Goal: Task Accomplishment & Management: Complete application form

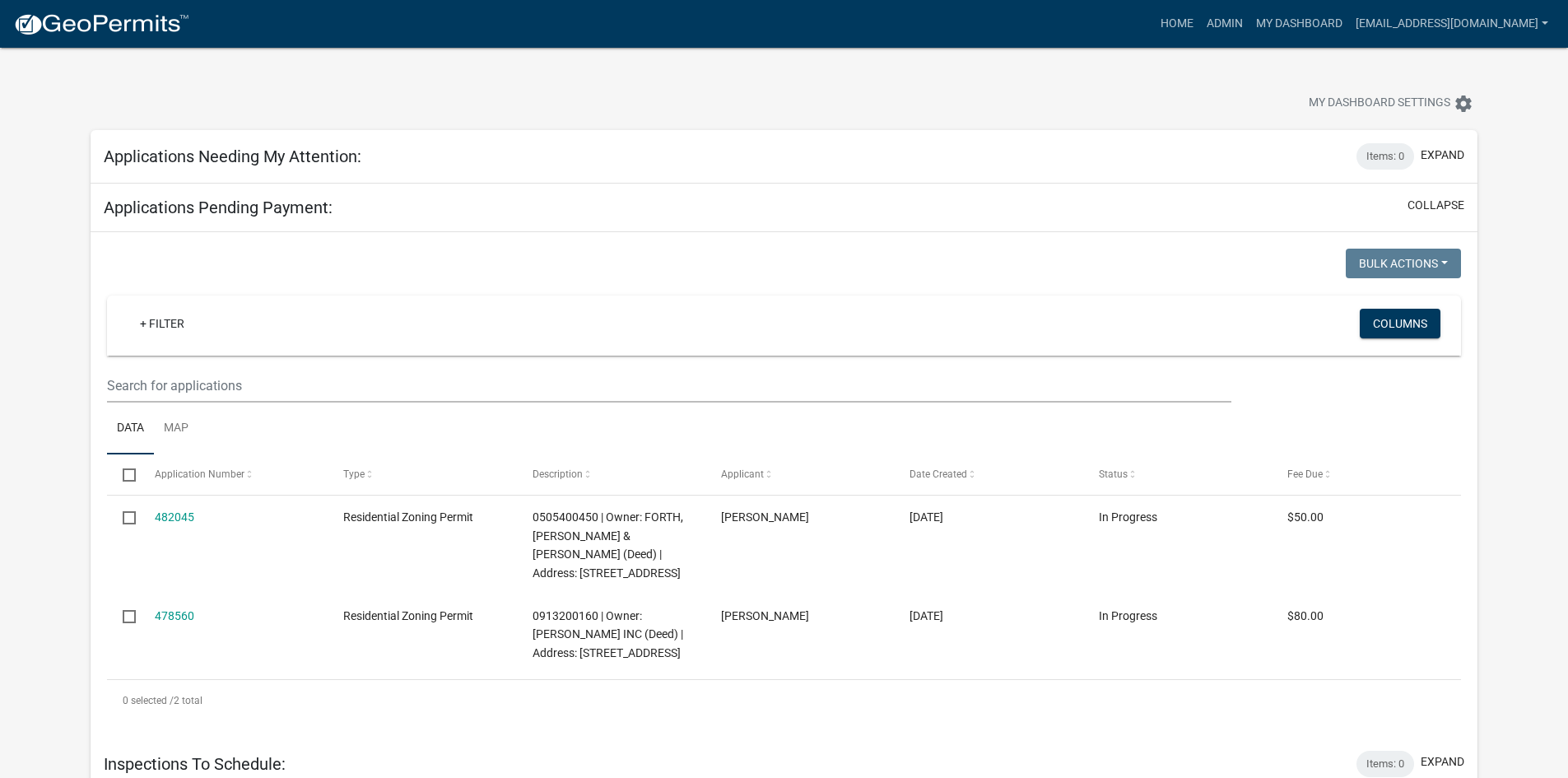
click at [535, 176] on div "Applications Needing My Attention: Items: 0 expand" at bounding box center [783, 156] width 1386 height 54
click at [356, 151] on h5 "Applications Needing My Attention:" at bounding box center [233, 156] width 258 height 20
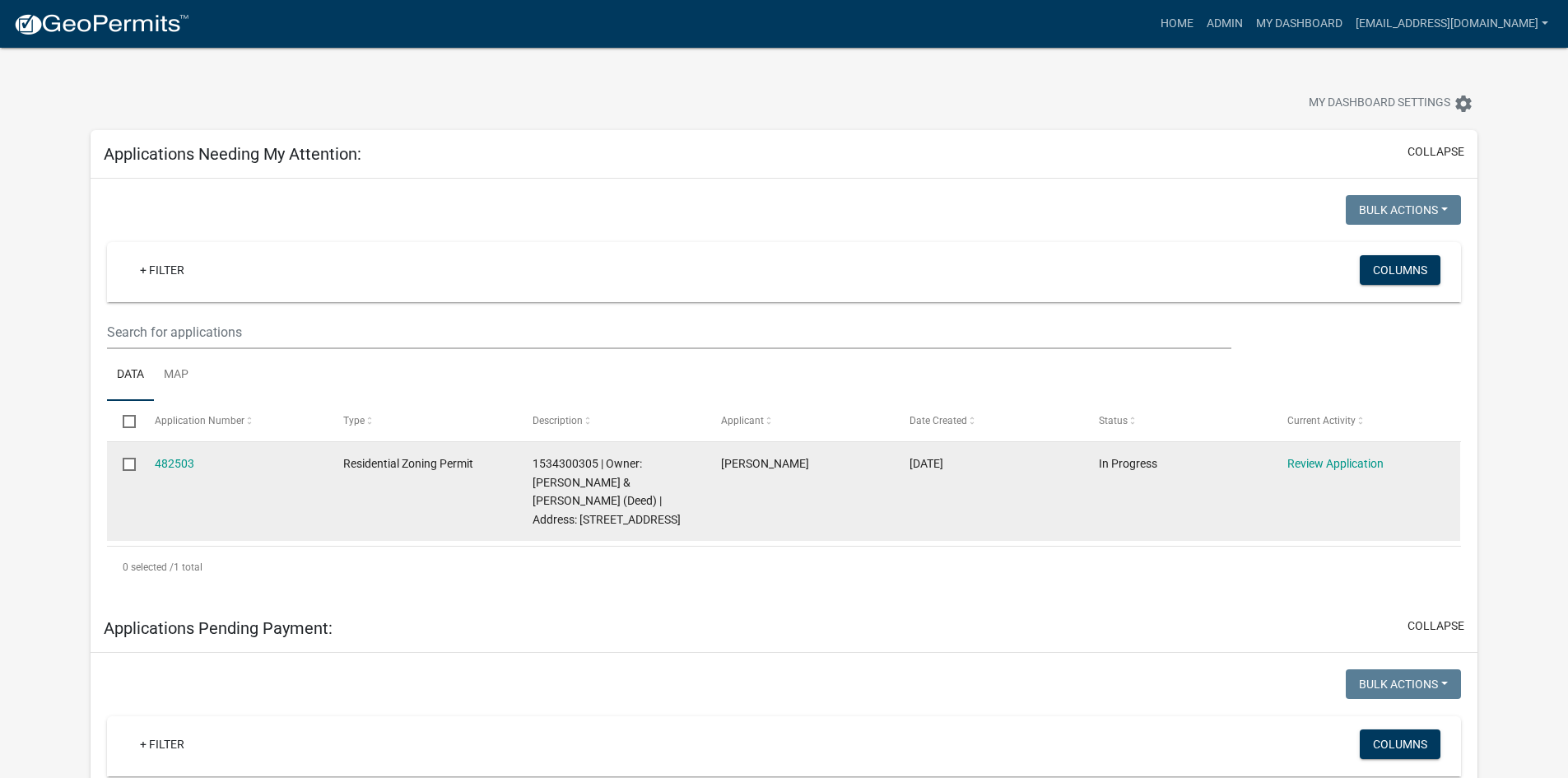
click at [165, 454] on div "482503" at bounding box center [233, 463] width 157 height 19
click at [172, 468] on link "482503" at bounding box center [174, 463] width 39 height 13
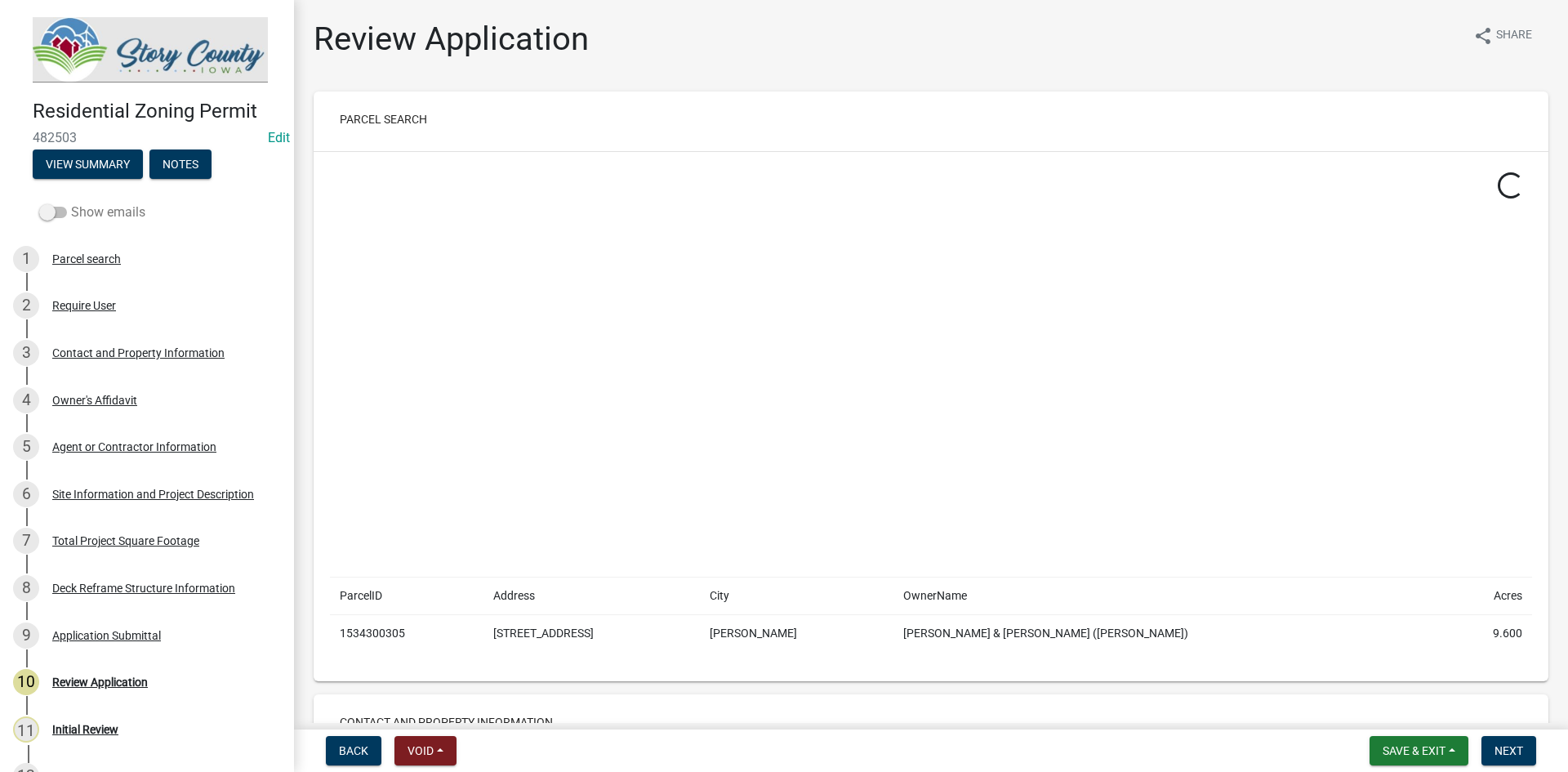
click at [58, 212] on span at bounding box center [52, 213] width 27 height 12
click at [71, 203] on input "Show emails" at bounding box center [71, 203] width 0 height 0
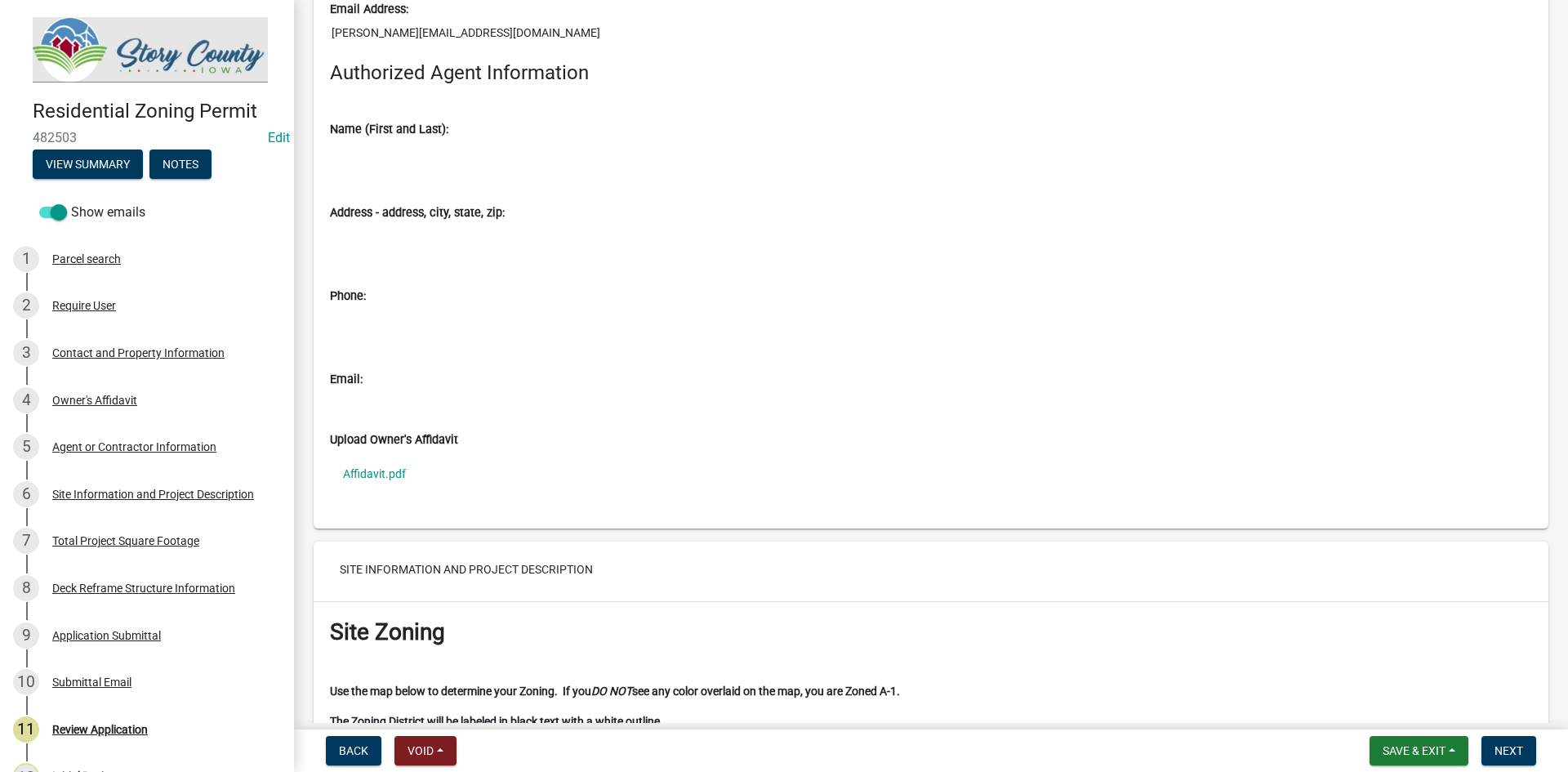
scroll to position [3021, 0]
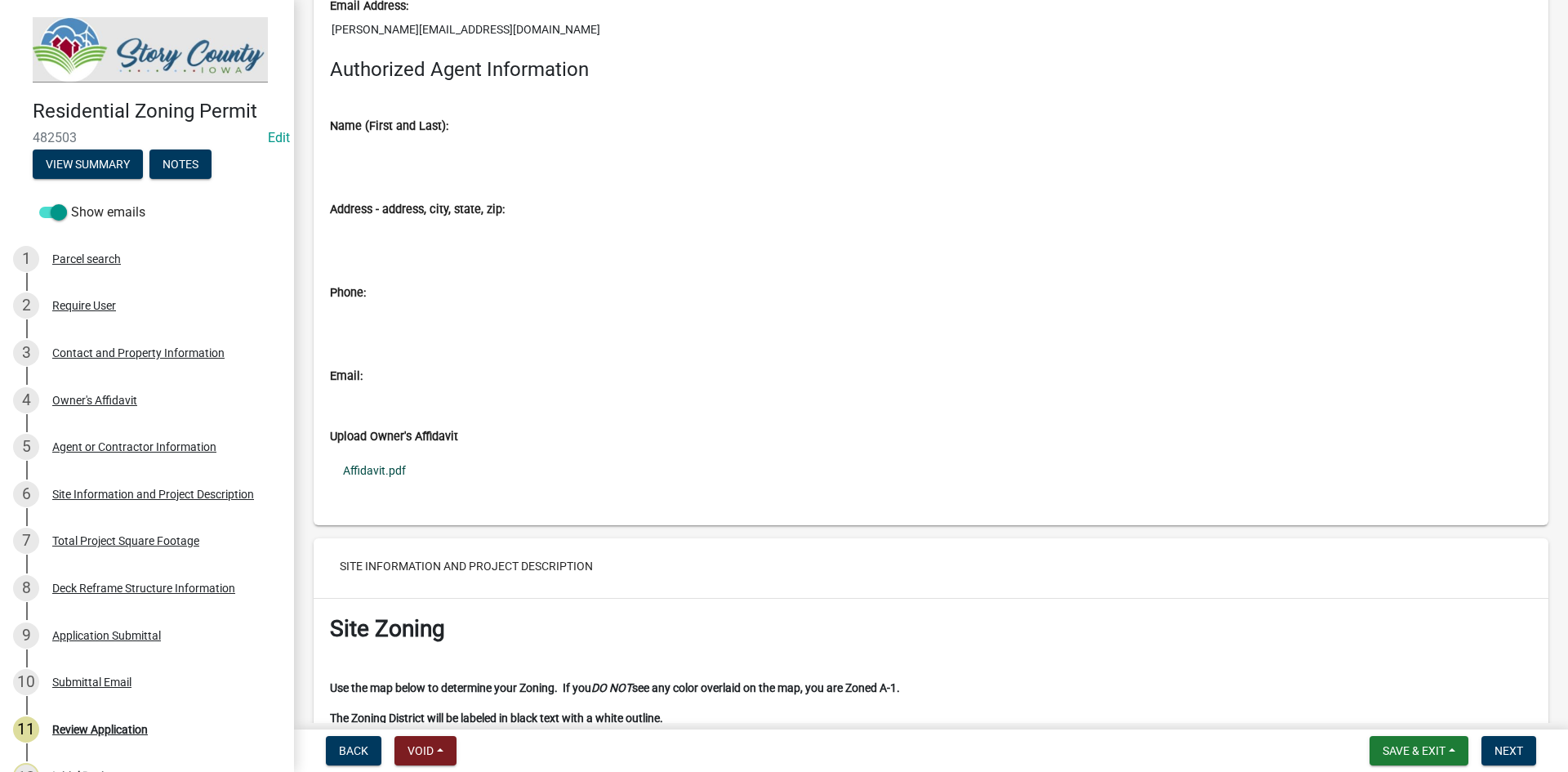
click at [355, 464] on link "Affidavit.pdf" at bounding box center [931, 470] width 1202 height 37
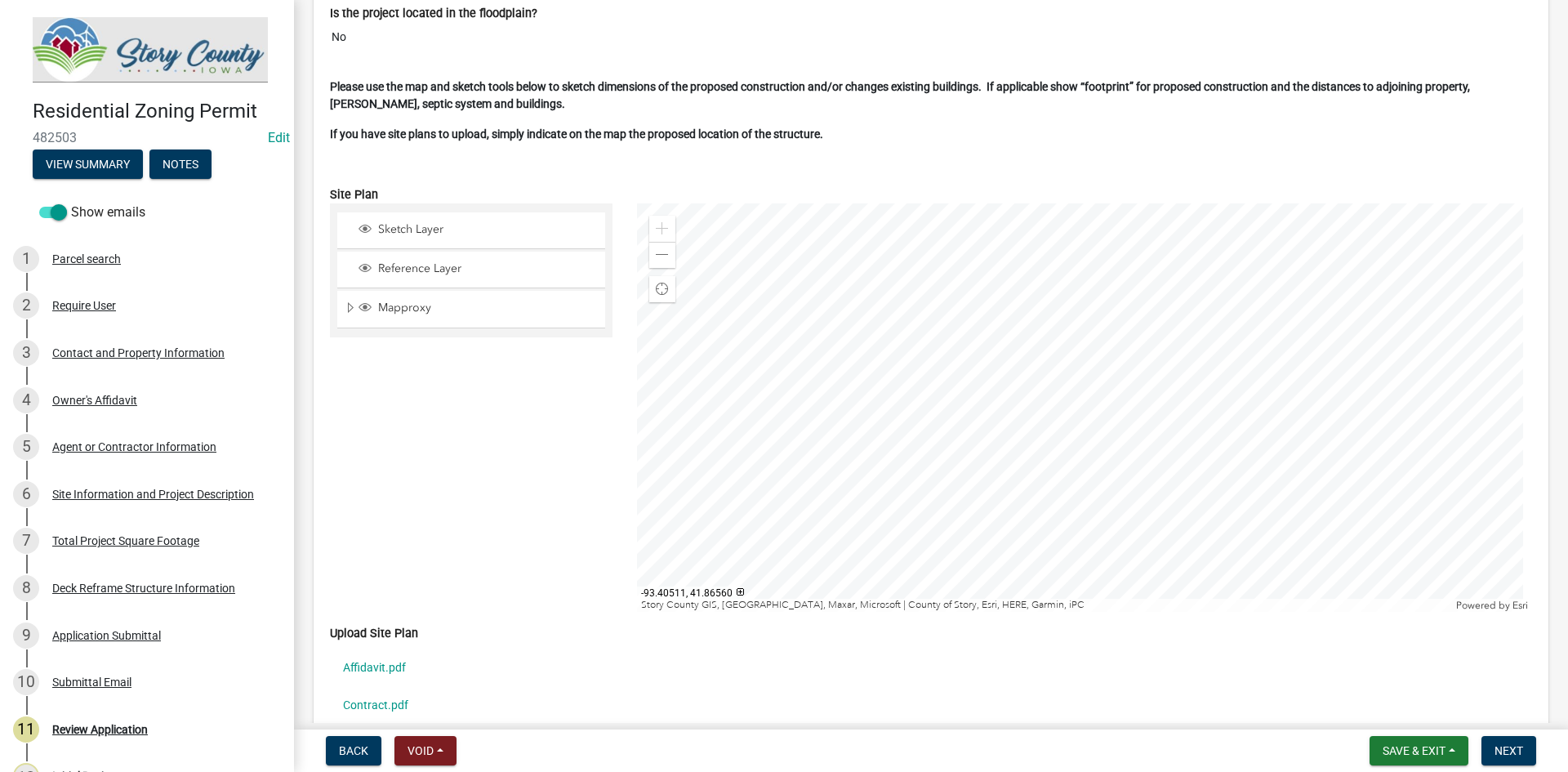
scroll to position [4327, 0]
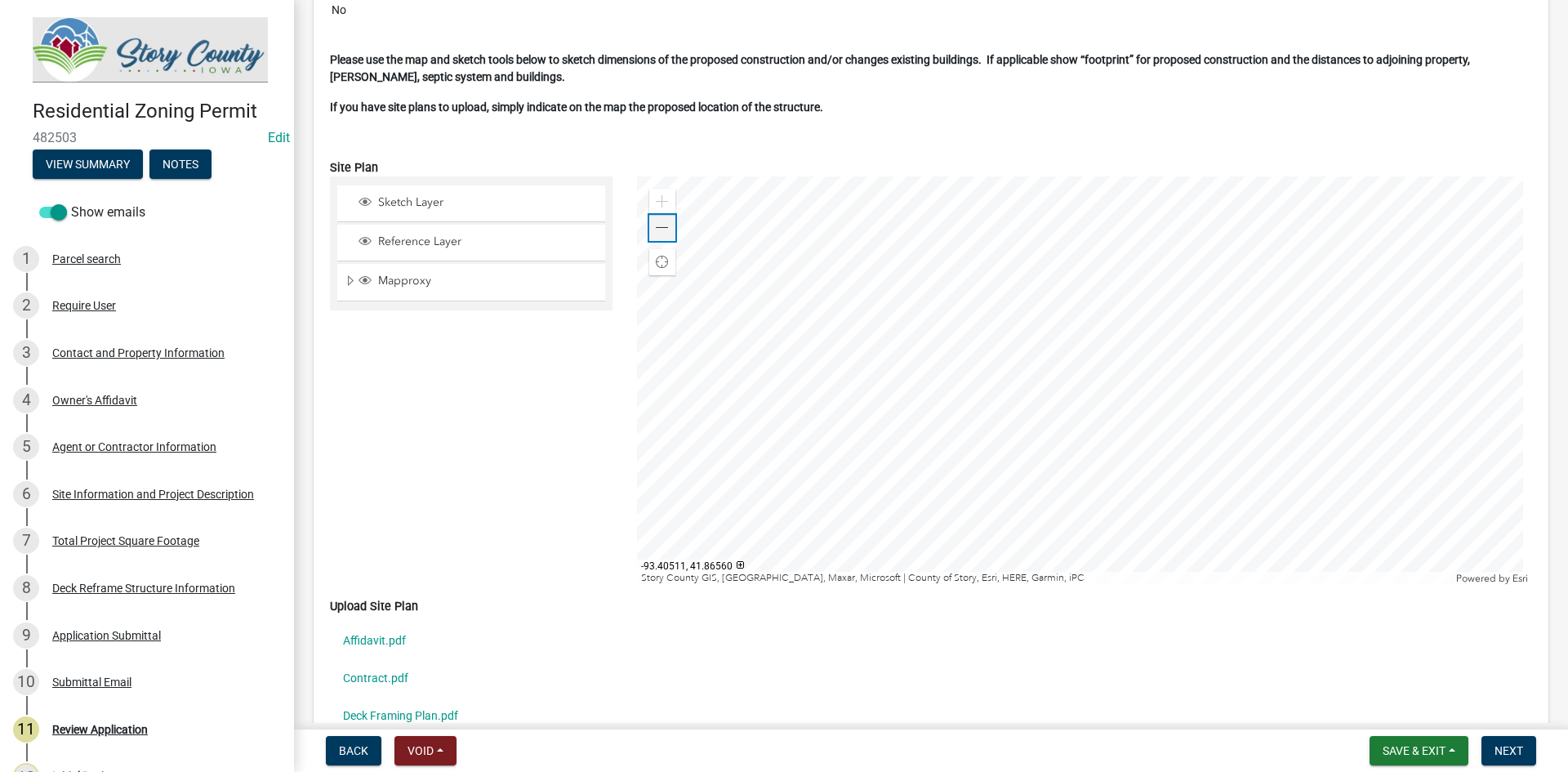
click at [656, 227] on span at bounding box center [662, 228] width 13 height 13
click at [850, 493] on div at bounding box center [1084, 380] width 896 height 408
click at [665, 223] on span at bounding box center [662, 228] width 13 height 13
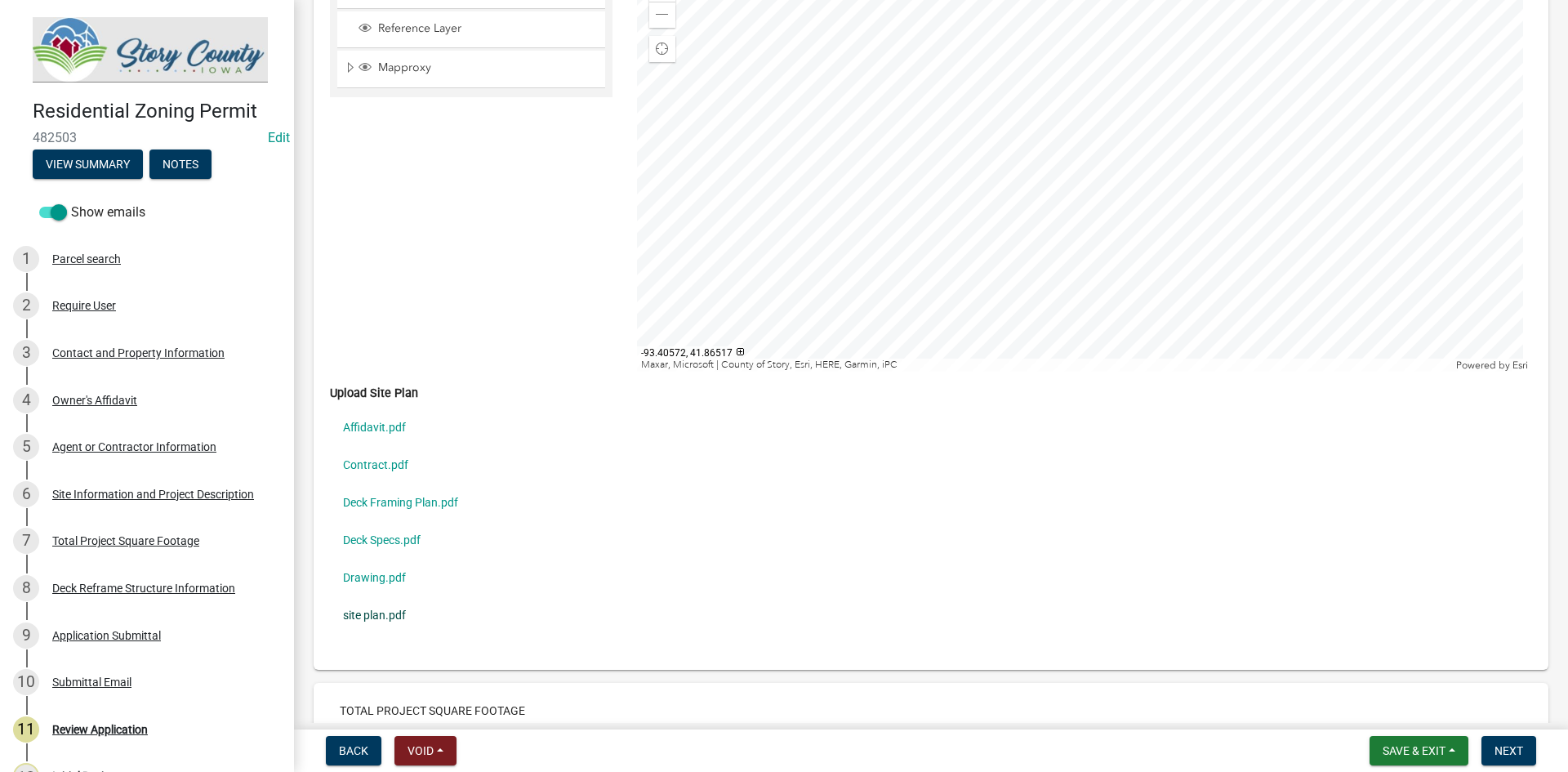
scroll to position [4572, 0]
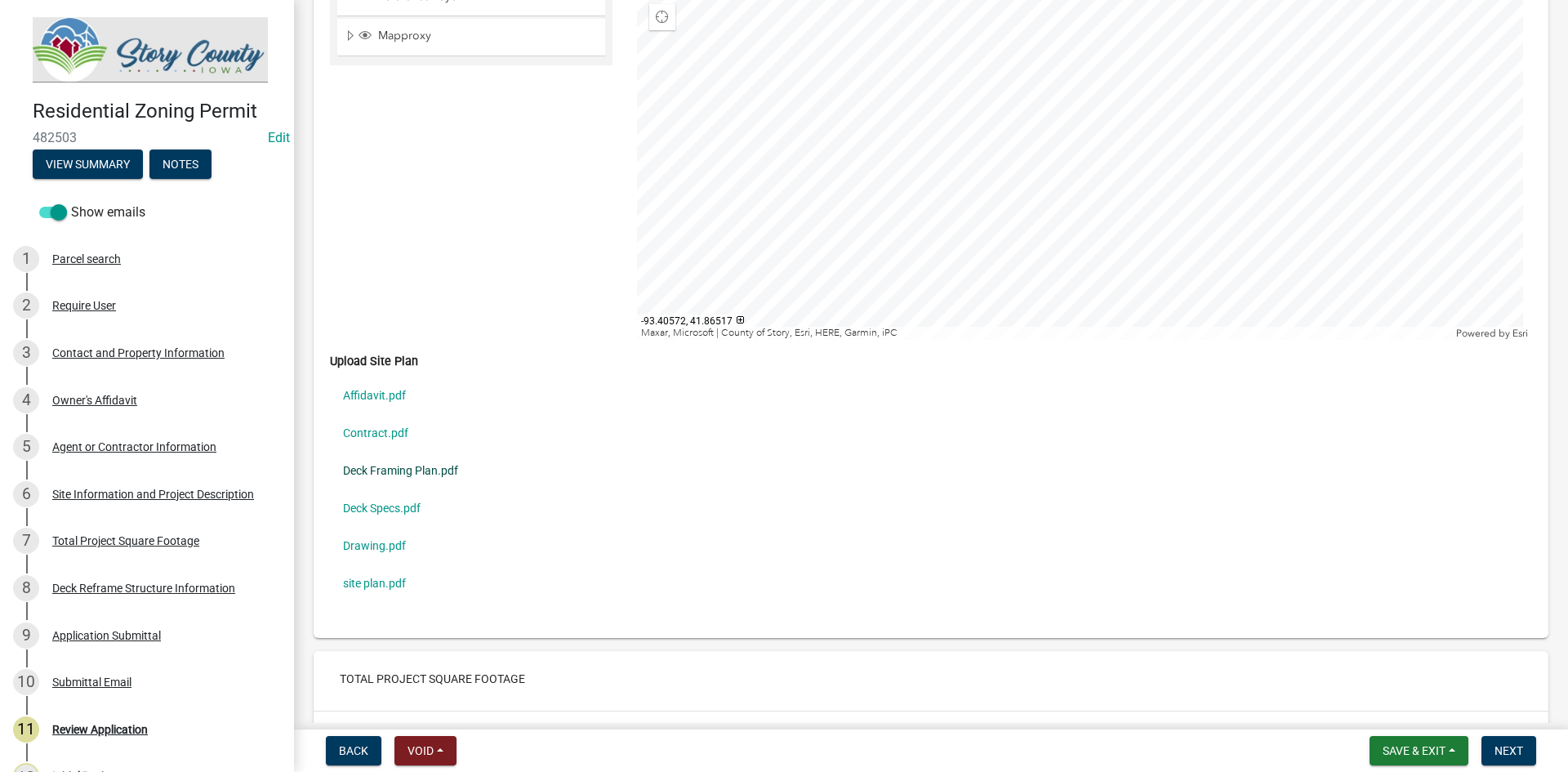
click at [383, 467] on link "Deck Framing Plan.pdf" at bounding box center [931, 470] width 1202 height 37
click at [400, 501] on link "Deck Specs.pdf" at bounding box center [931, 507] width 1202 height 37
click at [385, 547] on link "Drawing.pdf" at bounding box center [931, 545] width 1202 height 37
click at [402, 589] on link "site plan.pdf" at bounding box center [931, 583] width 1202 height 37
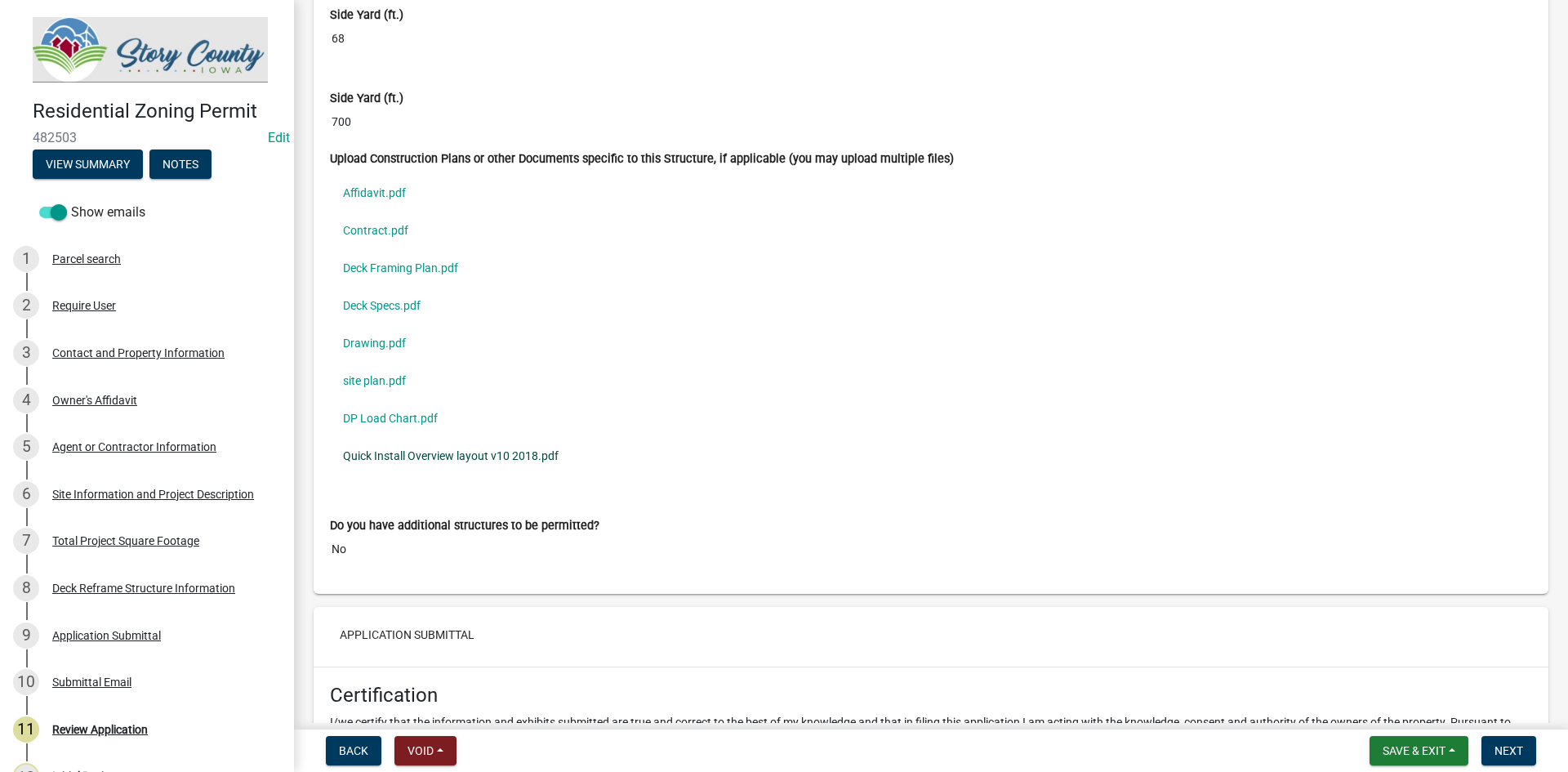
scroll to position [10685, 0]
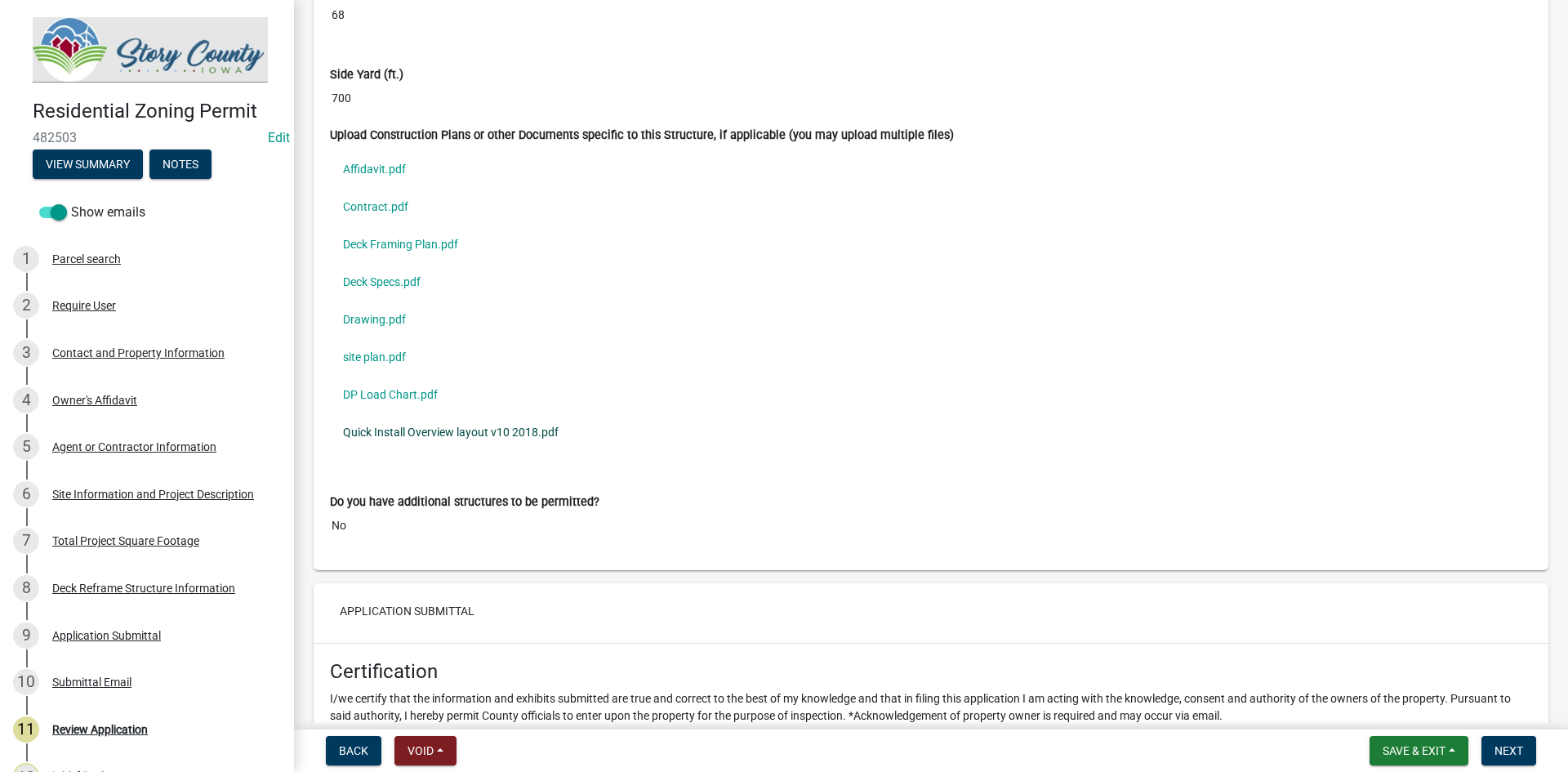
click at [467, 438] on link "Quick Install Overview layout v10 2018.pdf" at bounding box center [931, 432] width 1202 height 37
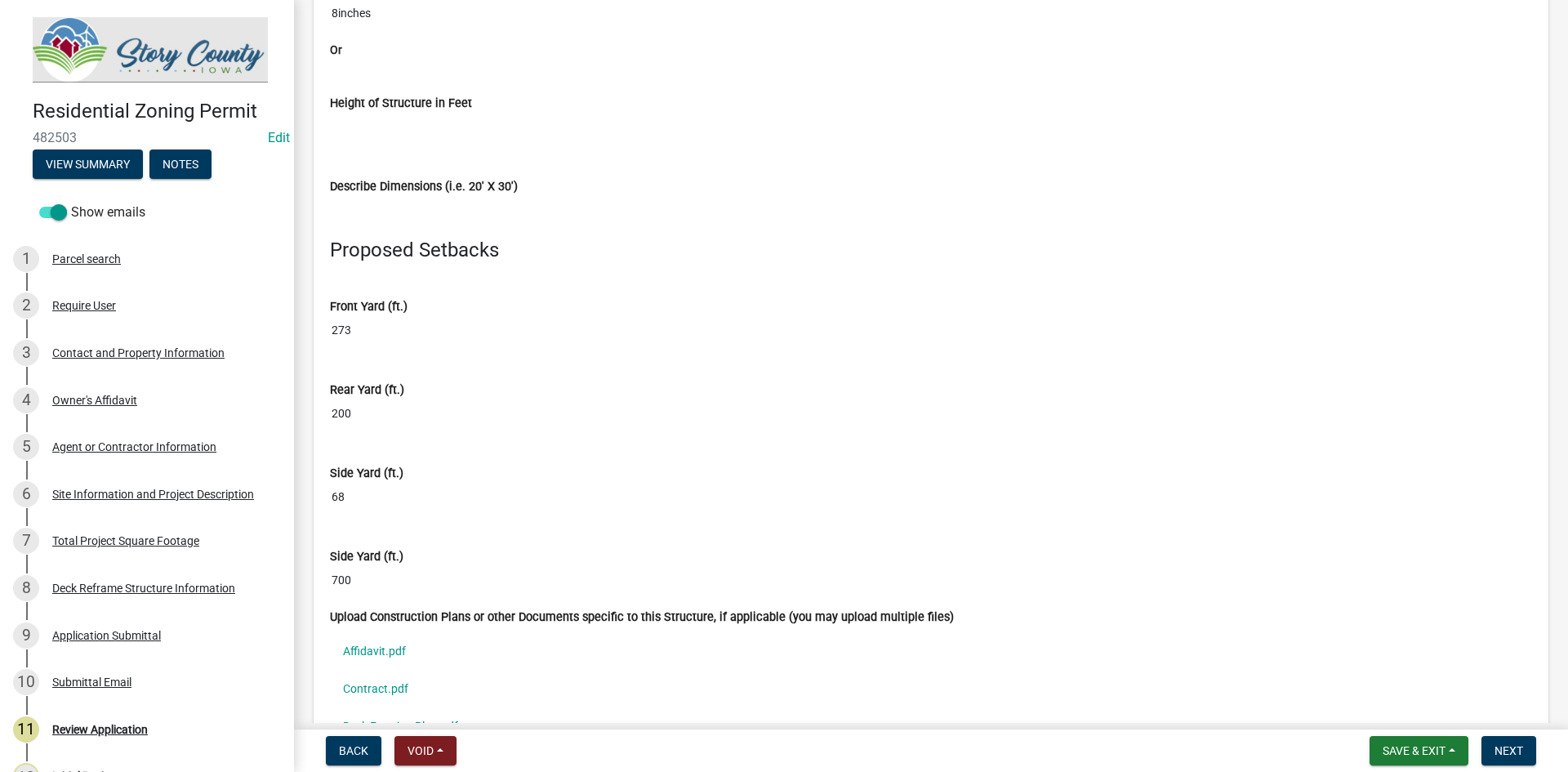
scroll to position [10277, 0]
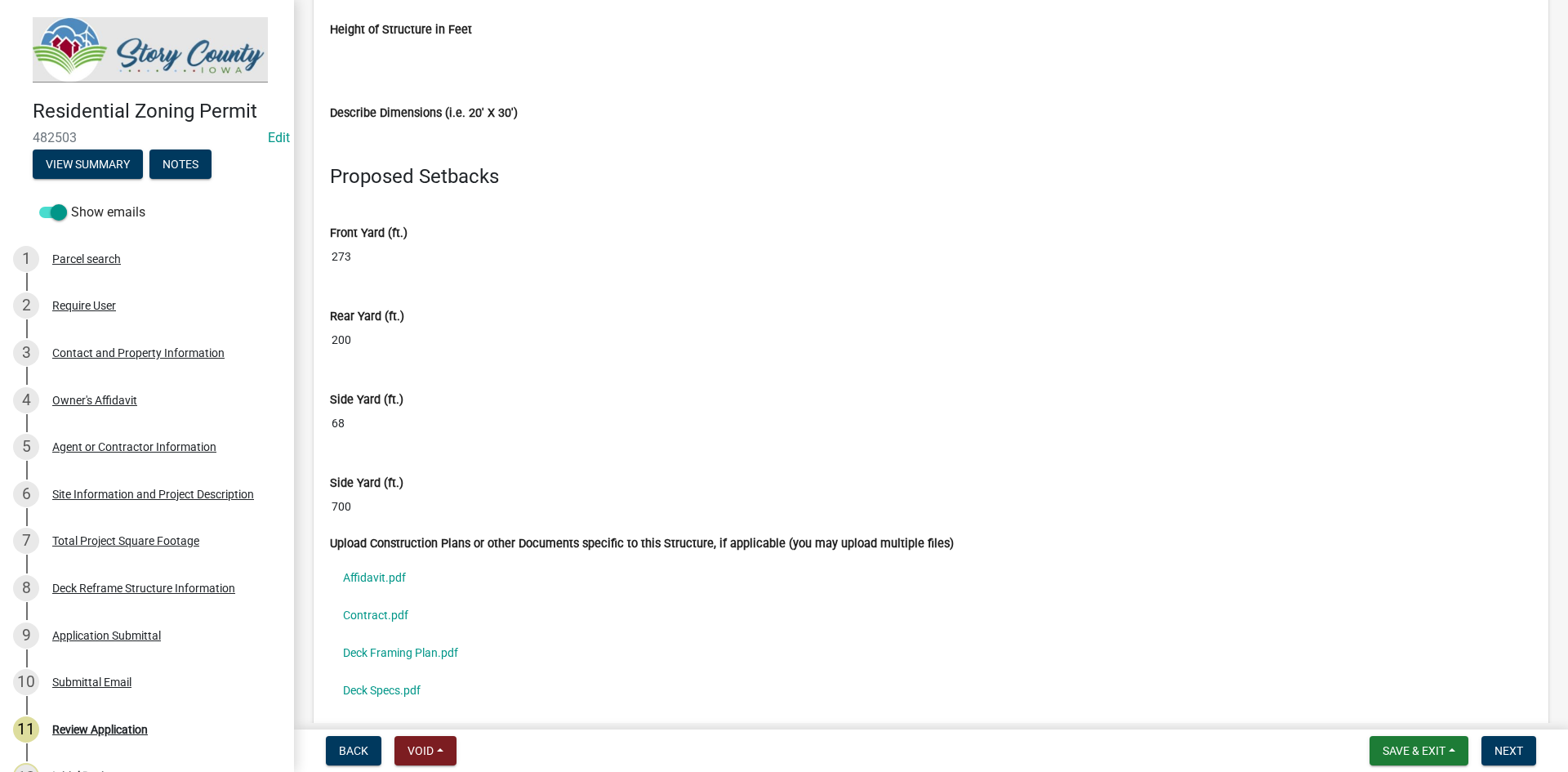
click at [339, 251] on input "273" at bounding box center [931, 257] width 1202 height 30
click at [381, 265] on input "273" at bounding box center [931, 257] width 1202 height 30
click at [380, 265] on input "273" at bounding box center [931, 257] width 1202 height 30
click at [506, 359] on div "Rear Yard (ft.) 200" at bounding box center [931, 326] width 1226 height 83
click at [383, 252] on input "273" at bounding box center [931, 257] width 1202 height 30
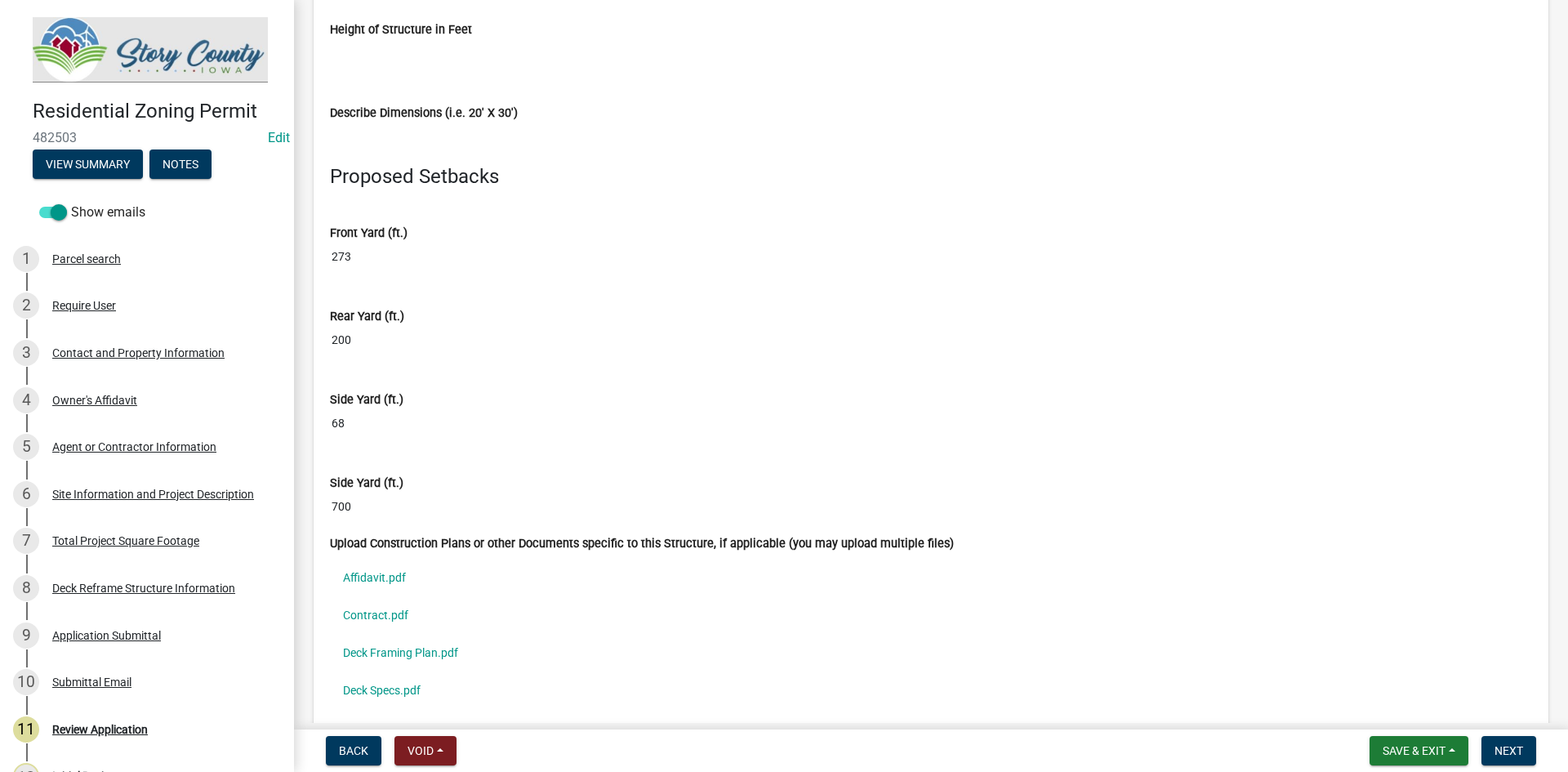
click at [342, 257] on input "273" at bounding box center [931, 257] width 1202 height 30
click at [353, 330] on input "200" at bounding box center [931, 340] width 1202 height 30
click at [354, 330] on input "200" at bounding box center [931, 340] width 1202 height 30
click at [362, 427] on input "68" at bounding box center [931, 423] width 1202 height 30
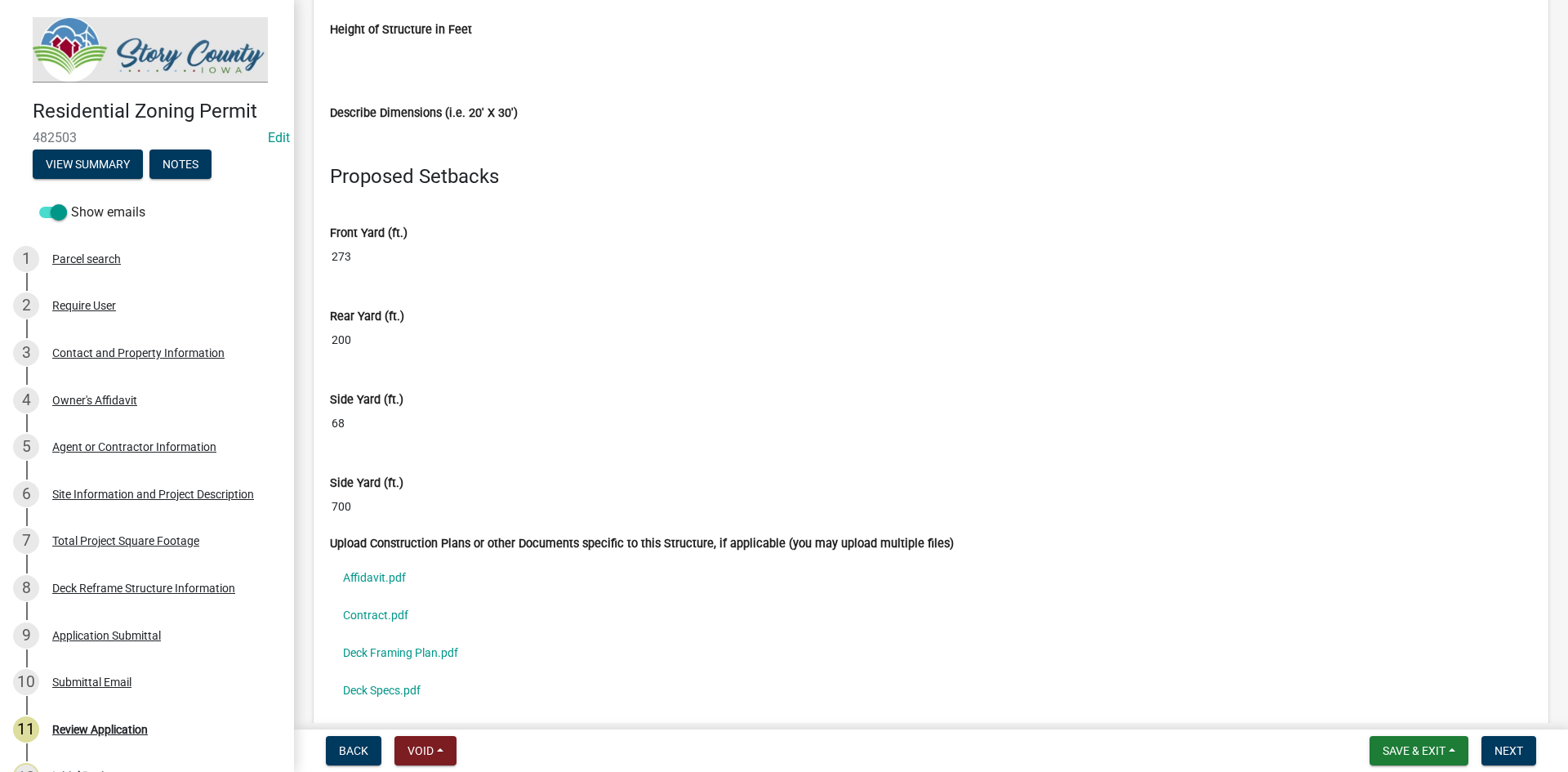
click at [362, 427] on input "68" at bounding box center [931, 423] width 1202 height 30
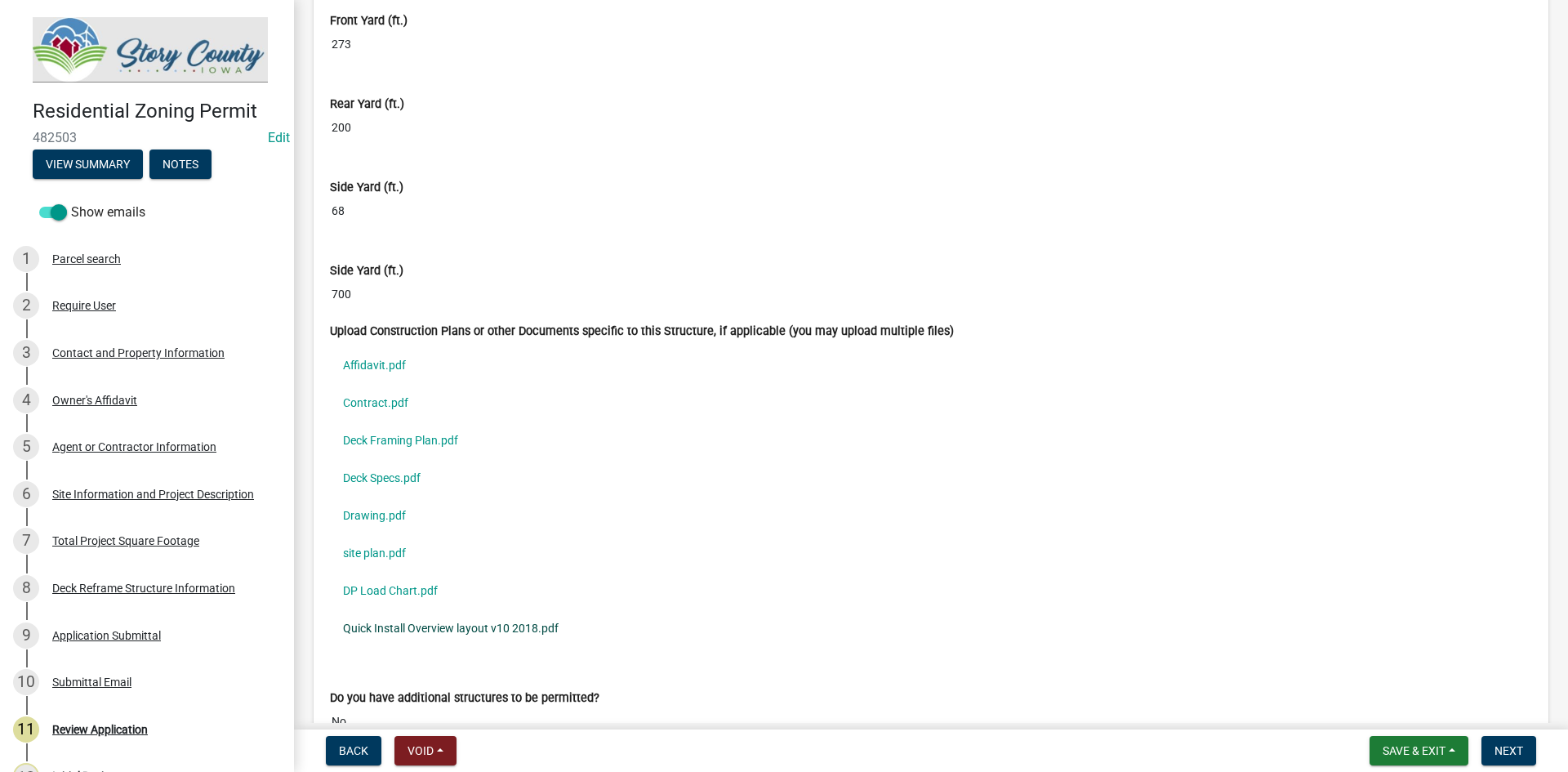
scroll to position [10522, 0]
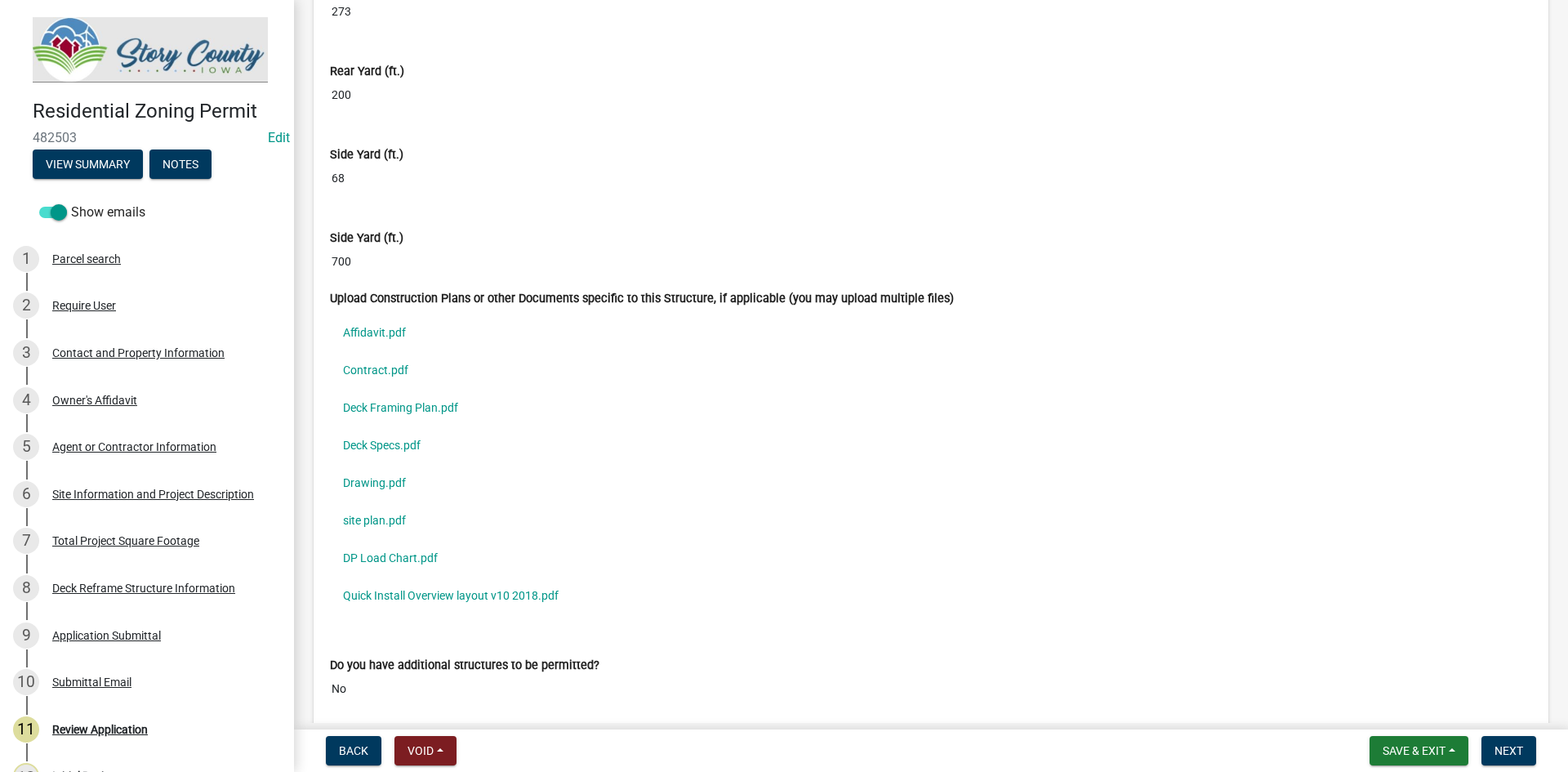
click at [345, 187] on input "68" at bounding box center [931, 178] width 1202 height 30
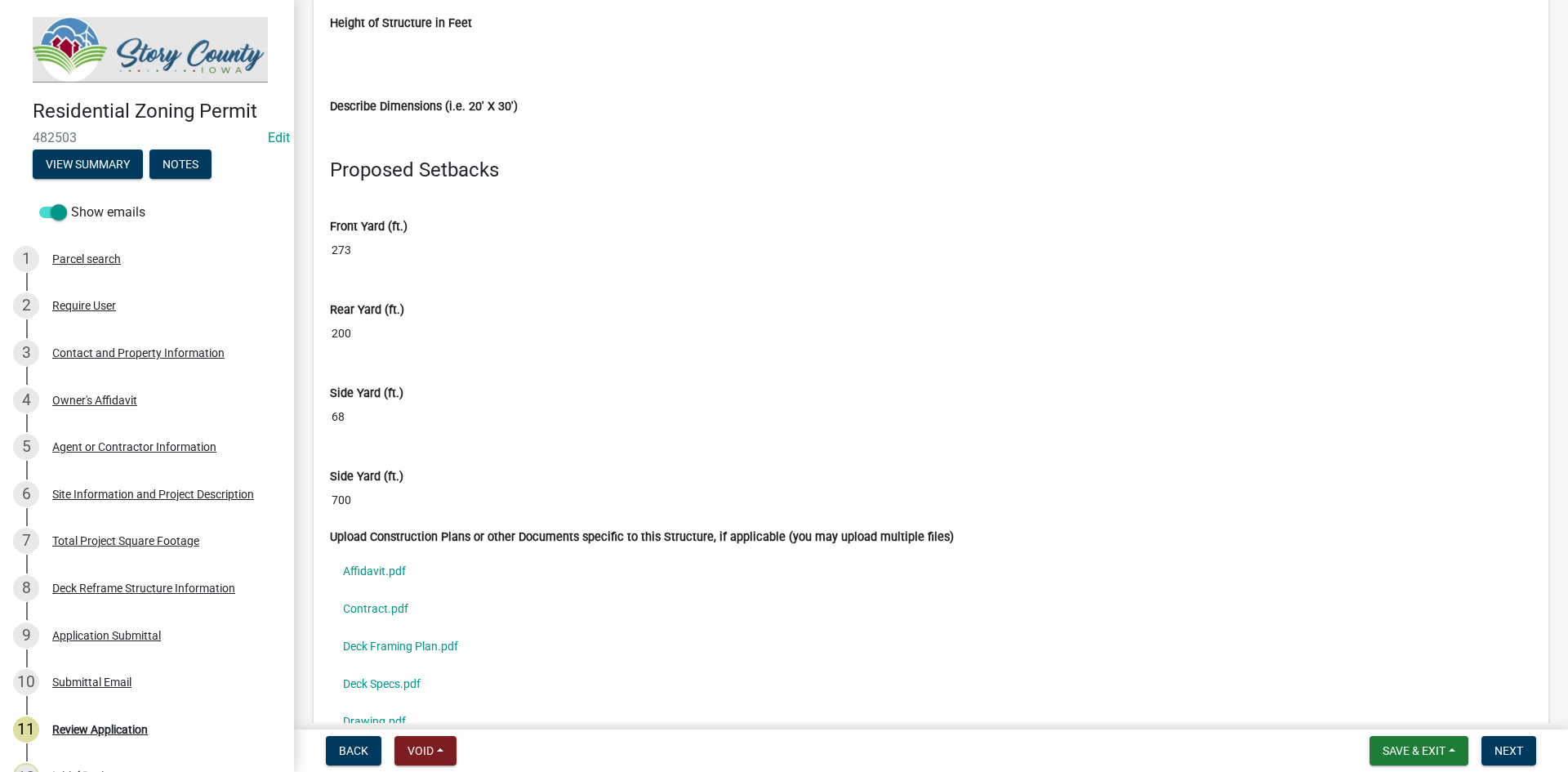
scroll to position [10277, 0]
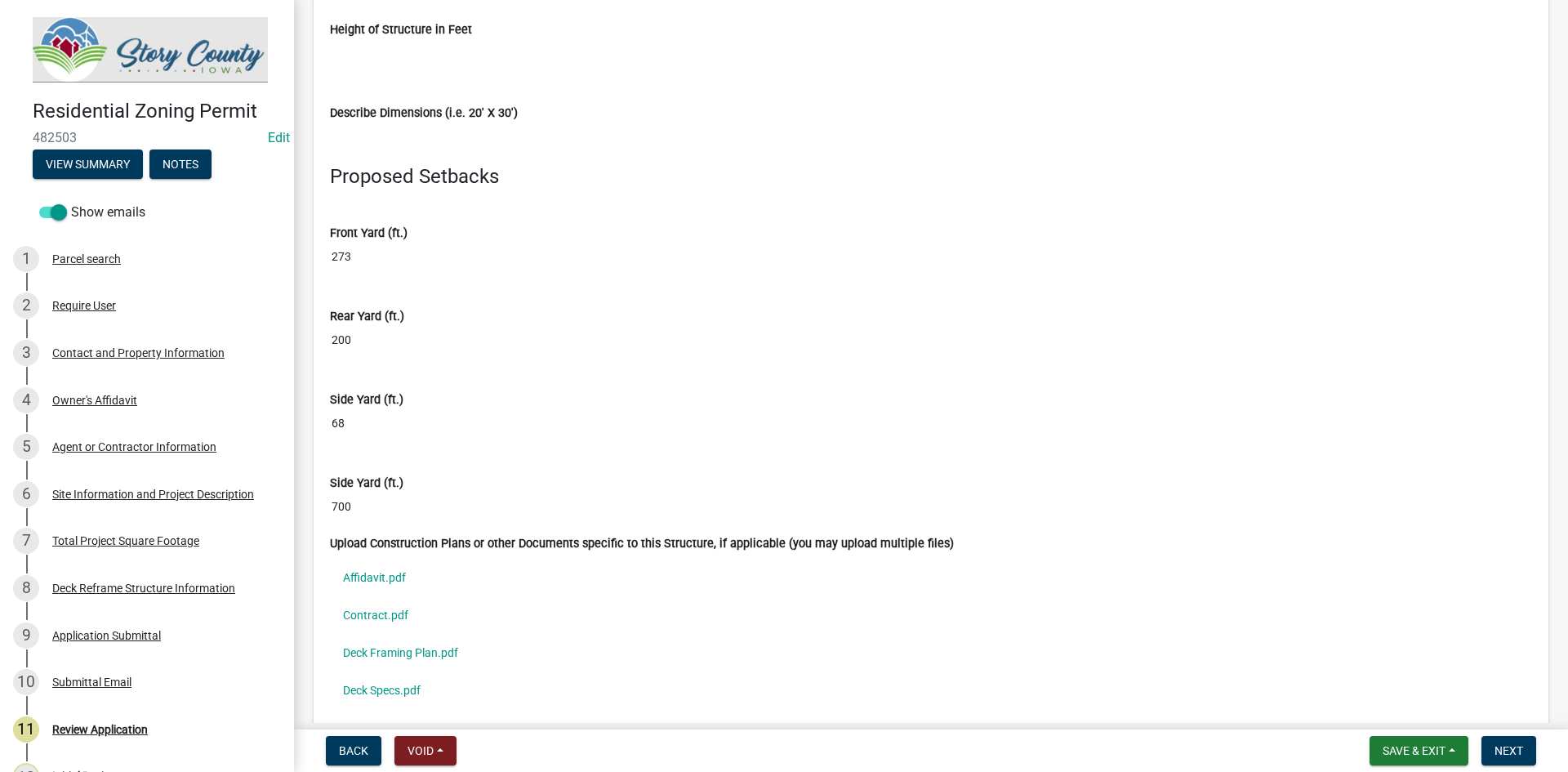
click at [336, 256] on input "273" at bounding box center [931, 257] width 1202 height 30
click at [268, 133] on link "Edit" at bounding box center [279, 137] width 22 height 16
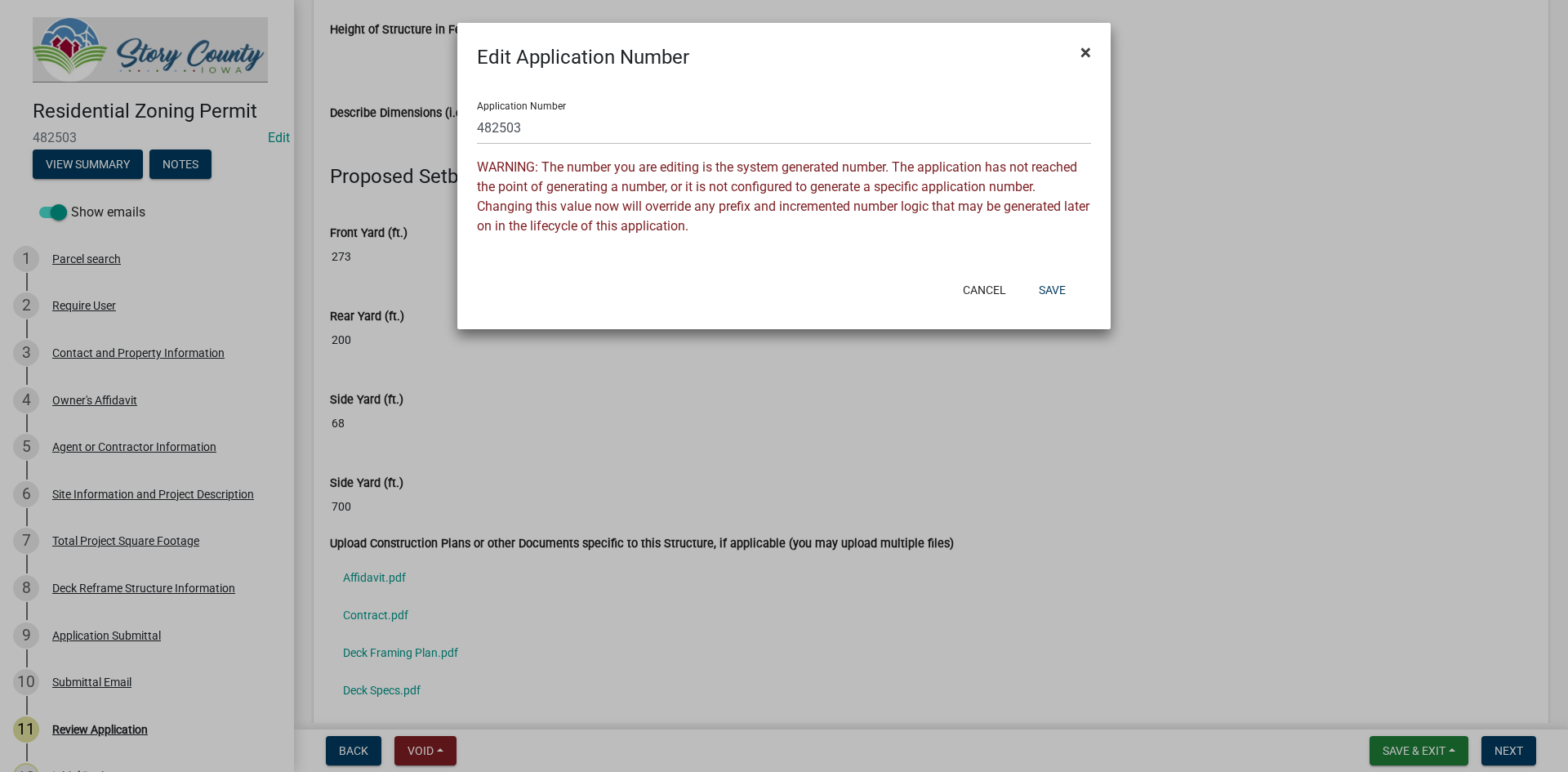
click at [1081, 45] on span "×" at bounding box center [1085, 52] width 11 height 23
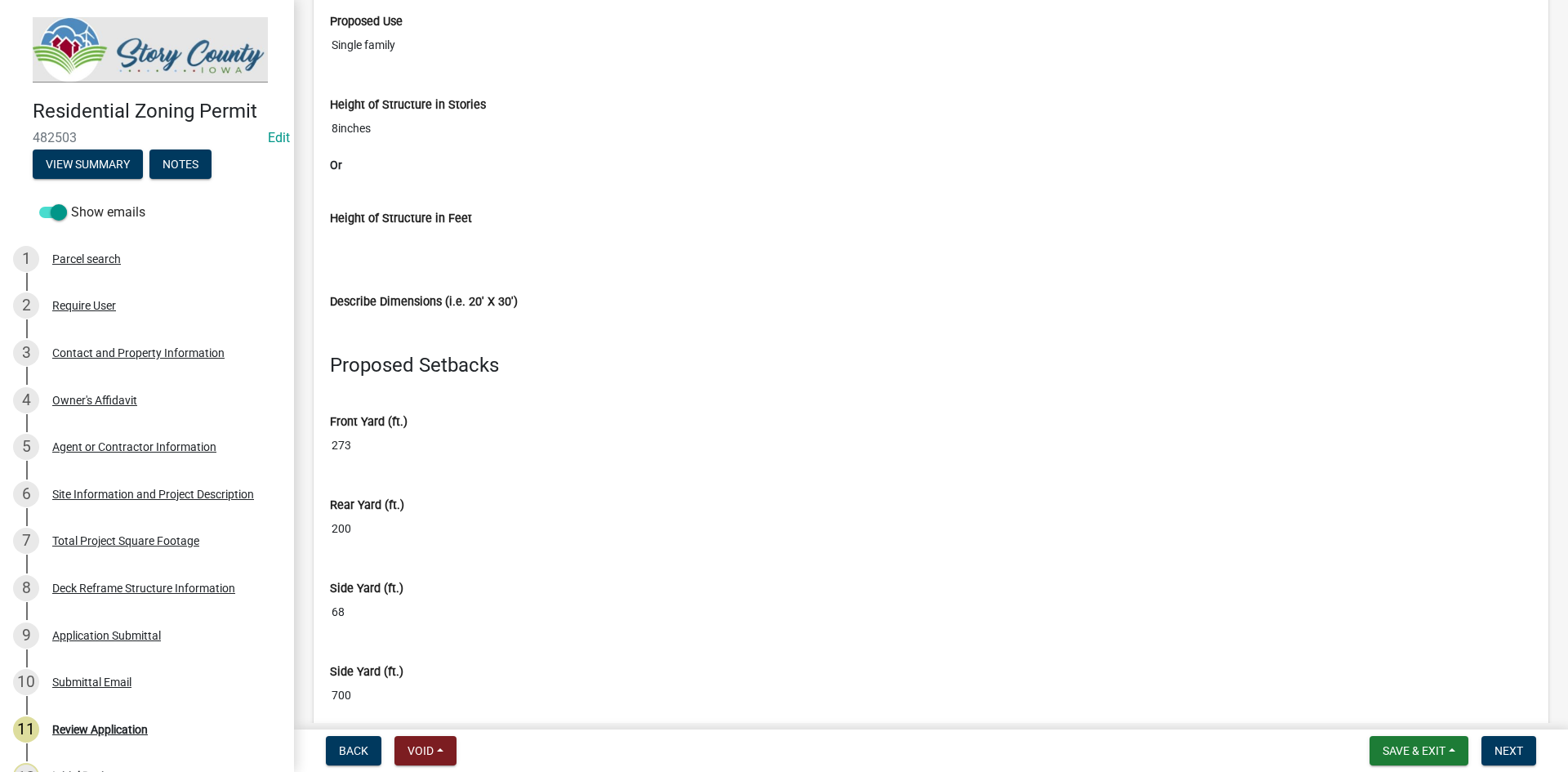
scroll to position [10113, 0]
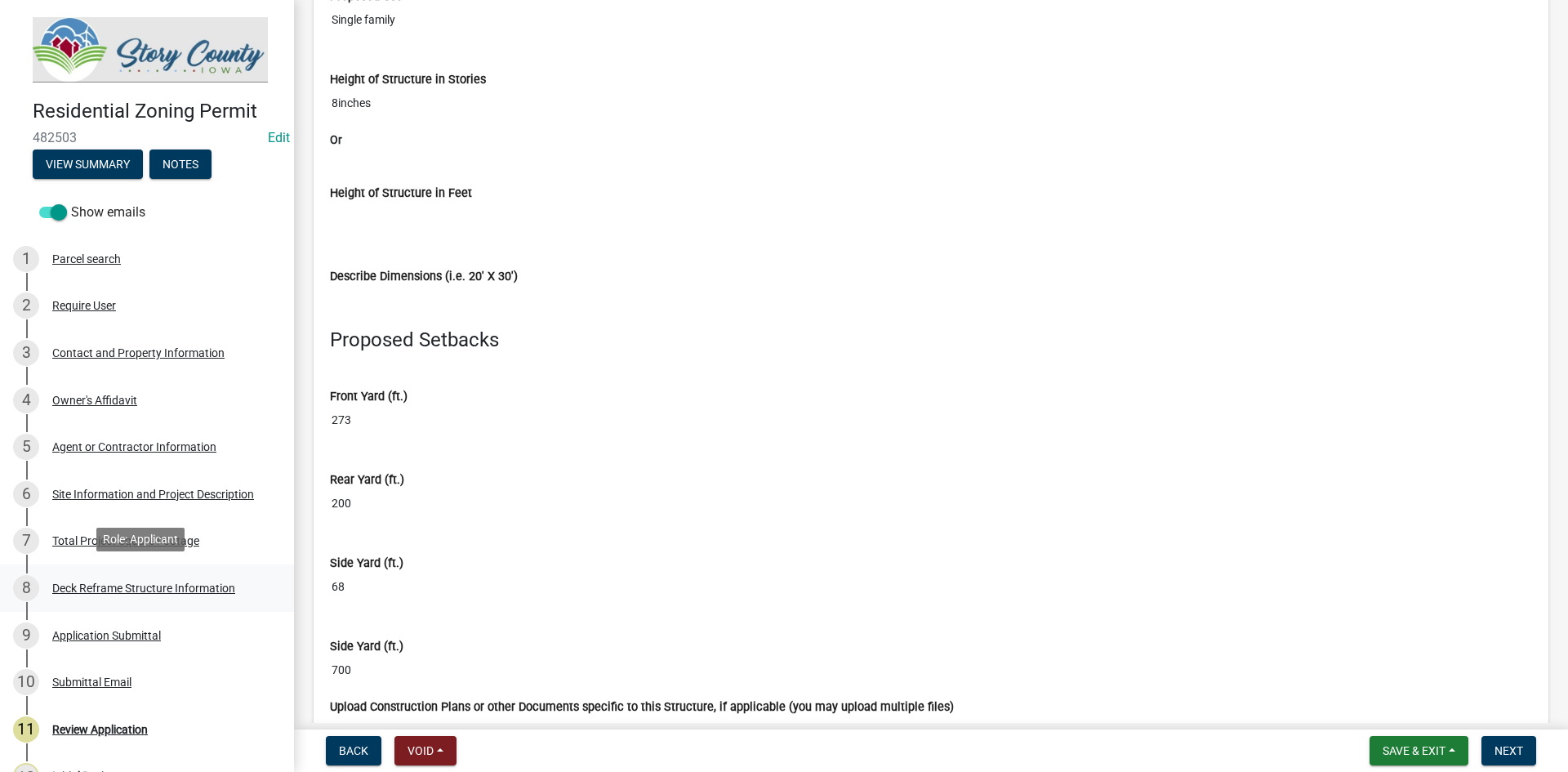
click at [206, 582] on div "Deck Reframe Structure Information" at bounding box center [144, 588] width 183 height 12
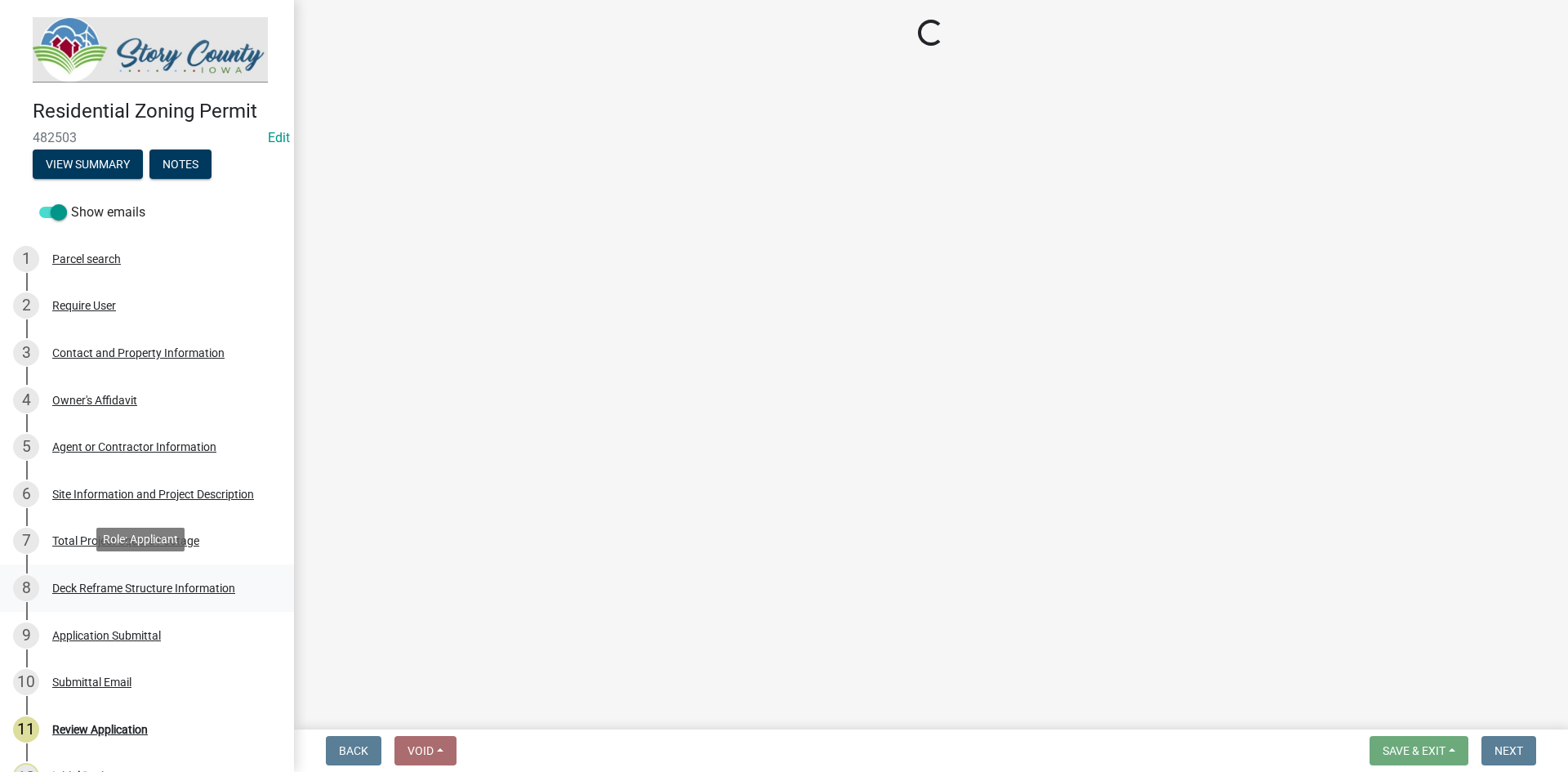
scroll to position [0, 0]
select select "1e4cec4b-5cd2-4ad1-9f76-165b0a5d7ade"
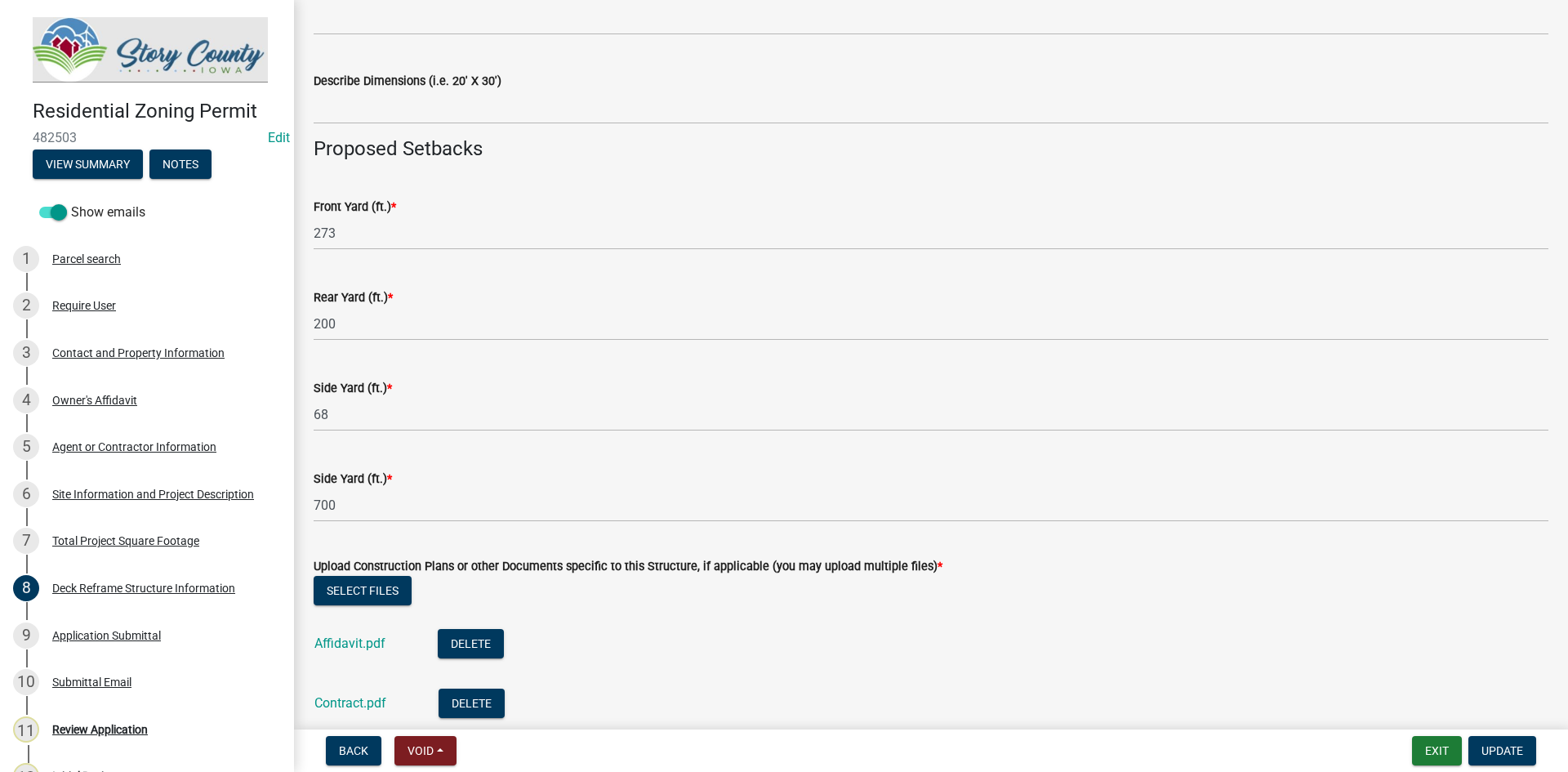
scroll to position [735, 0]
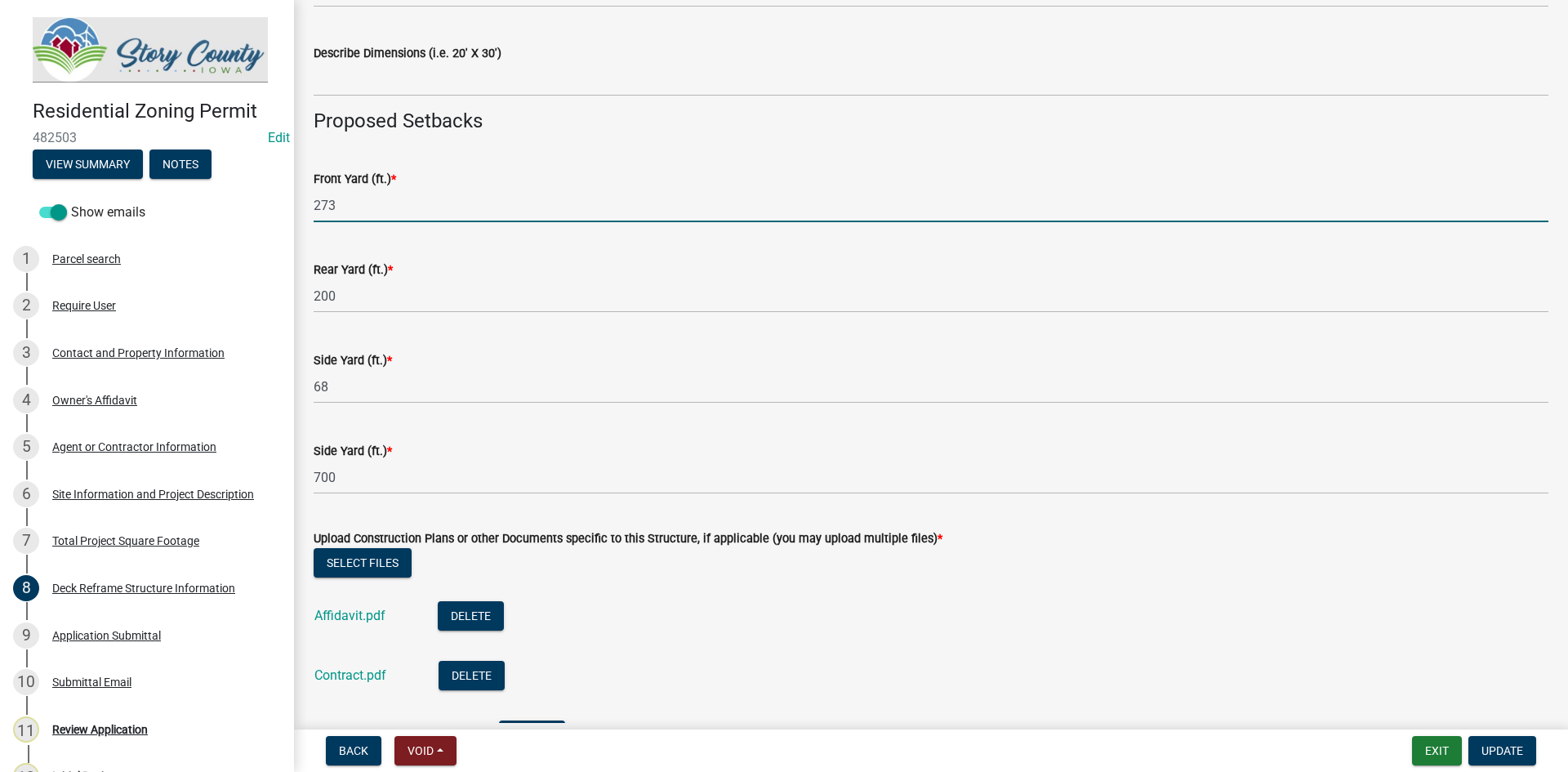
click at [327, 212] on input "273" at bounding box center [931, 205] width 1234 height 33
type input "53.4"
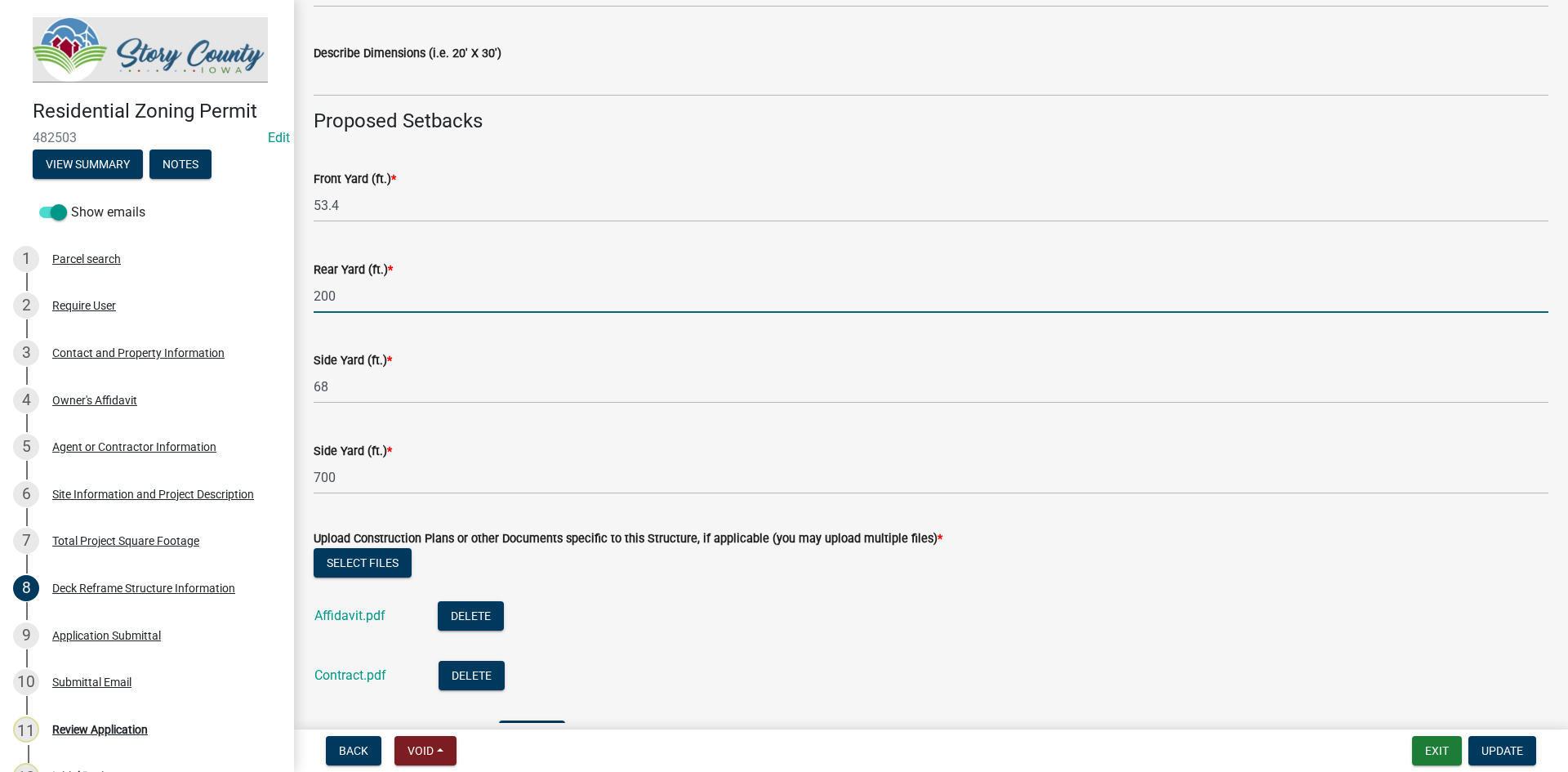
click at [347, 300] on input "200" at bounding box center [931, 296] width 1234 height 33
type input "708.9"
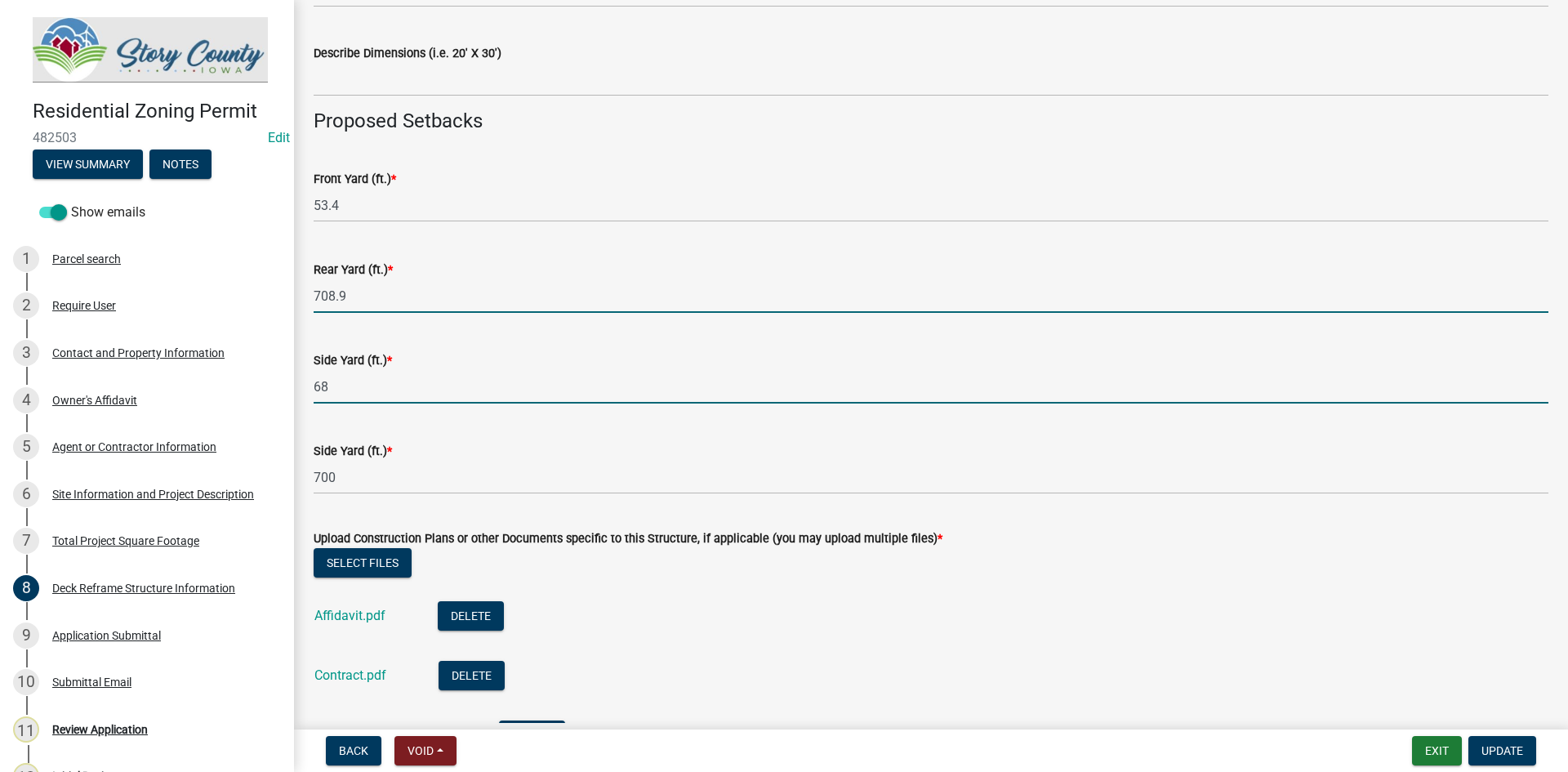
click at [335, 388] on input "68" at bounding box center [931, 387] width 1234 height 33
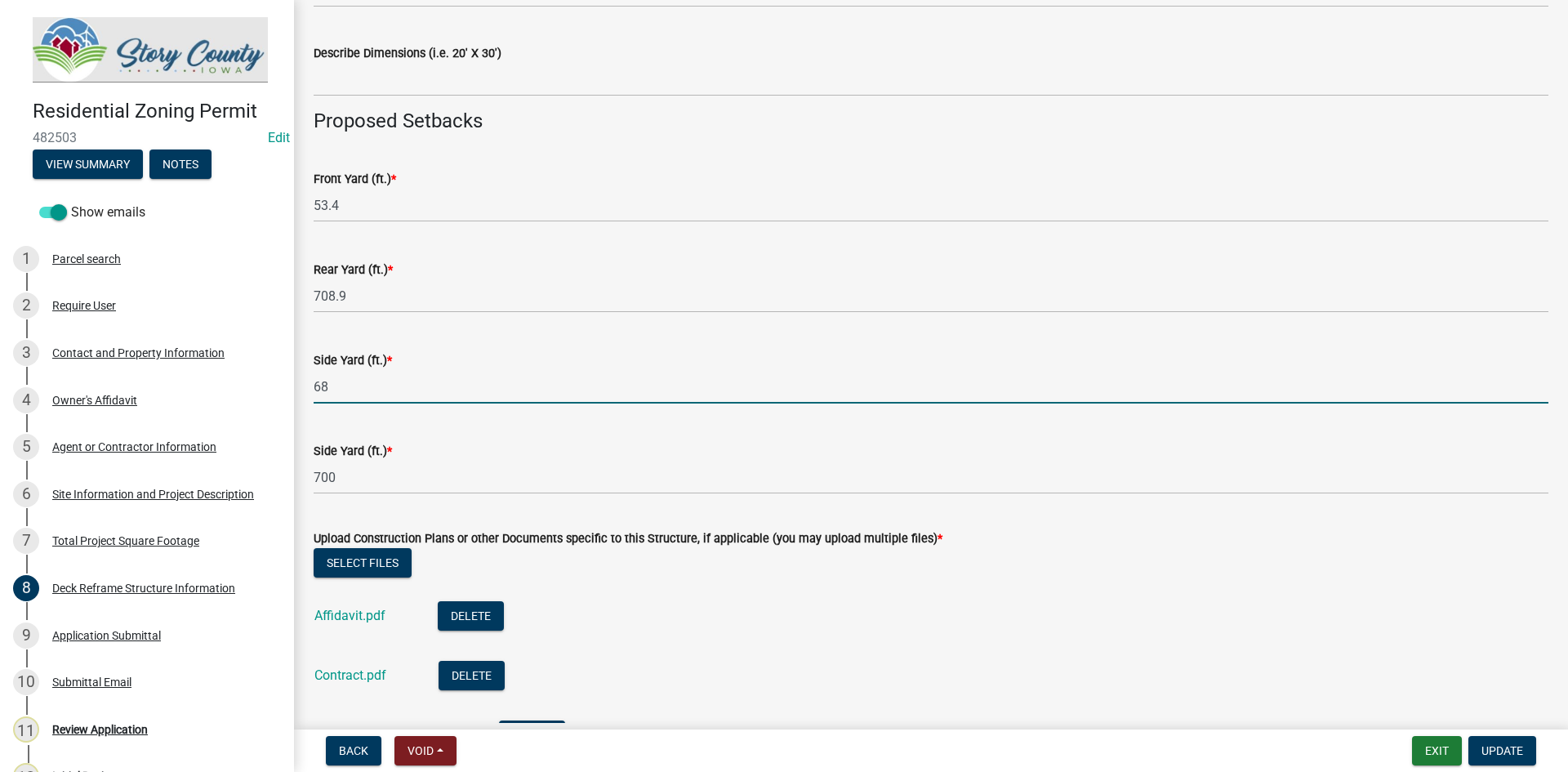
click at [337, 382] on input "68" at bounding box center [931, 387] width 1234 height 33
click at [325, 382] on input "68" at bounding box center [931, 387] width 1234 height 33
type input "264.1"
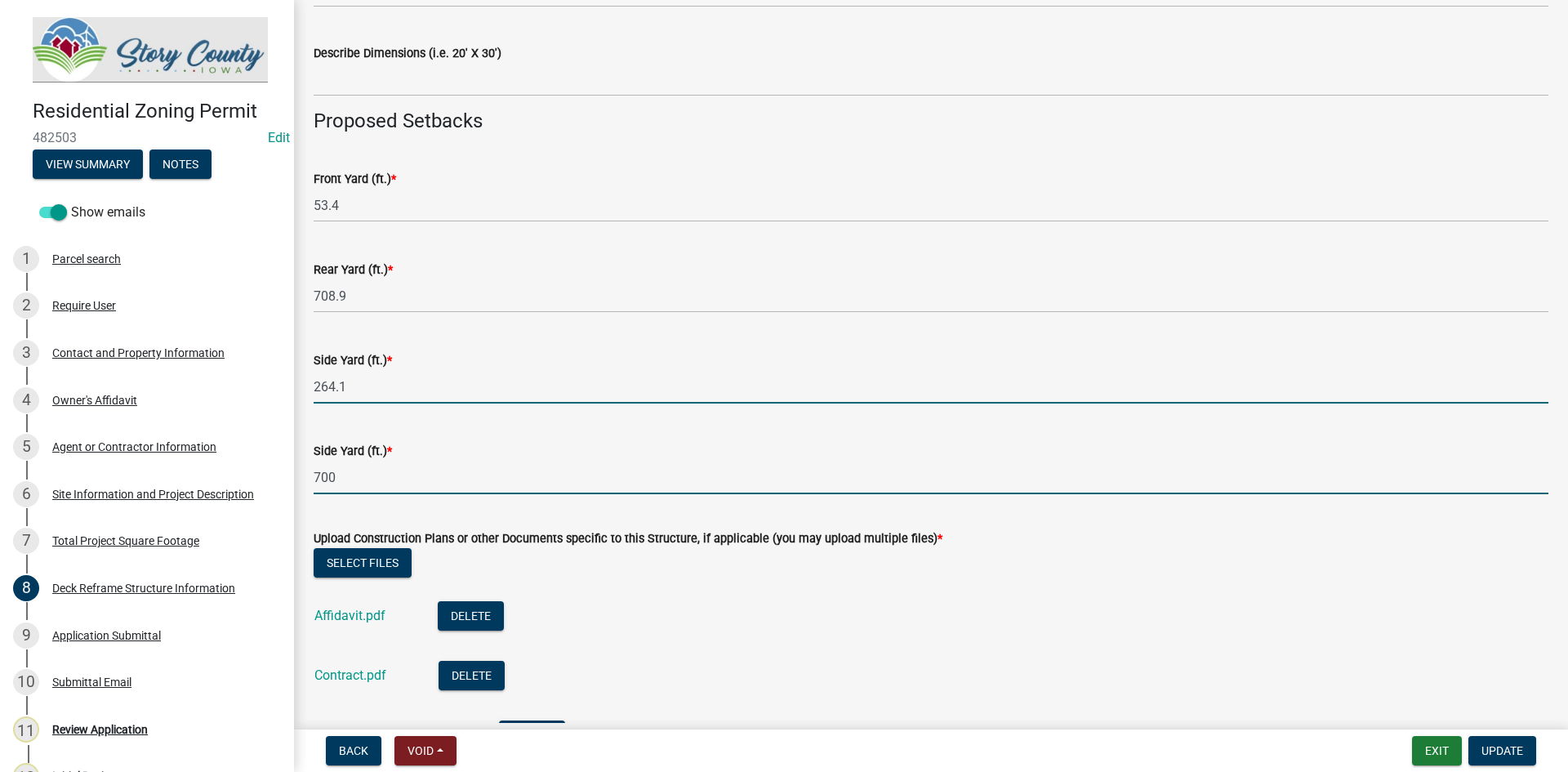
click at [330, 474] on input "700" at bounding box center [931, 477] width 1234 height 33
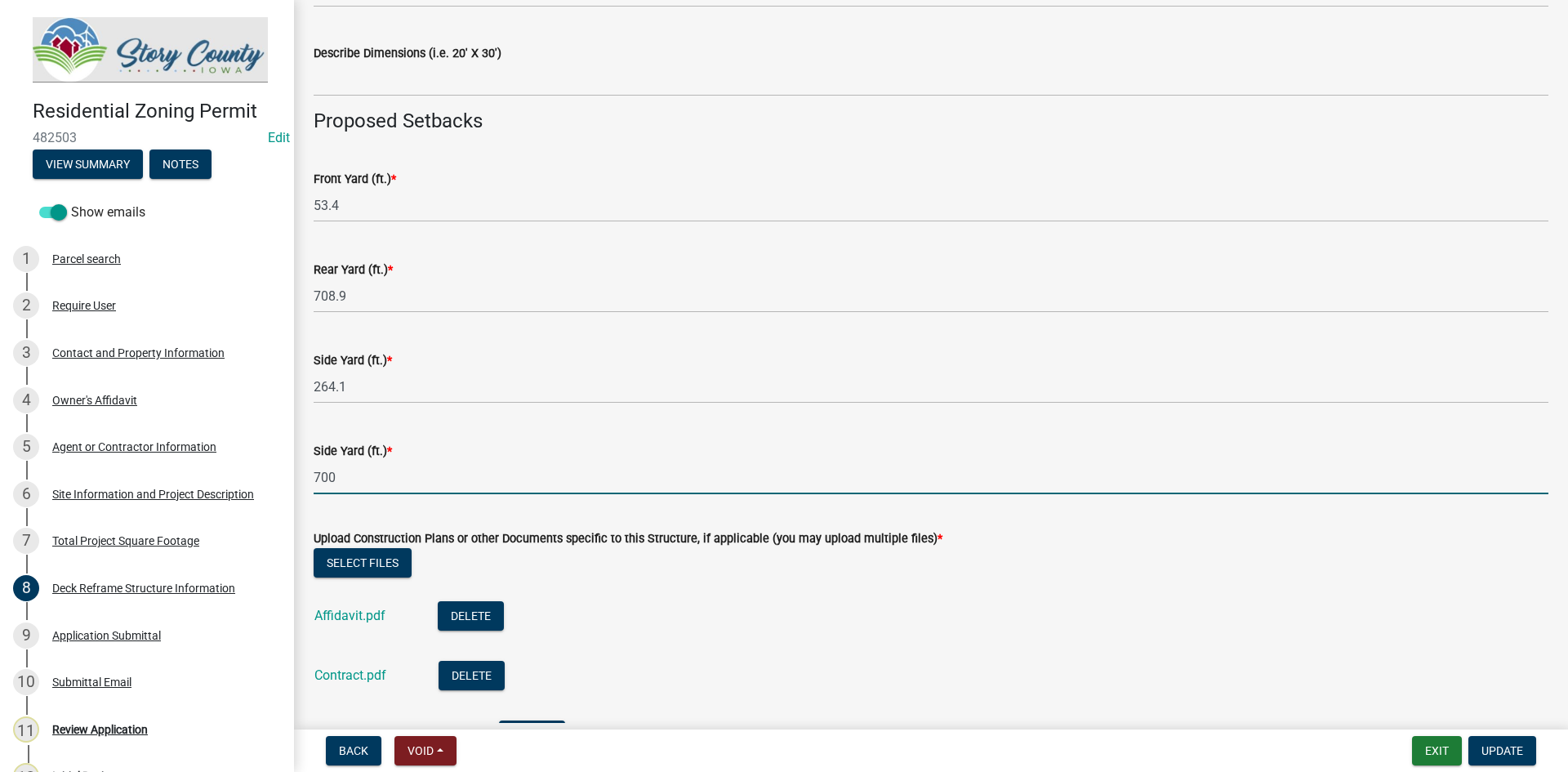
click at [330, 474] on input "700" at bounding box center [931, 477] width 1234 height 33
type input "241.6"
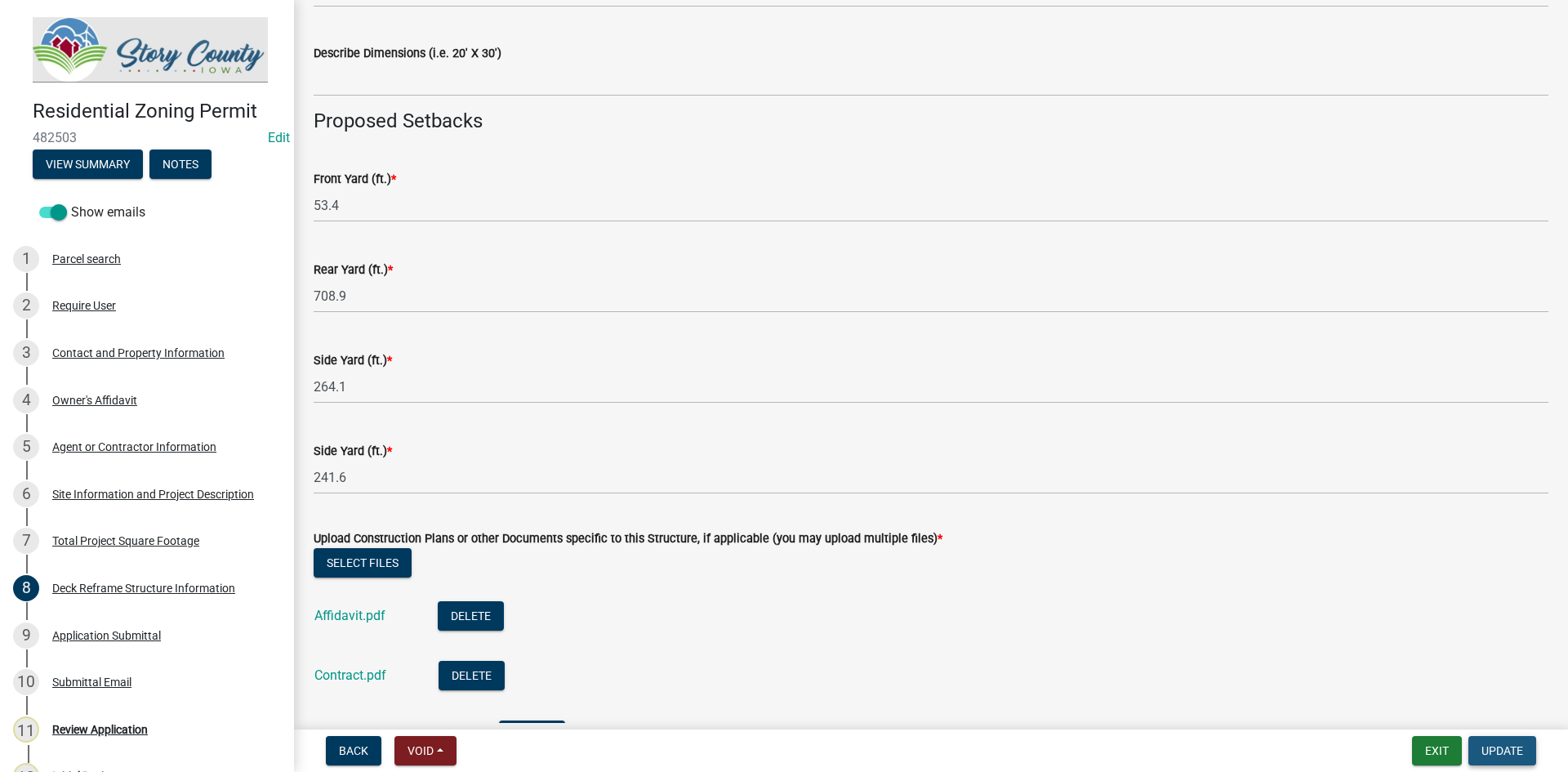
click at [1515, 752] on span "Update" at bounding box center [1502, 750] width 42 height 13
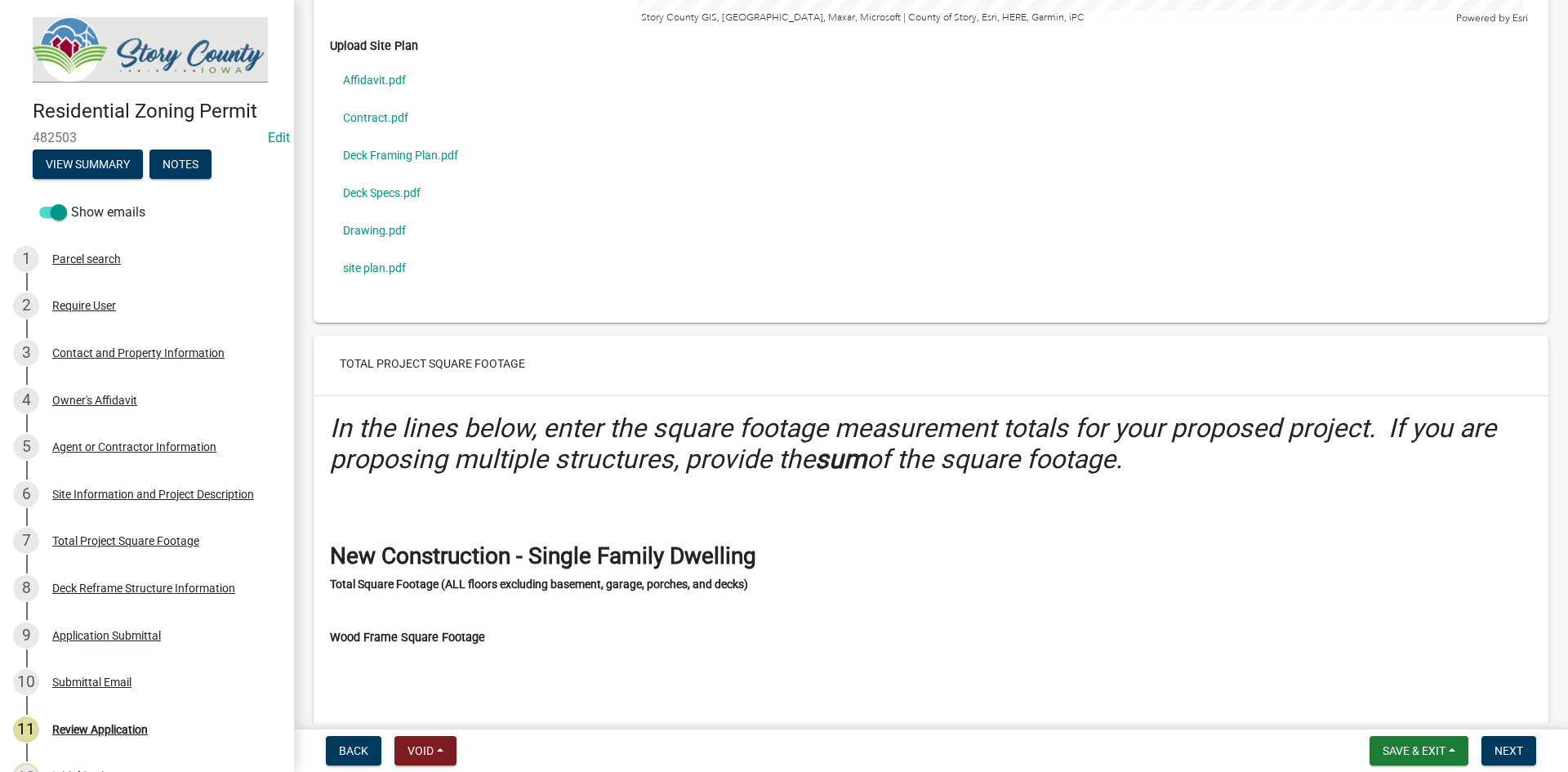
scroll to position [4981, 0]
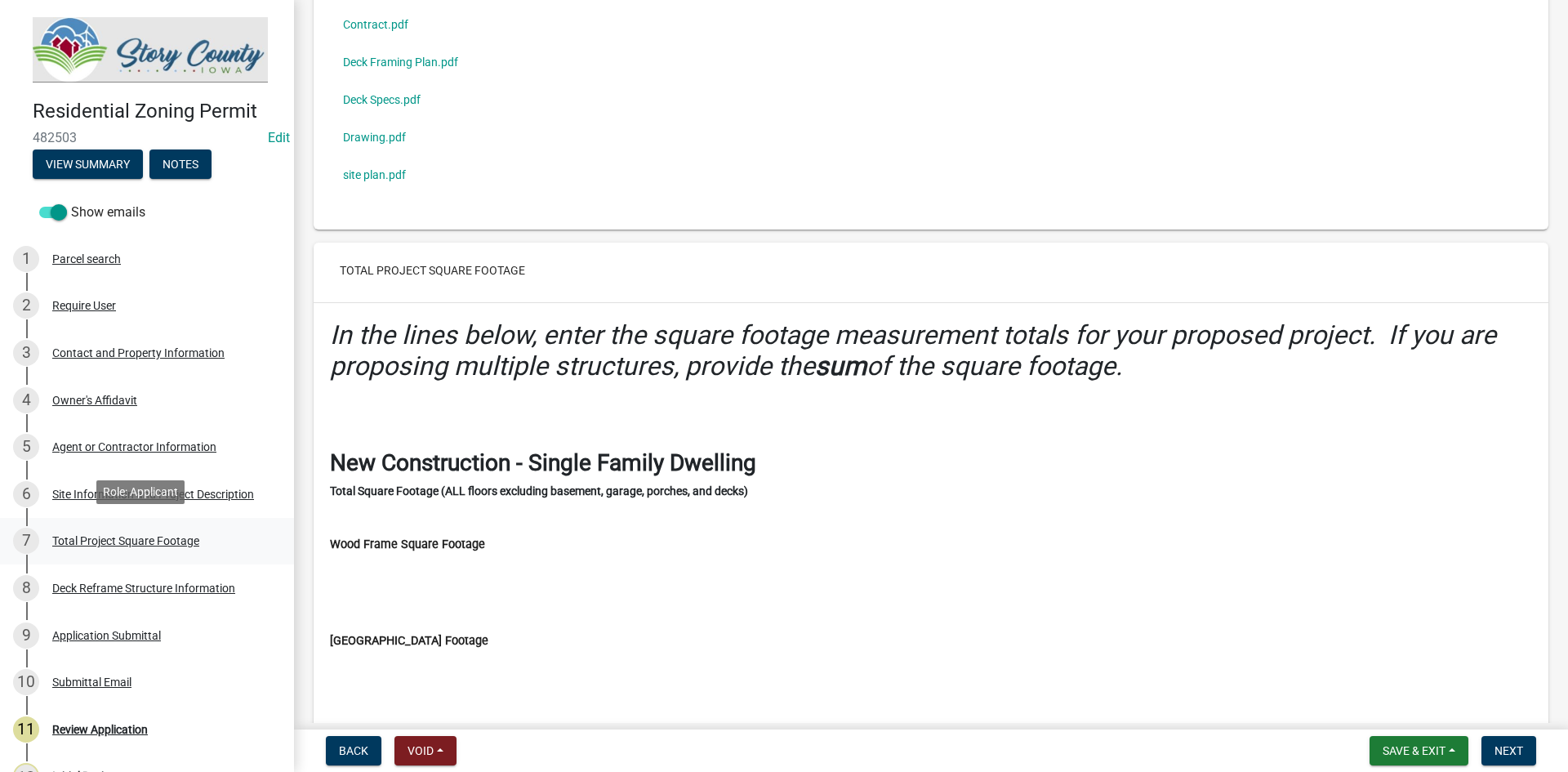
click at [90, 535] on div "Total Project Square Footage" at bounding box center [125, 540] width 147 height 12
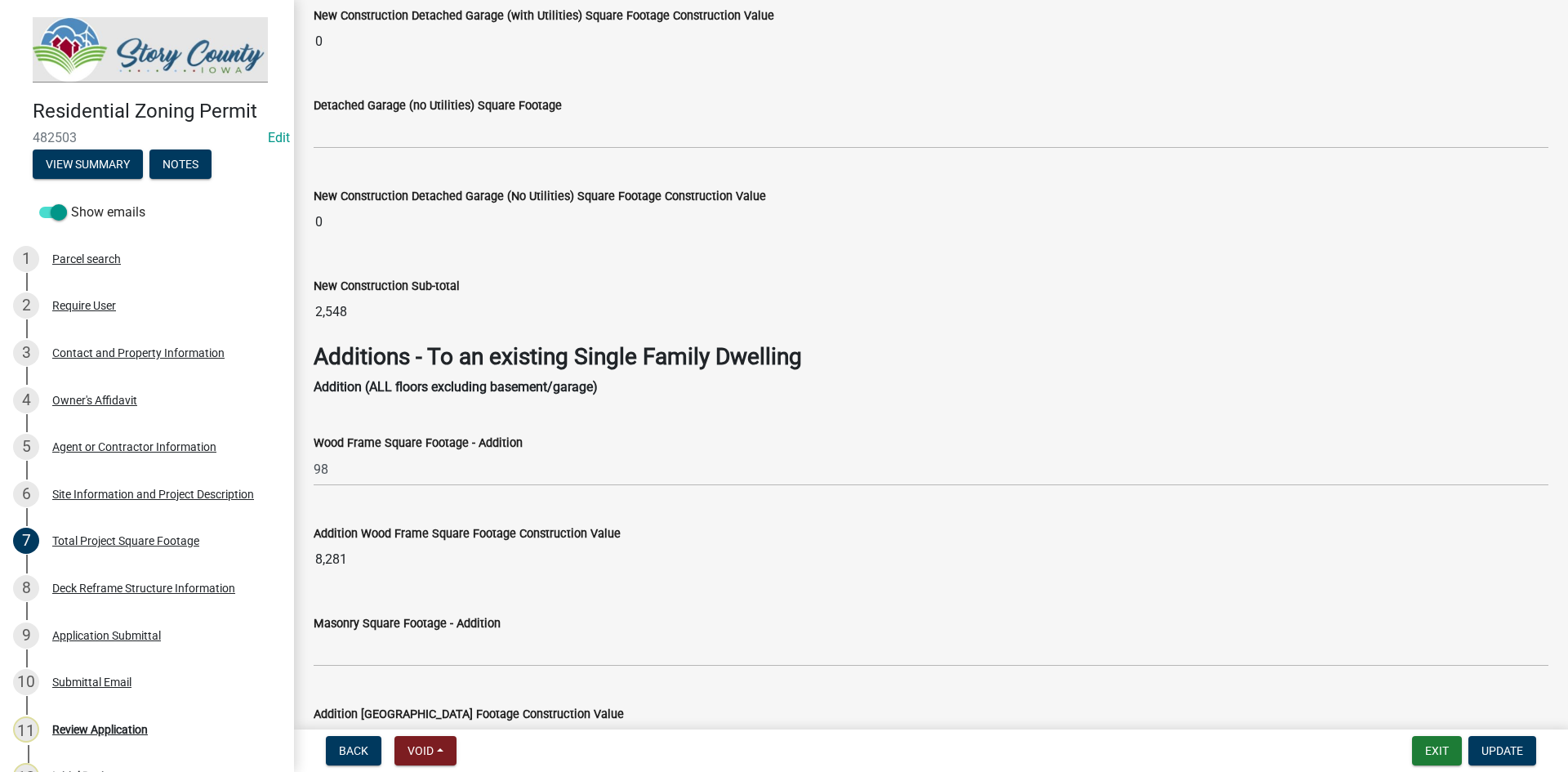
scroll to position [2286, 0]
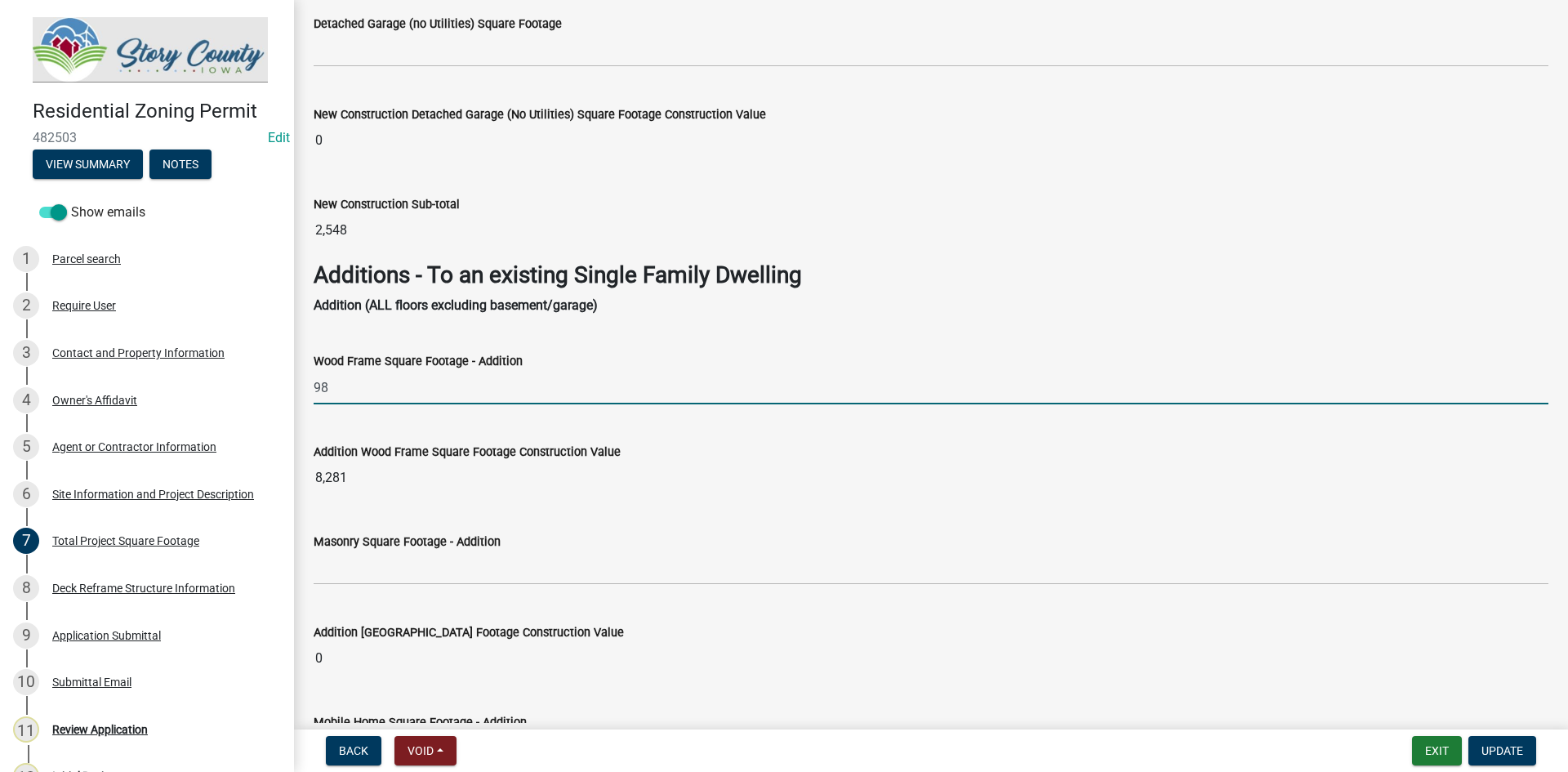
click at [379, 391] on input "98" at bounding box center [931, 388] width 1234 height 33
type input "9"
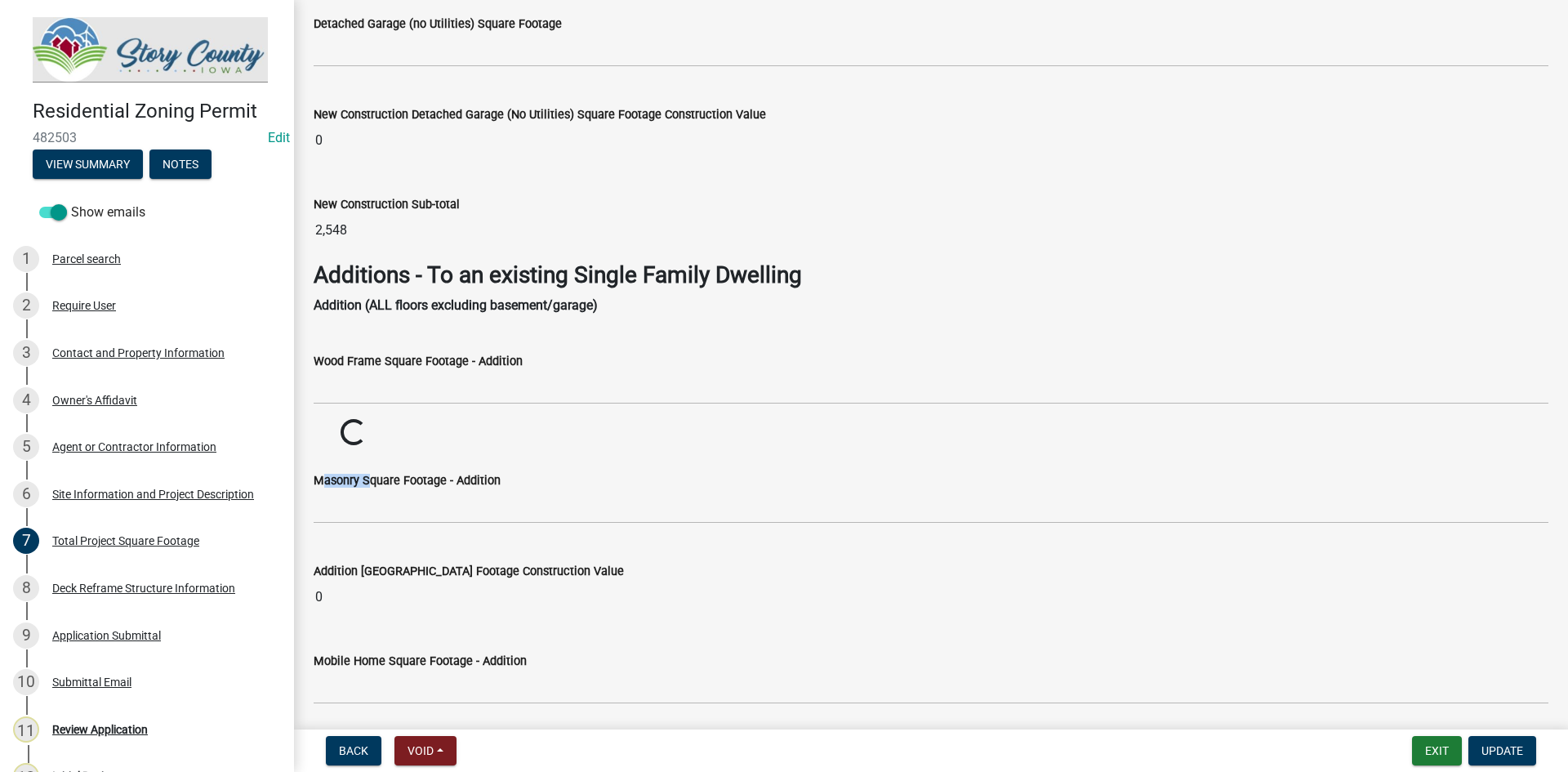
click at [350, 481] on label "Masonry Square Footage - Addition" at bounding box center [407, 481] width 187 height 12
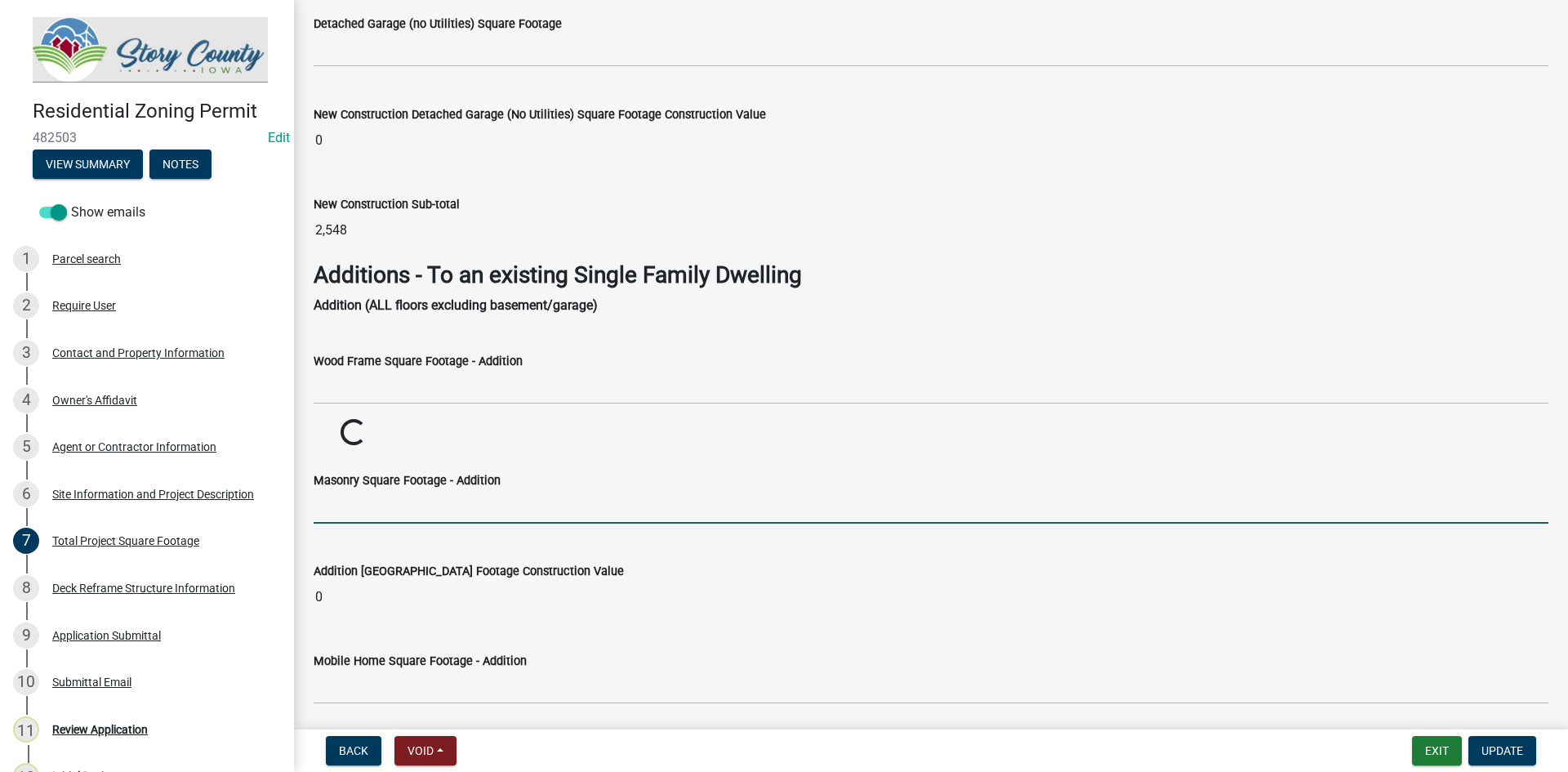
click at [416, 497] on input "text" at bounding box center [931, 506] width 1234 height 33
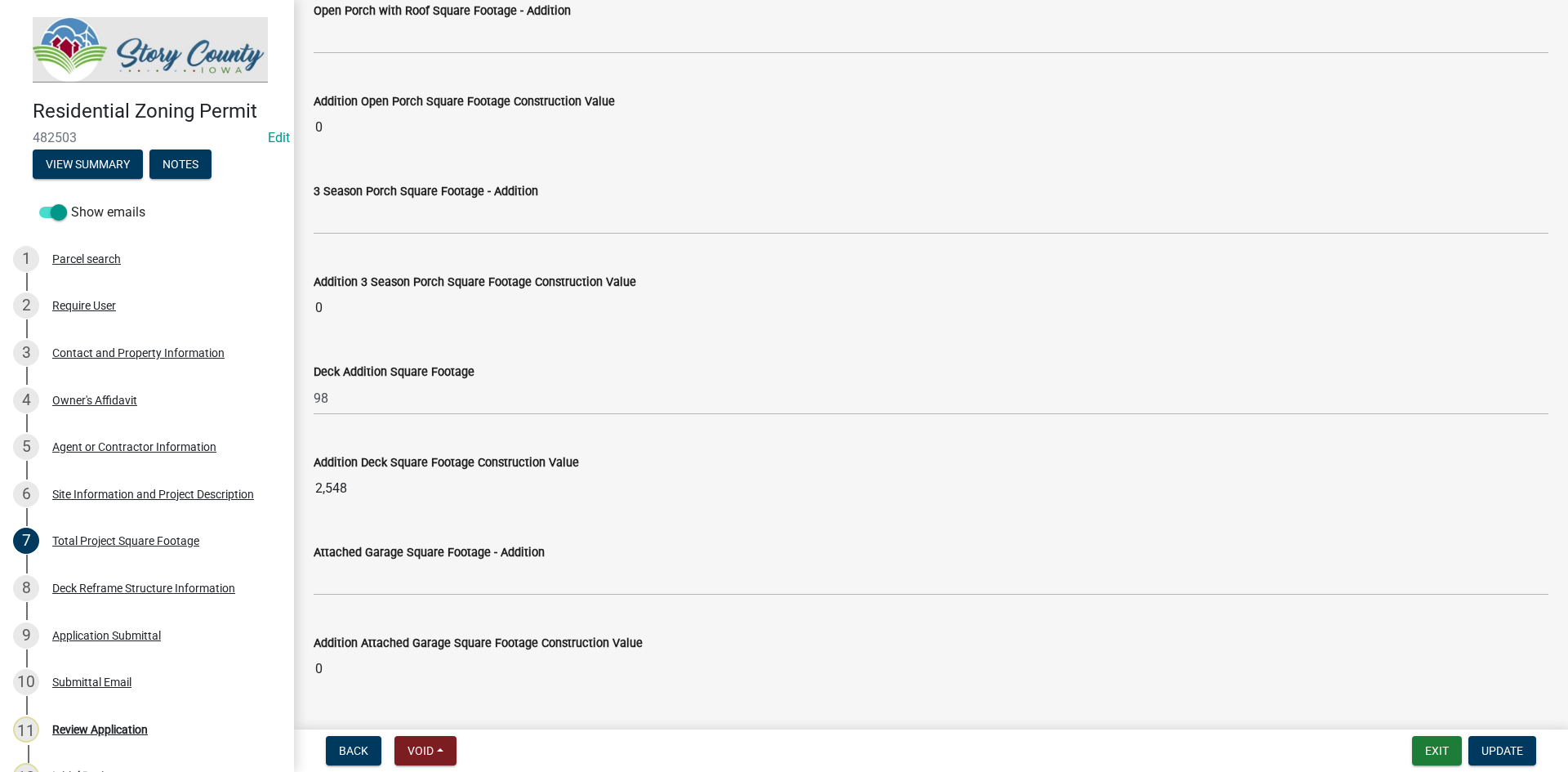
scroll to position [3674, 0]
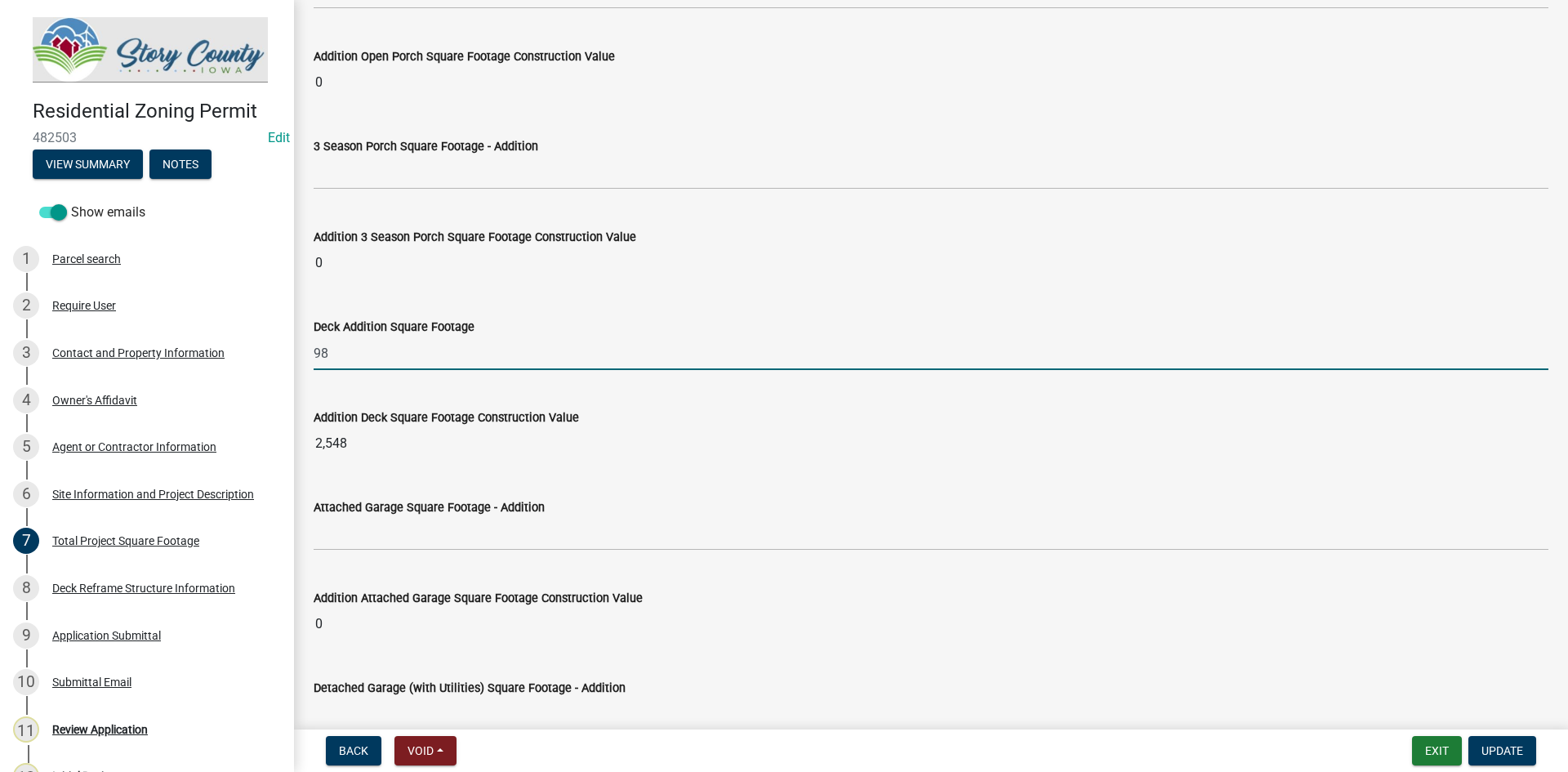
click at [352, 340] on input "98" at bounding box center [931, 353] width 1234 height 33
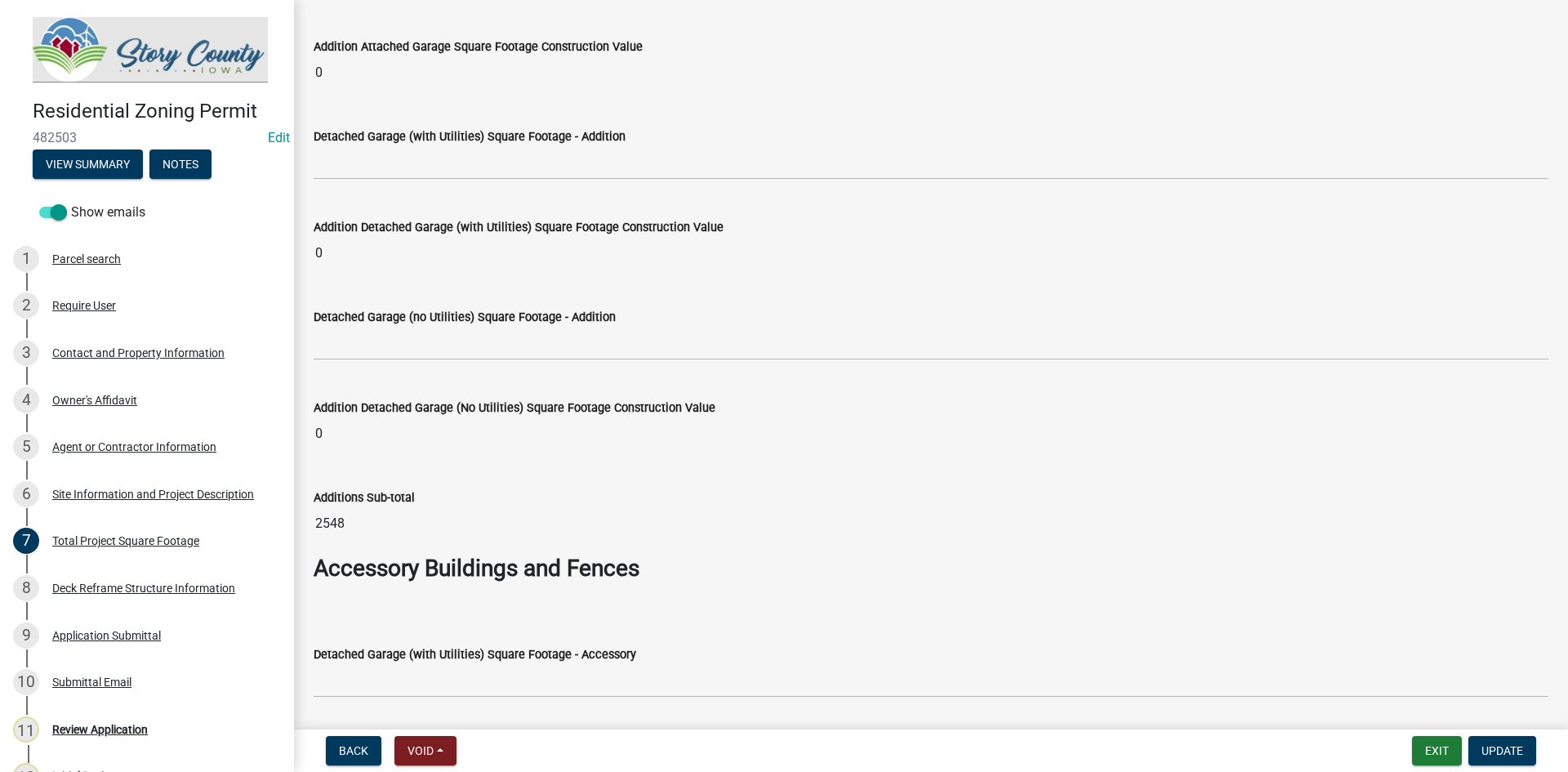
scroll to position [4327, 0]
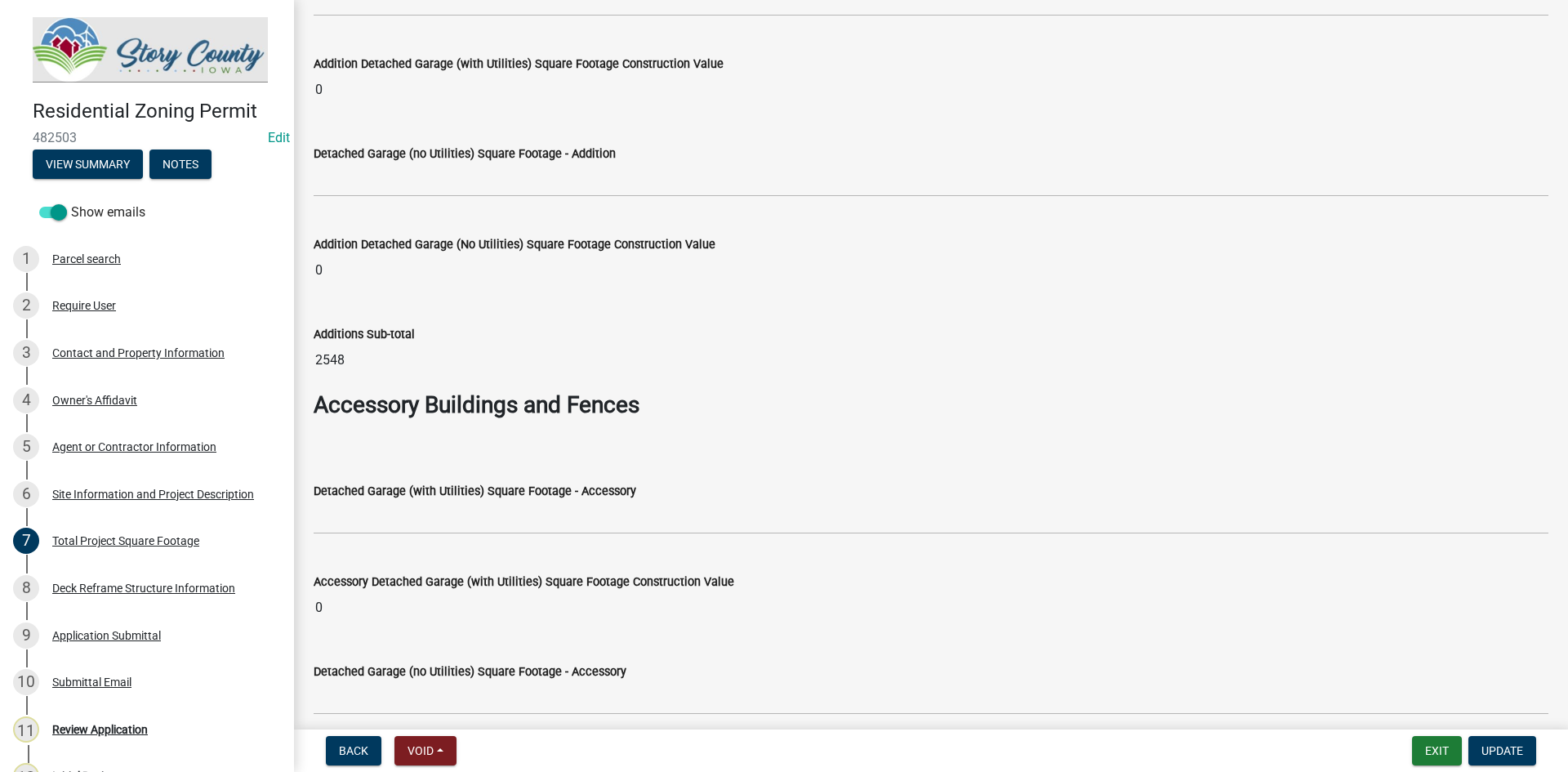
click at [450, 325] on div "Additions Sub-total" at bounding box center [931, 335] width 1234 height 20
click at [427, 352] on input "2548" at bounding box center [931, 359] width 1234 height 32
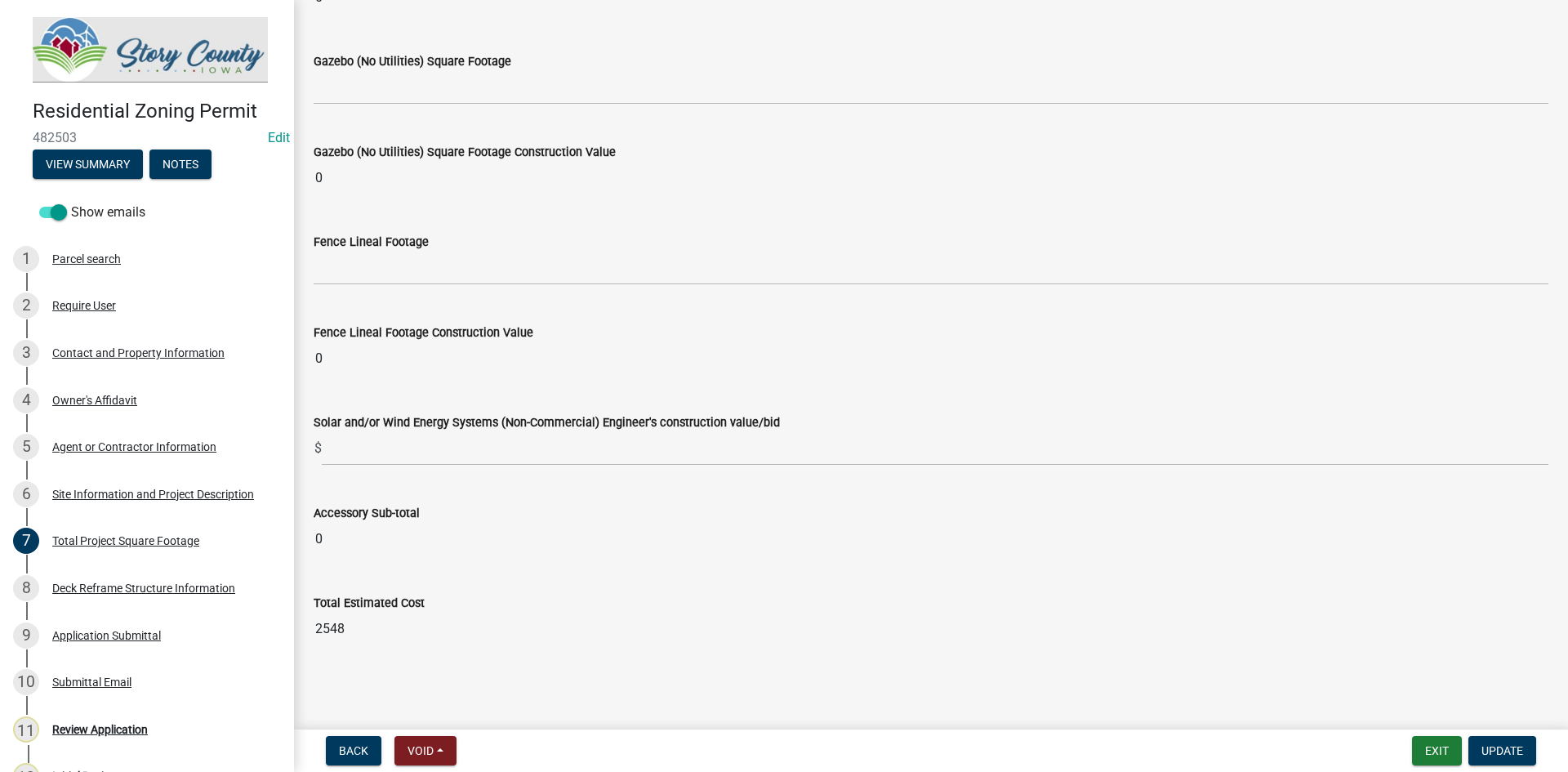
scroll to position [6264, 0]
click at [1479, 738] on button "Update" at bounding box center [1502, 750] width 68 height 29
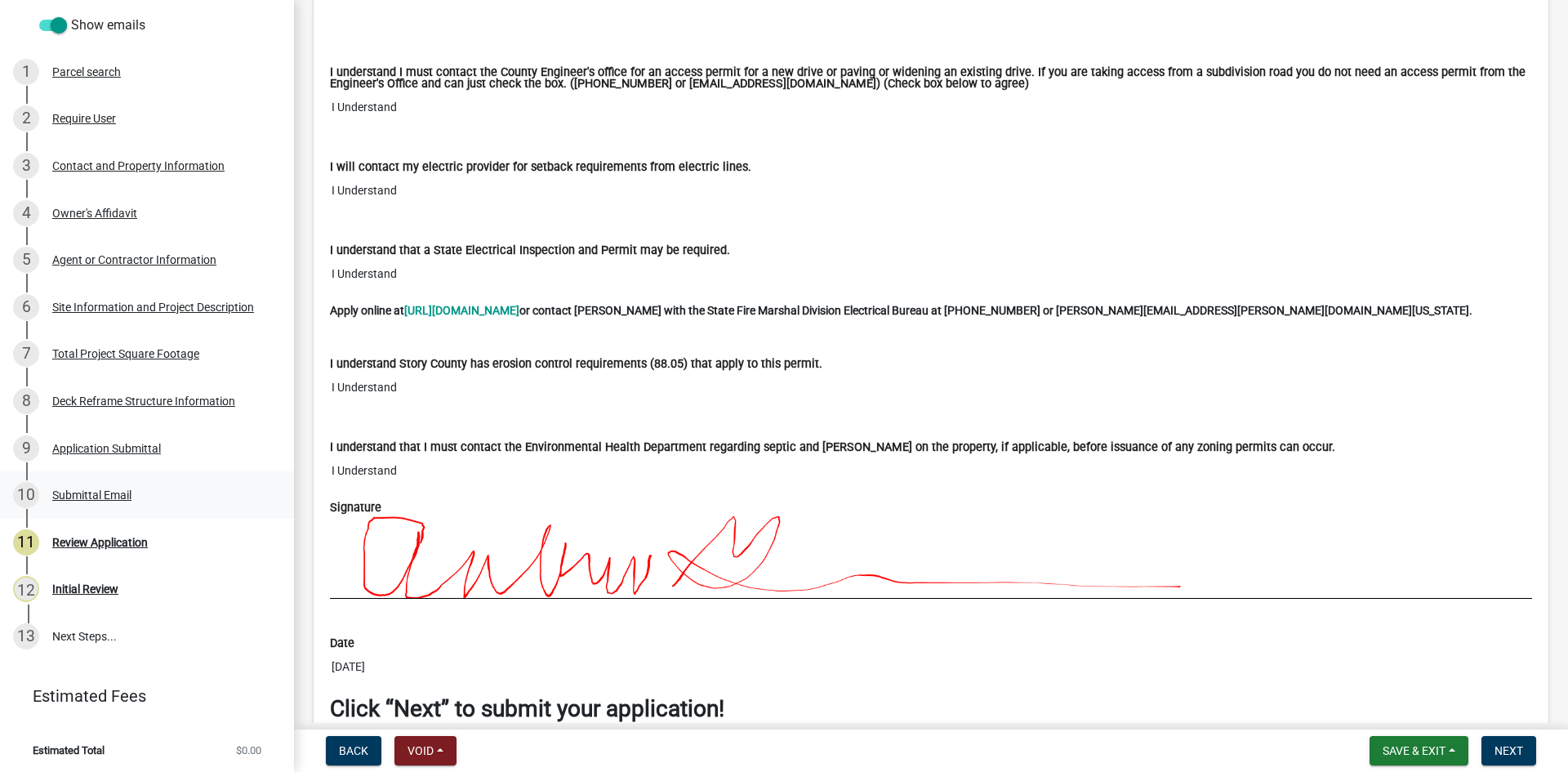
scroll to position [11422, 0]
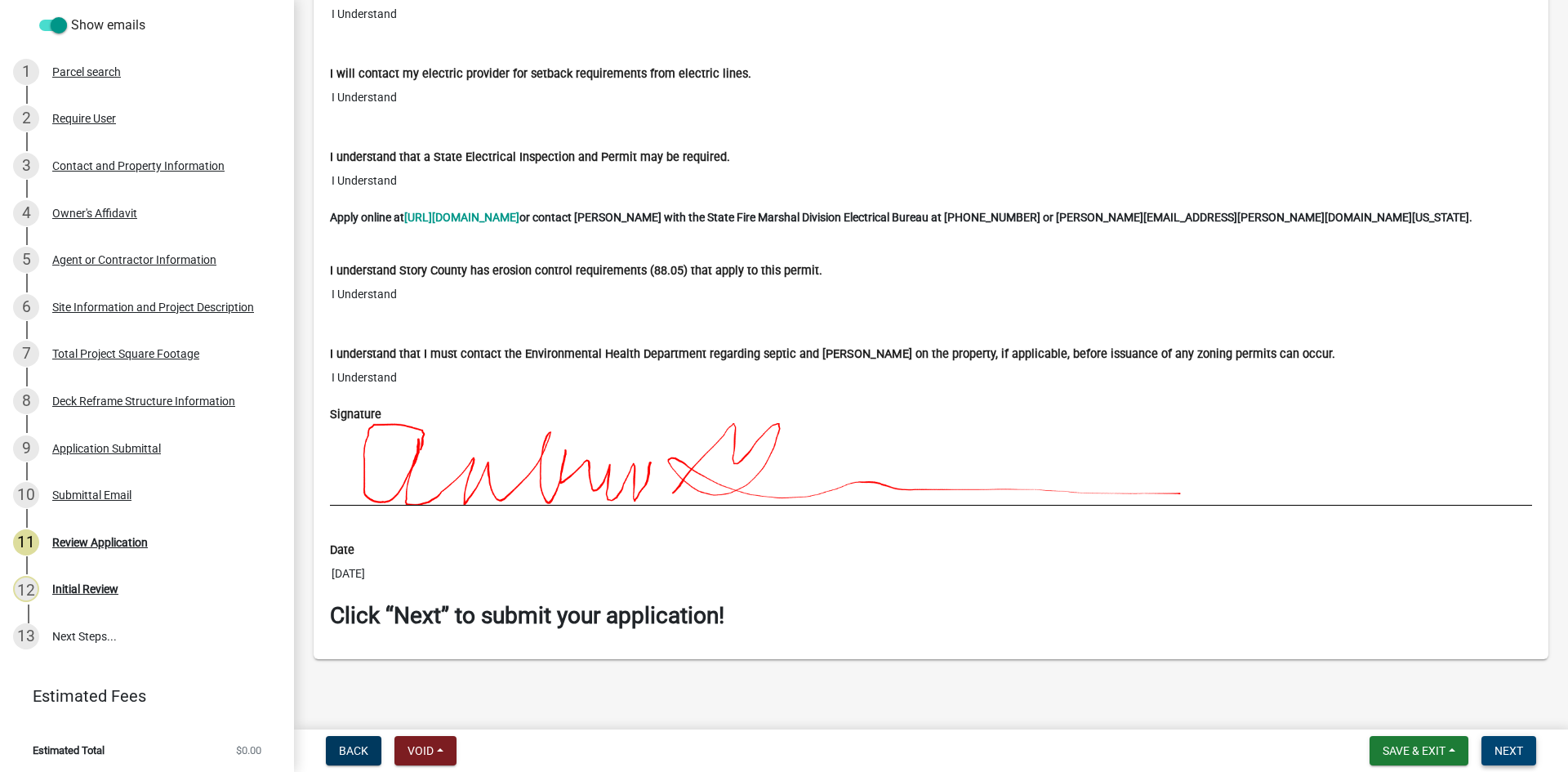
click at [1512, 745] on span "Next" at bounding box center [1508, 750] width 28 height 13
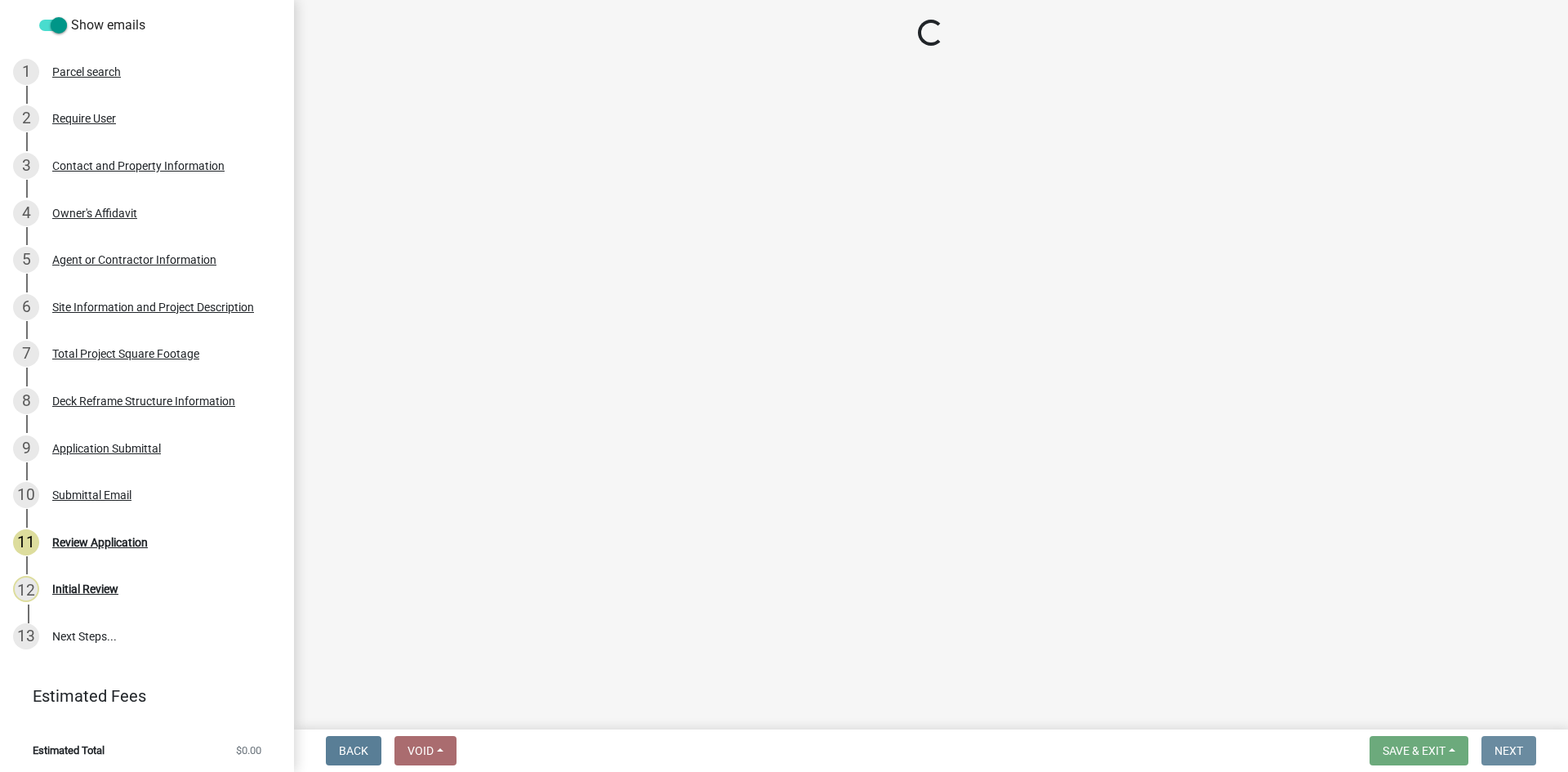
scroll to position [0, 0]
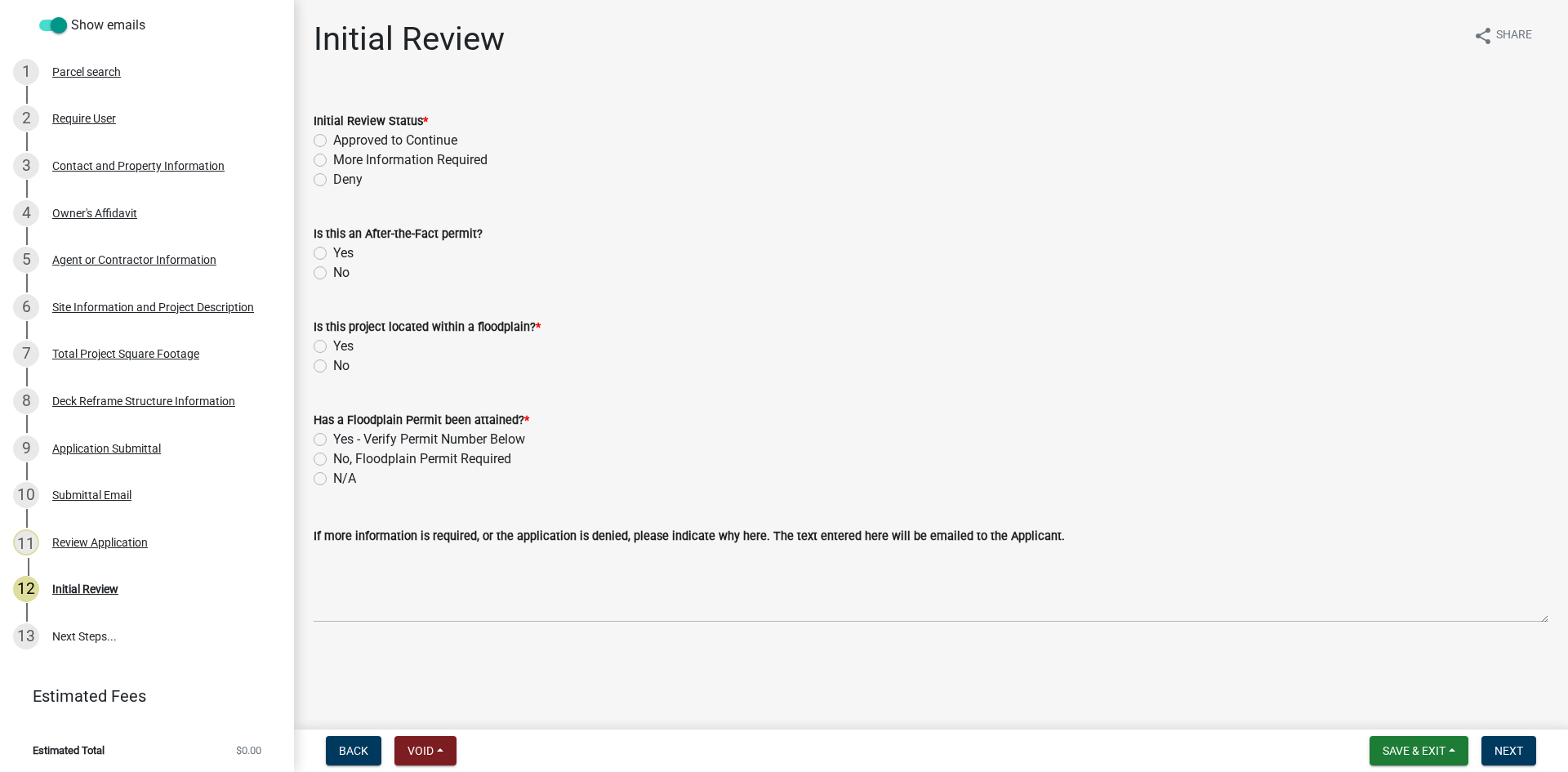
click at [374, 136] on label "Approved to Continue" at bounding box center [395, 140] width 125 height 20
click at [344, 136] on input "Approved to Continue" at bounding box center [338, 135] width 11 height 11
radio input "true"
click at [345, 273] on label "No" at bounding box center [341, 273] width 17 height 20
click at [344, 273] on input "No" at bounding box center [338, 268] width 11 height 11
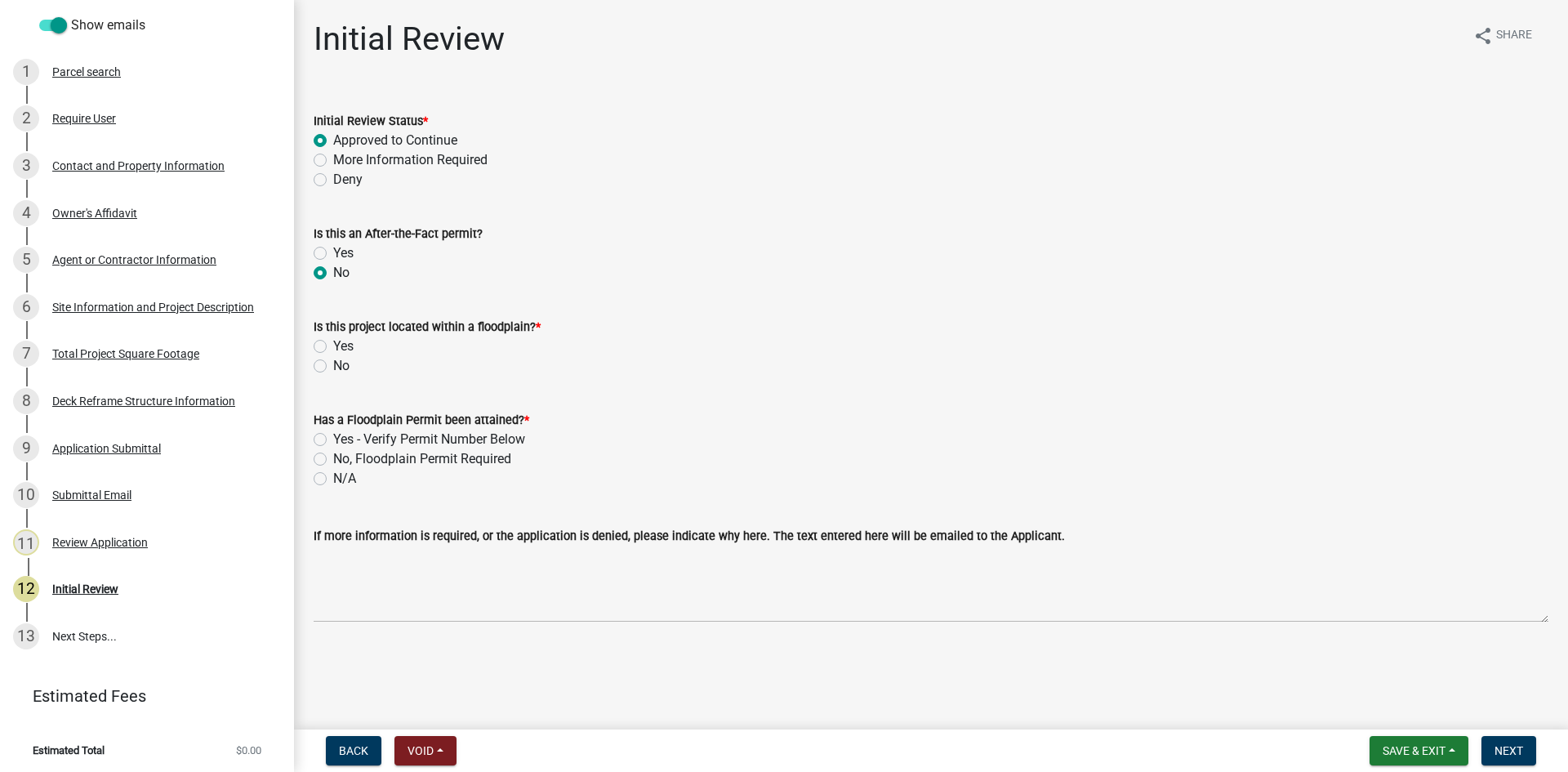
radio input "true"
click at [341, 362] on label "No" at bounding box center [341, 366] width 17 height 20
click at [341, 362] on input "No" at bounding box center [338, 361] width 11 height 11
radio input "true"
click at [341, 476] on label "N/A" at bounding box center [344, 479] width 23 height 20
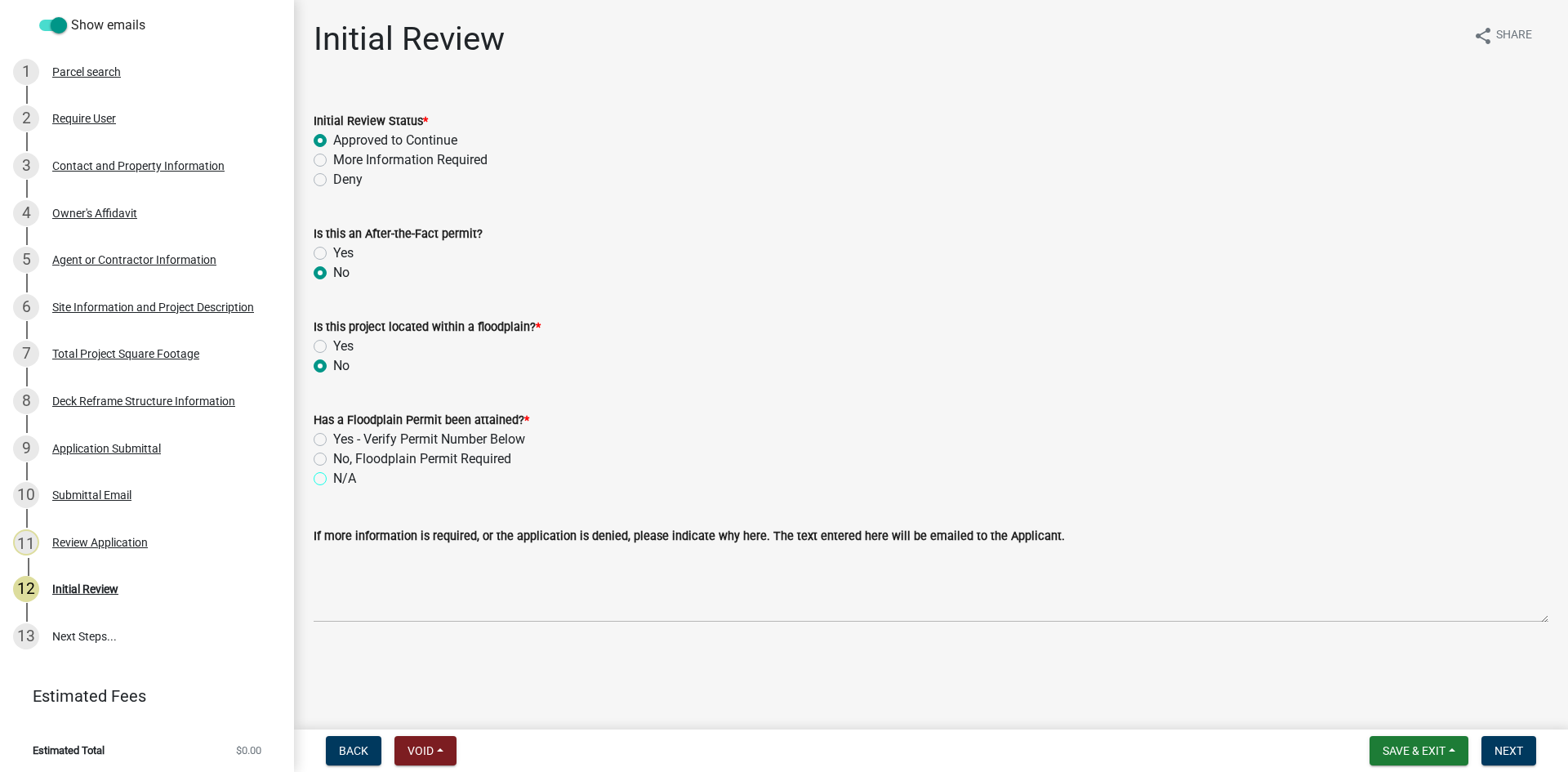
click at [341, 476] on input "N/A" at bounding box center [338, 474] width 11 height 11
radio input "true"
click at [1517, 745] on span "Next" at bounding box center [1508, 750] width 28 height 13
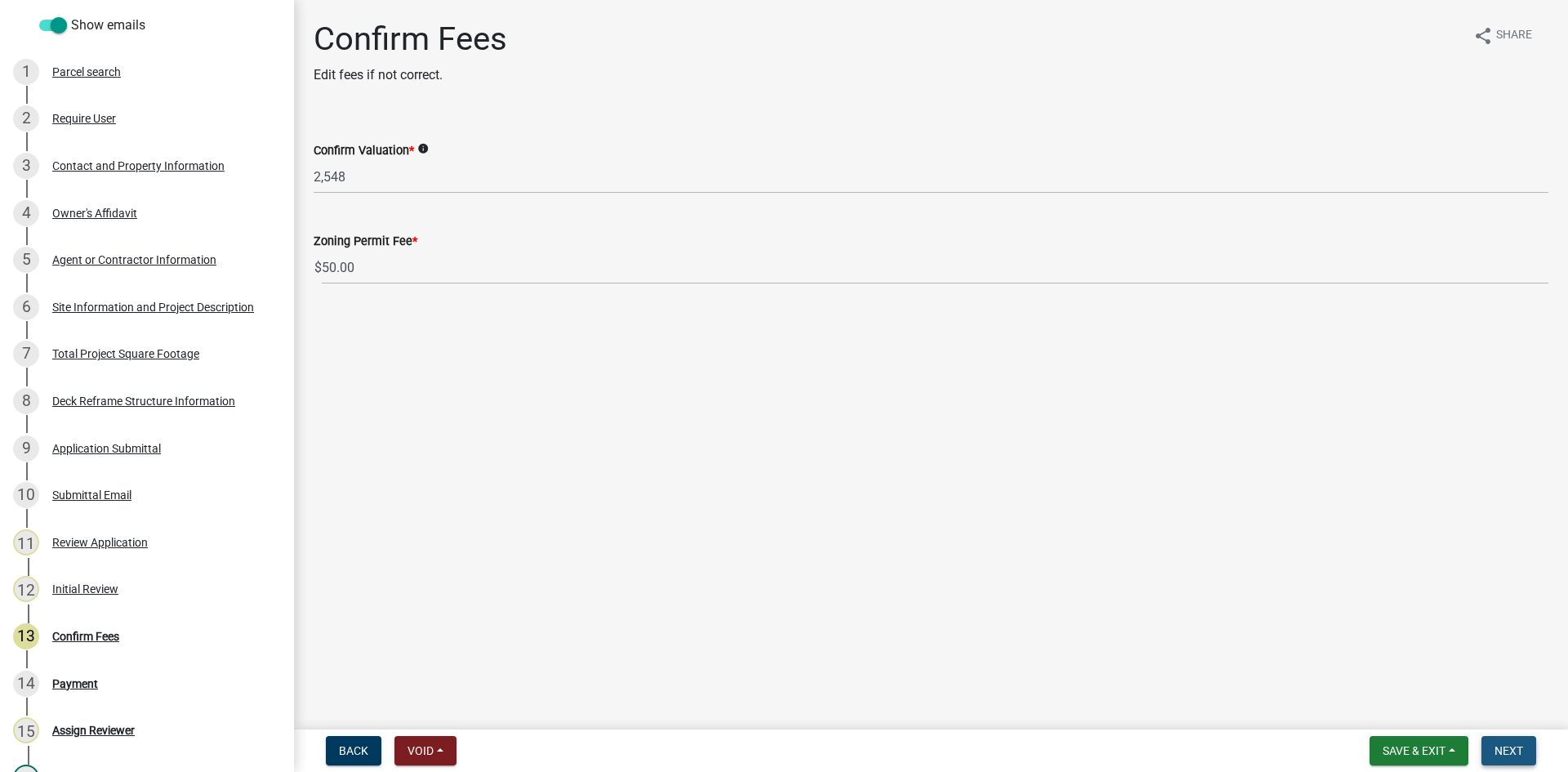
click at [1507, 745] on span "Next" at bounding box center [1508, 750] width 28 height 13
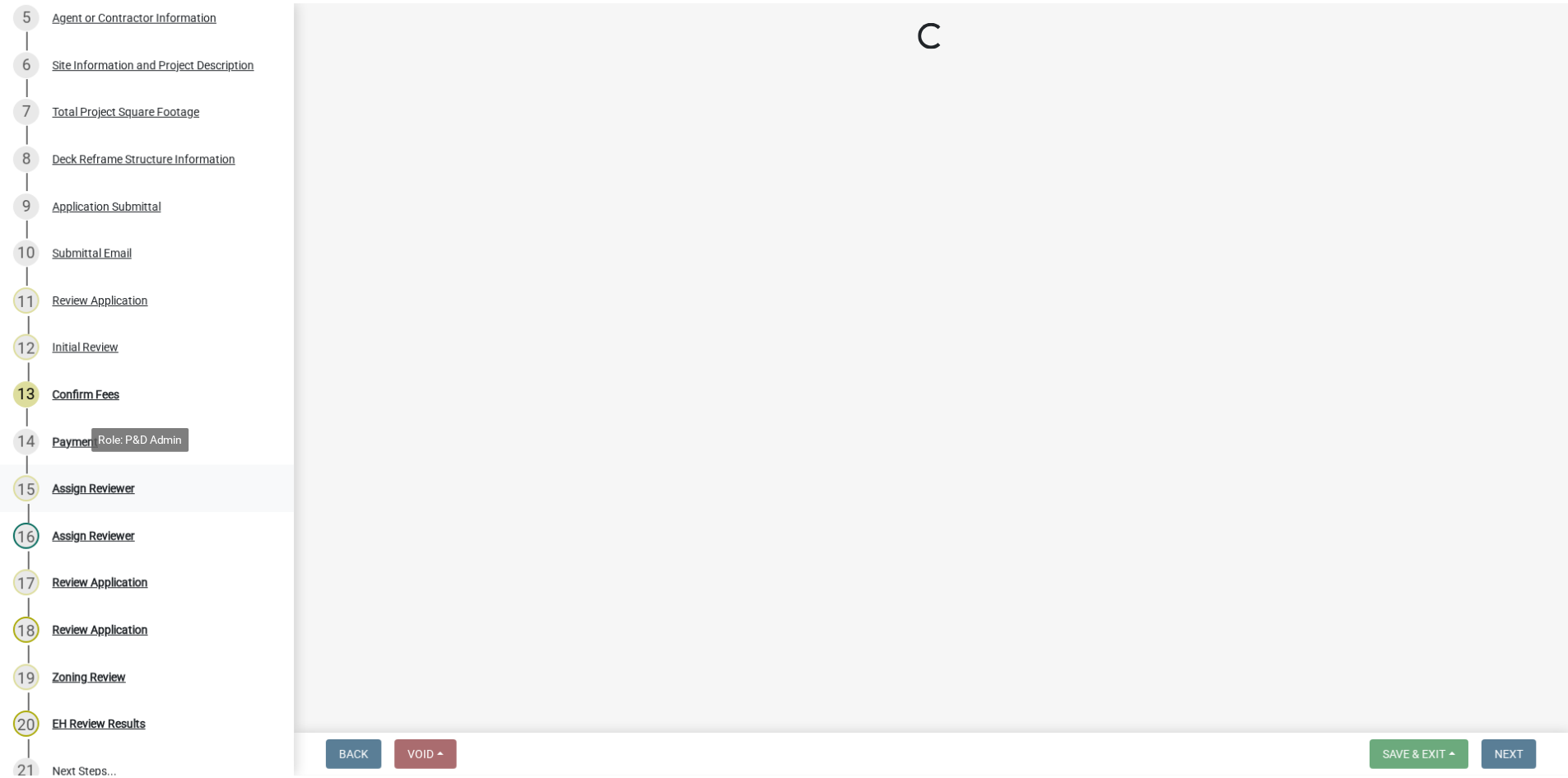
scroll to position [482, 0]
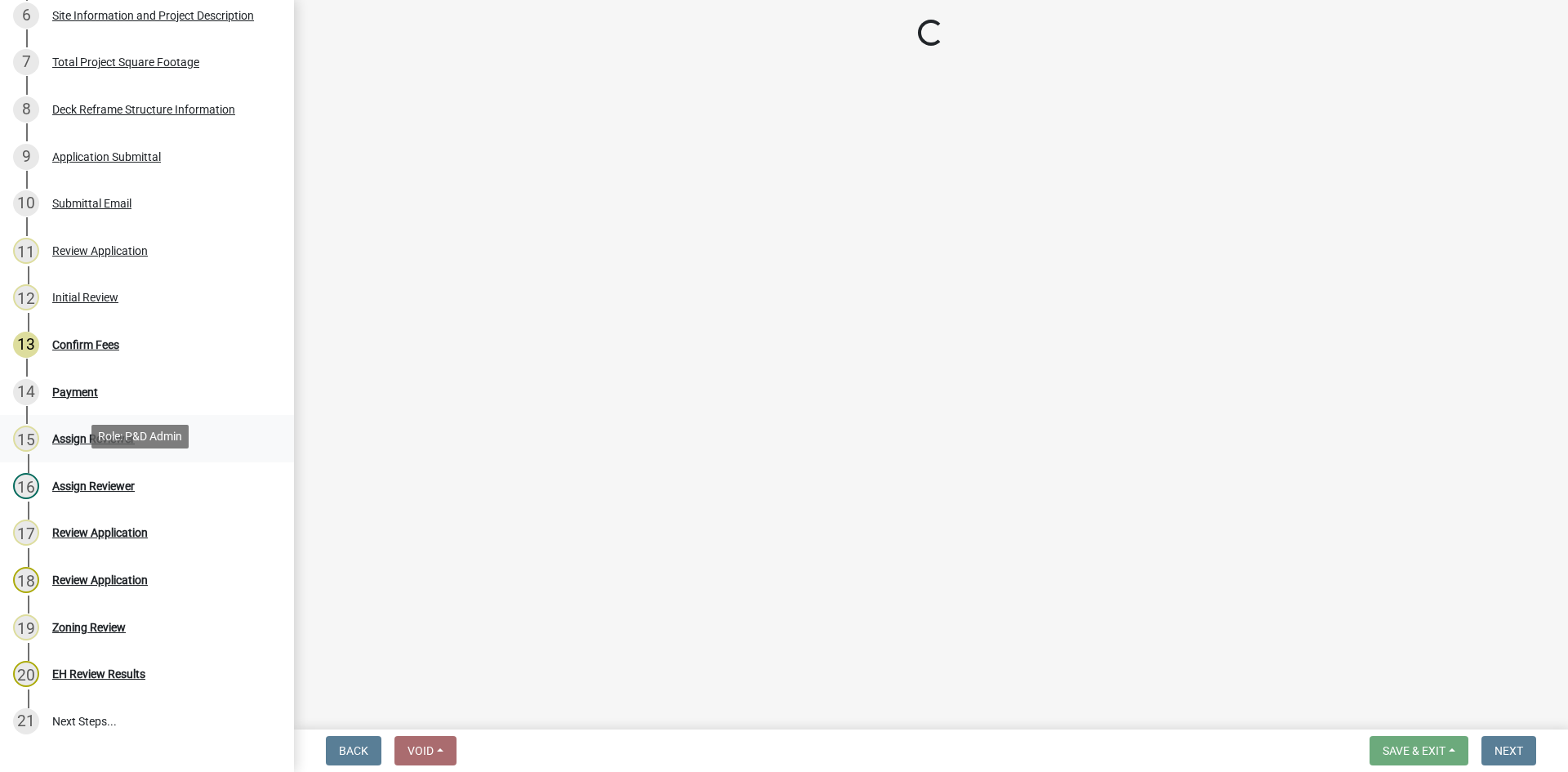
select select "3: 3"
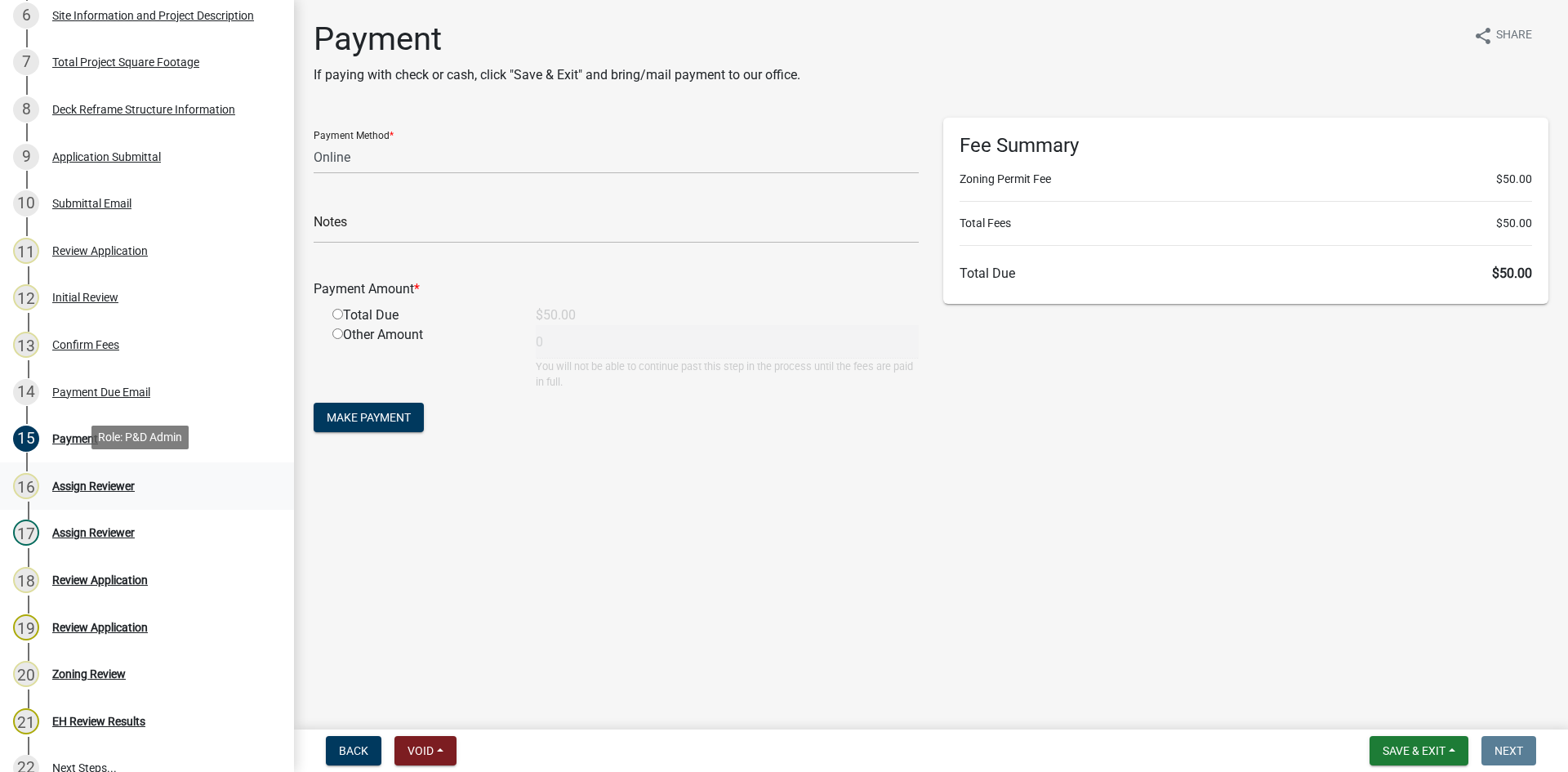
click at [71, 481] on div "Assign Reviewer" at bounding box center [93, 486] width 82 height 12
click at [569, 581] on main "Payment If paying with check or cash, click "Save & Exit" and bring/mail paymen…" at bounding box center [931, 361] width 1273 height 723
click at [1405, 752] on span "Save & Exit" at bounding box center [1414, 750] width 63 height 13
click at [1369, 716] on button "Save & Exit" at bounding box center [1402, 707] width 130 height 39
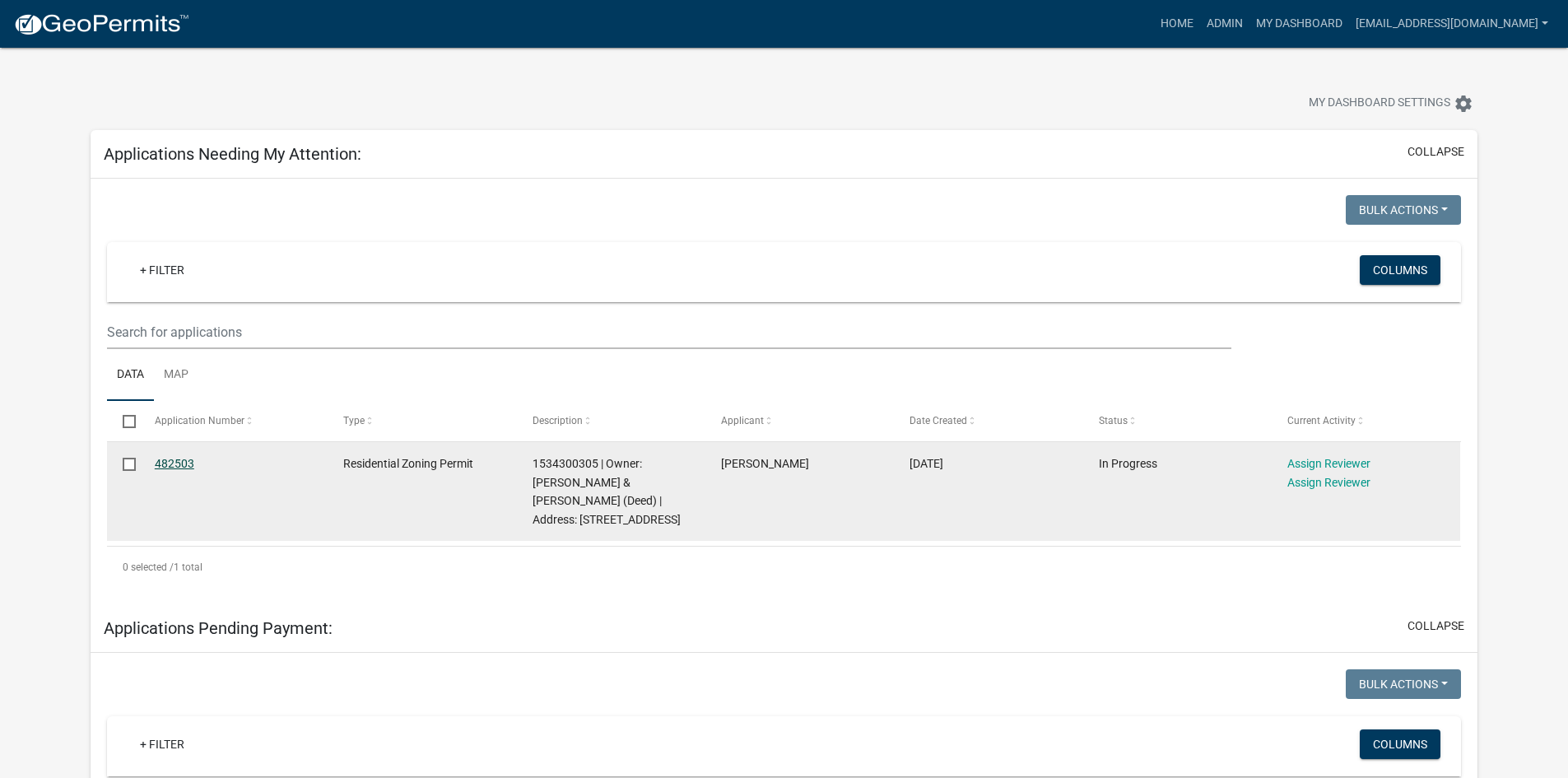
click at [174, 466] on link "482503" at bounding box center [174, 463] width 39 height 13
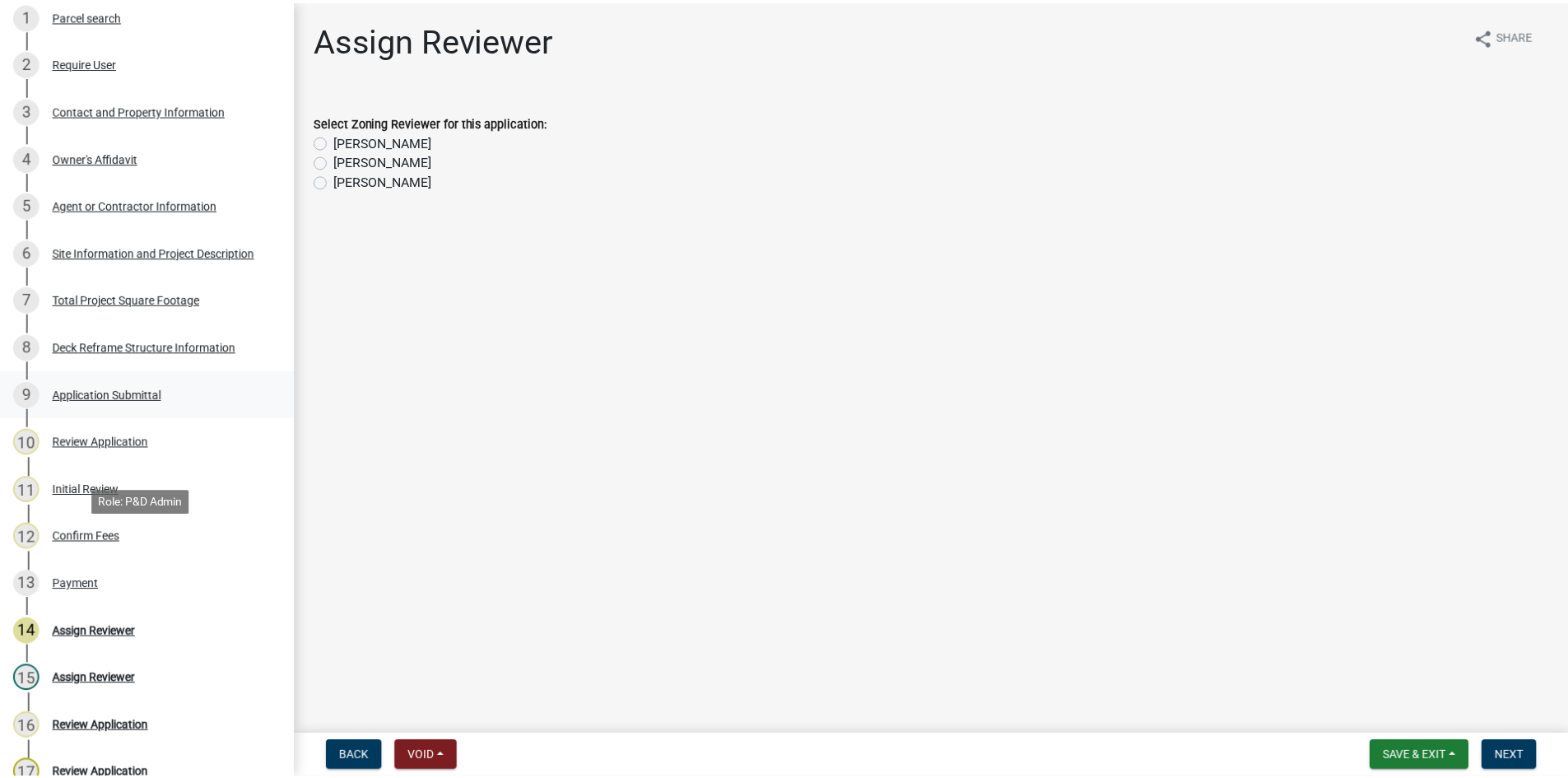
scroll to position [247, 0]
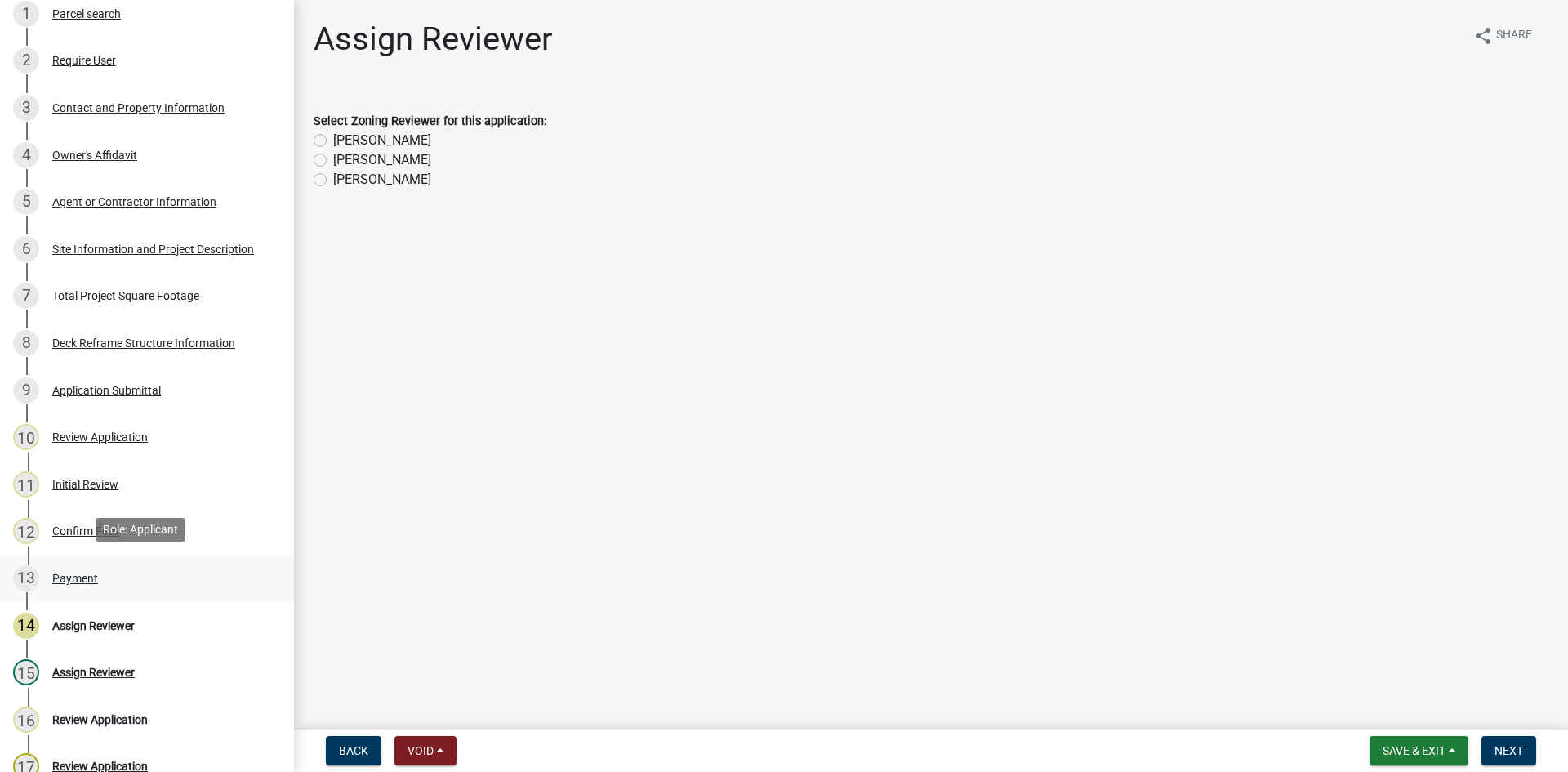
click at [79, 567] on div "13 Payment" at bounding box center [140, 578] width 255 height 26
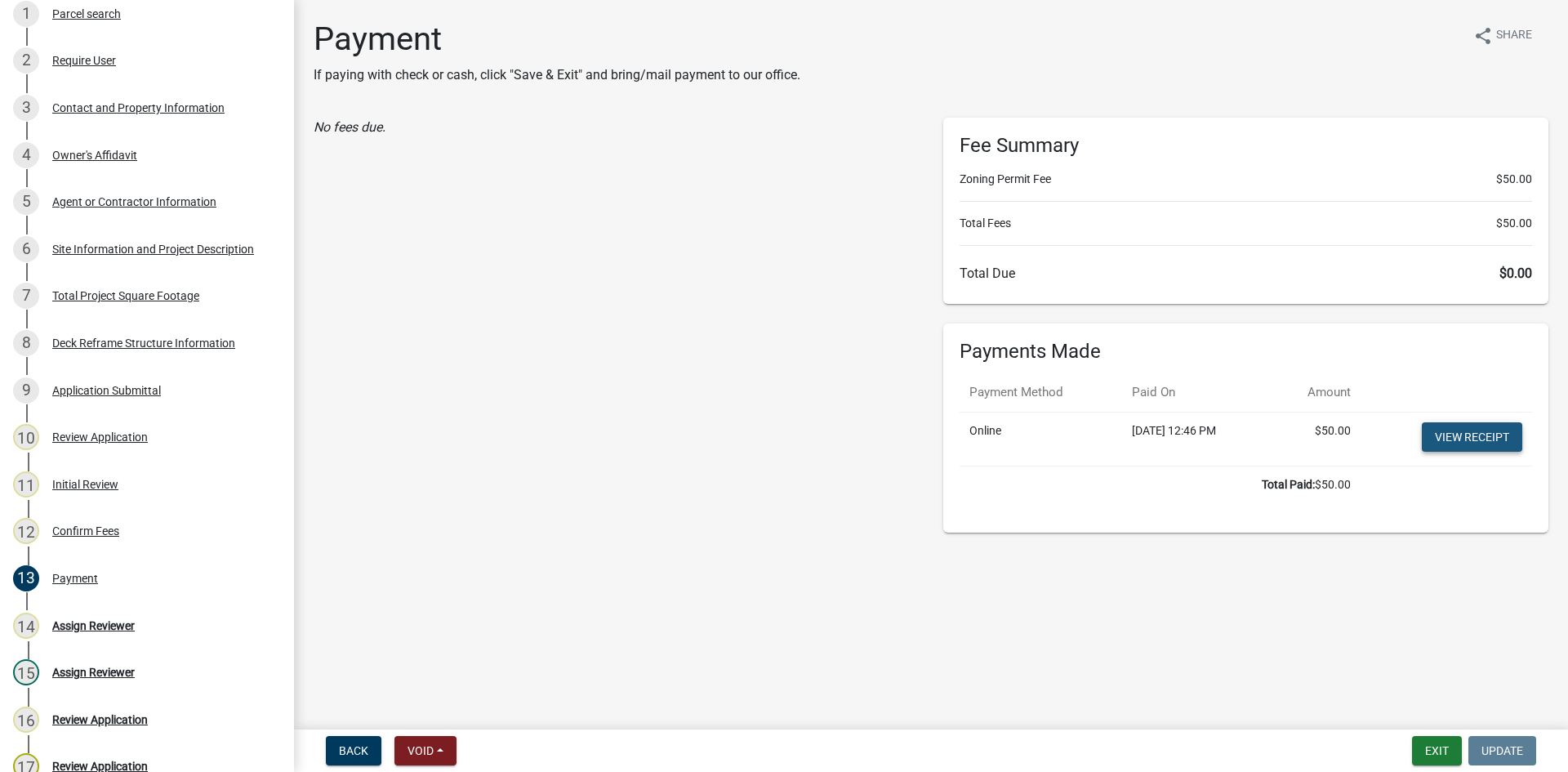
click at [1448, 434] on link "View receipt" at bounding box center [1472, 437] width 100 height 29
click at [79, 627] on div "Assign Reviewer" at bounding box center [93, 626] width 82 height 12
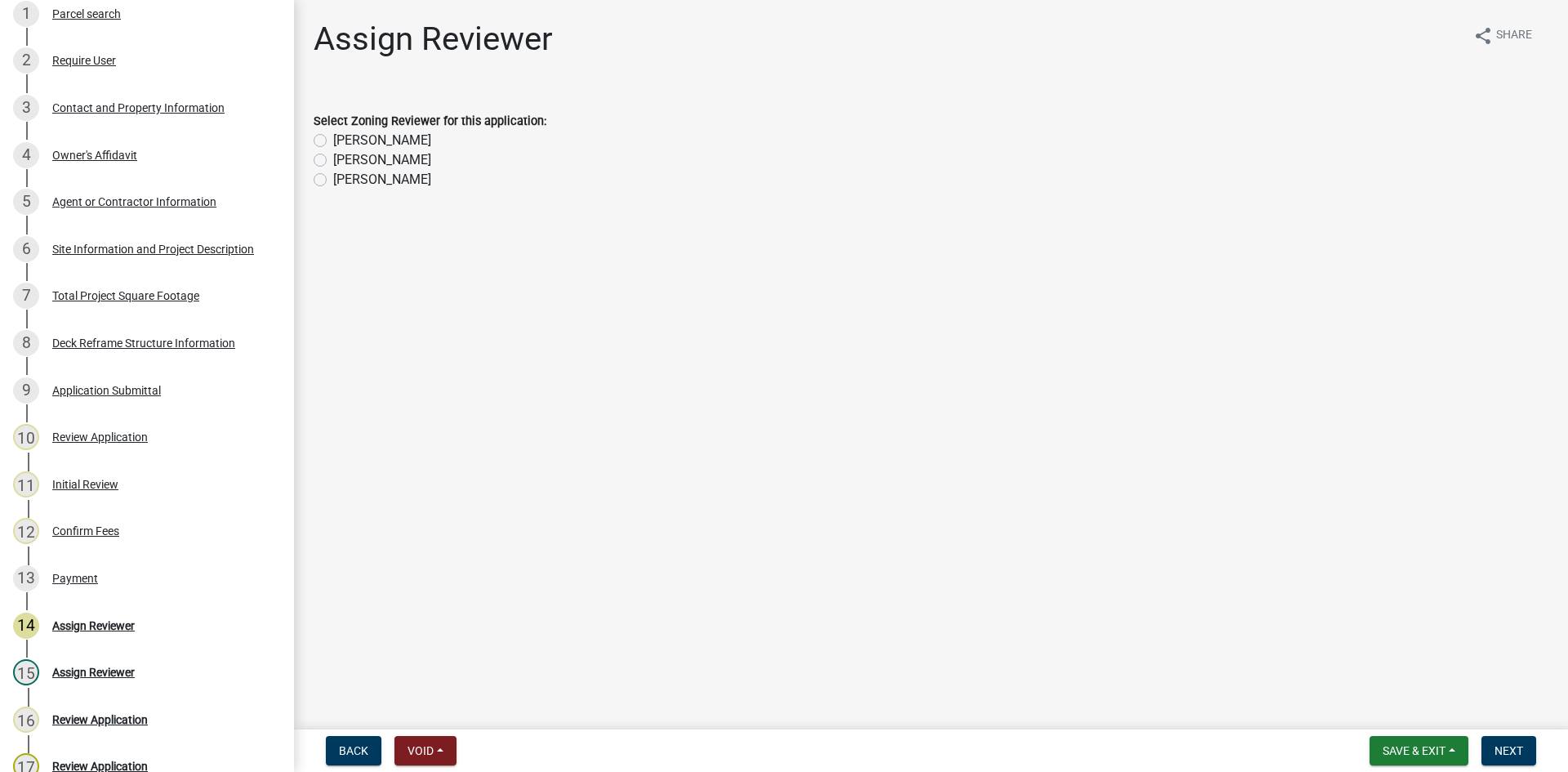
click at [393, 165] on div "[PERSON_NAME]" at bounding box center [931, 160] width 1234 height 20
click at [374, 157] on label "[PERSON_NAME]" at bounding box center [382, 160] width 98 height 20
click at [344, 157] on input "[PERSON_NAME]" at bounding box center [338, 155] width 11 height 11
radio input "true"
click at [1509, 747] on span "Next" at bounding box center [1508, 750] width 28 height 13
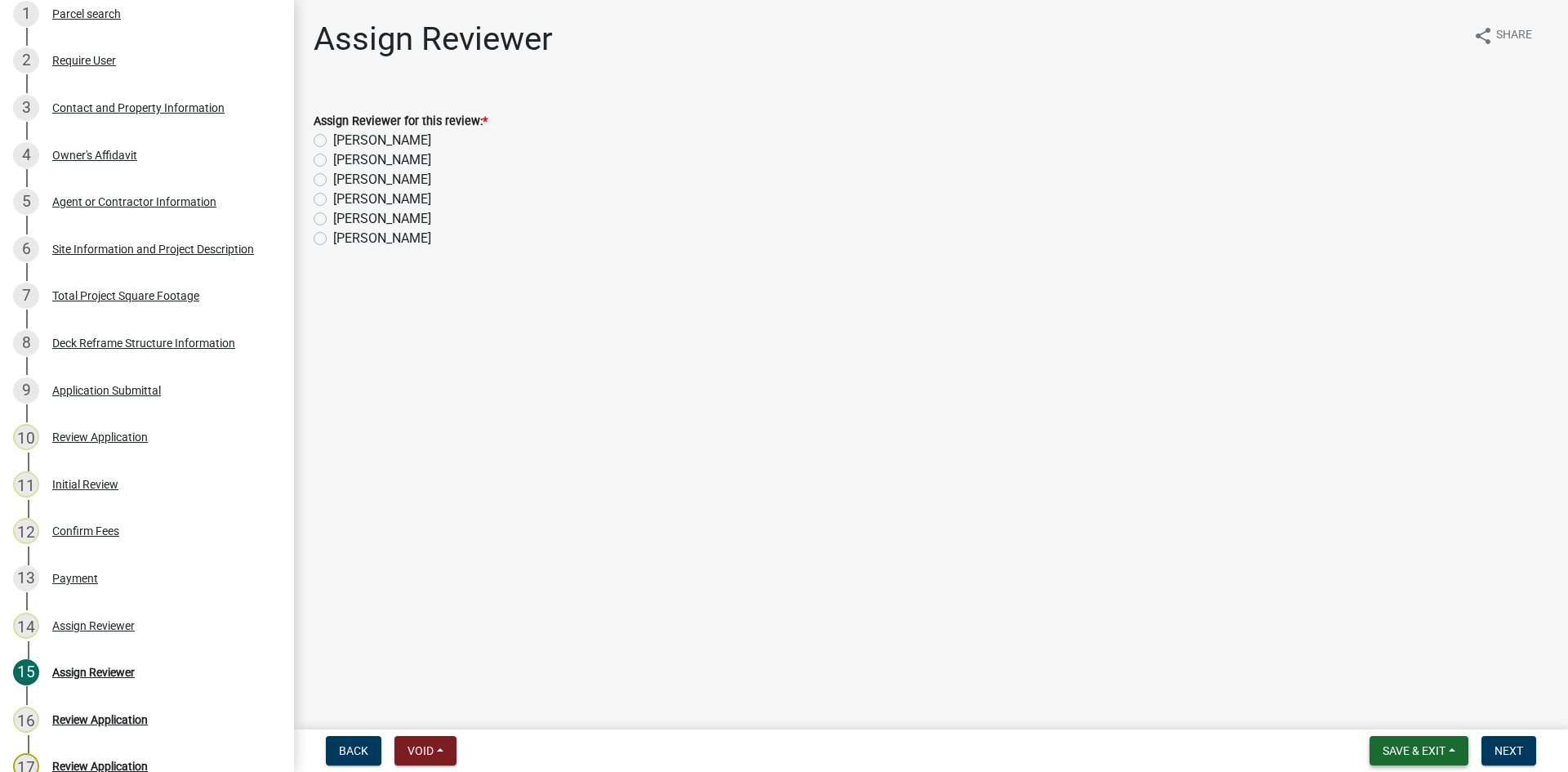
click at [1414, 750] on span "Save & Exit" at bounding box center [1414, 750] width 63 height 13
click at [1412, 711] on button "Save & Exit" at bounding box center [1402, 707] width 130 height 39
